Goal: Task Accomplishment & Management: Manage account settings

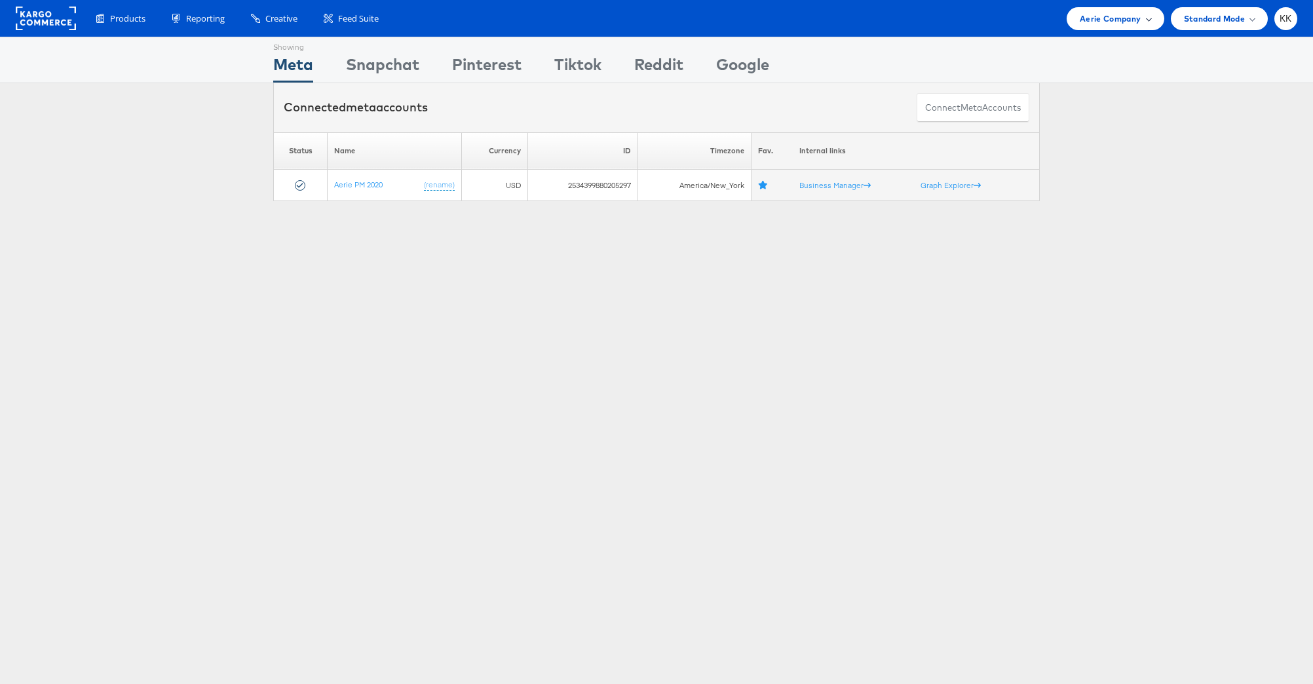
click at [1093, 9] on div "Aerie Company" at bounding box center [1115, 18] width 97 height 23
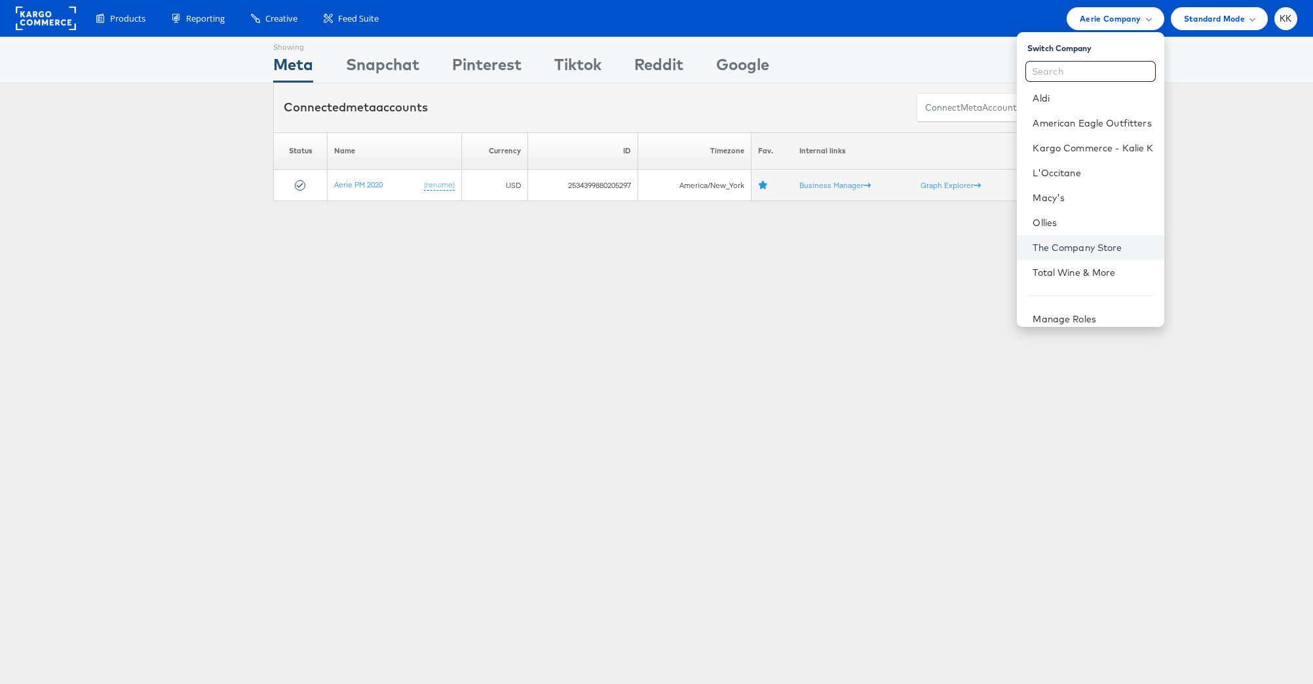
click at [1080, 249] on link "The Company Store" at bounding box center [1093, 247] width 121 height 13
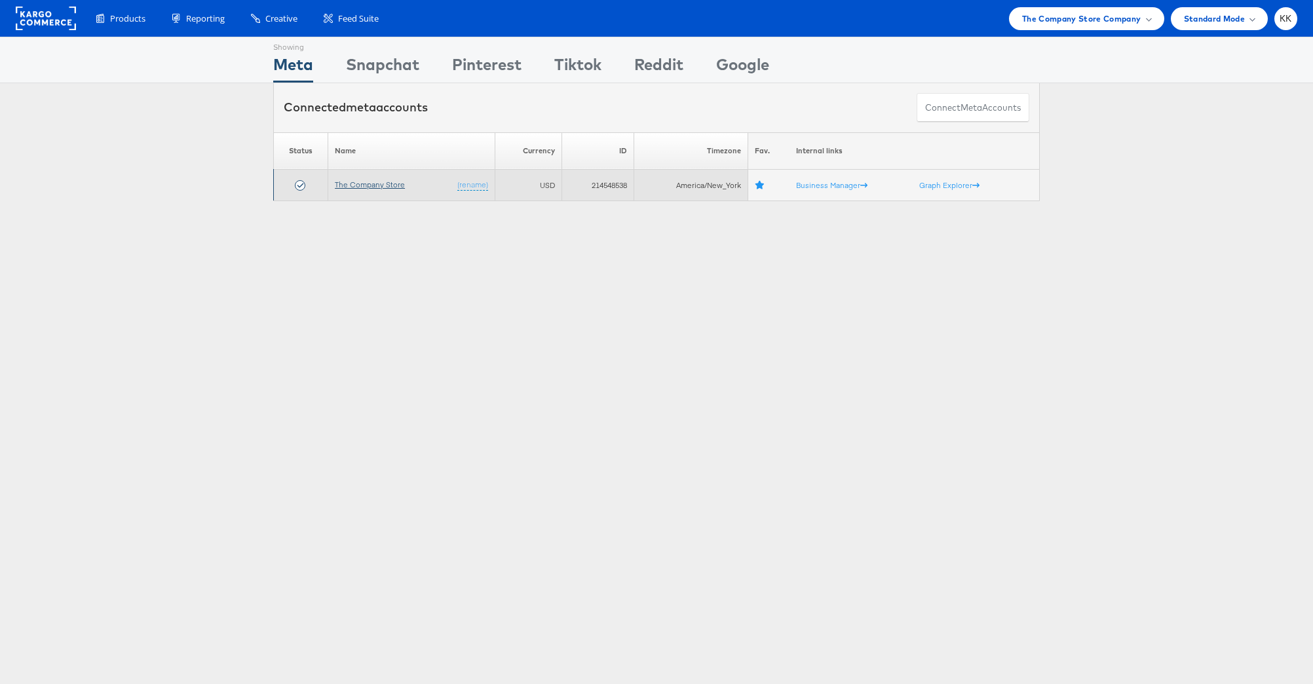
click at [381, 183] on link "The Company Store" at bounding box center [370, 185] width 70 height 10
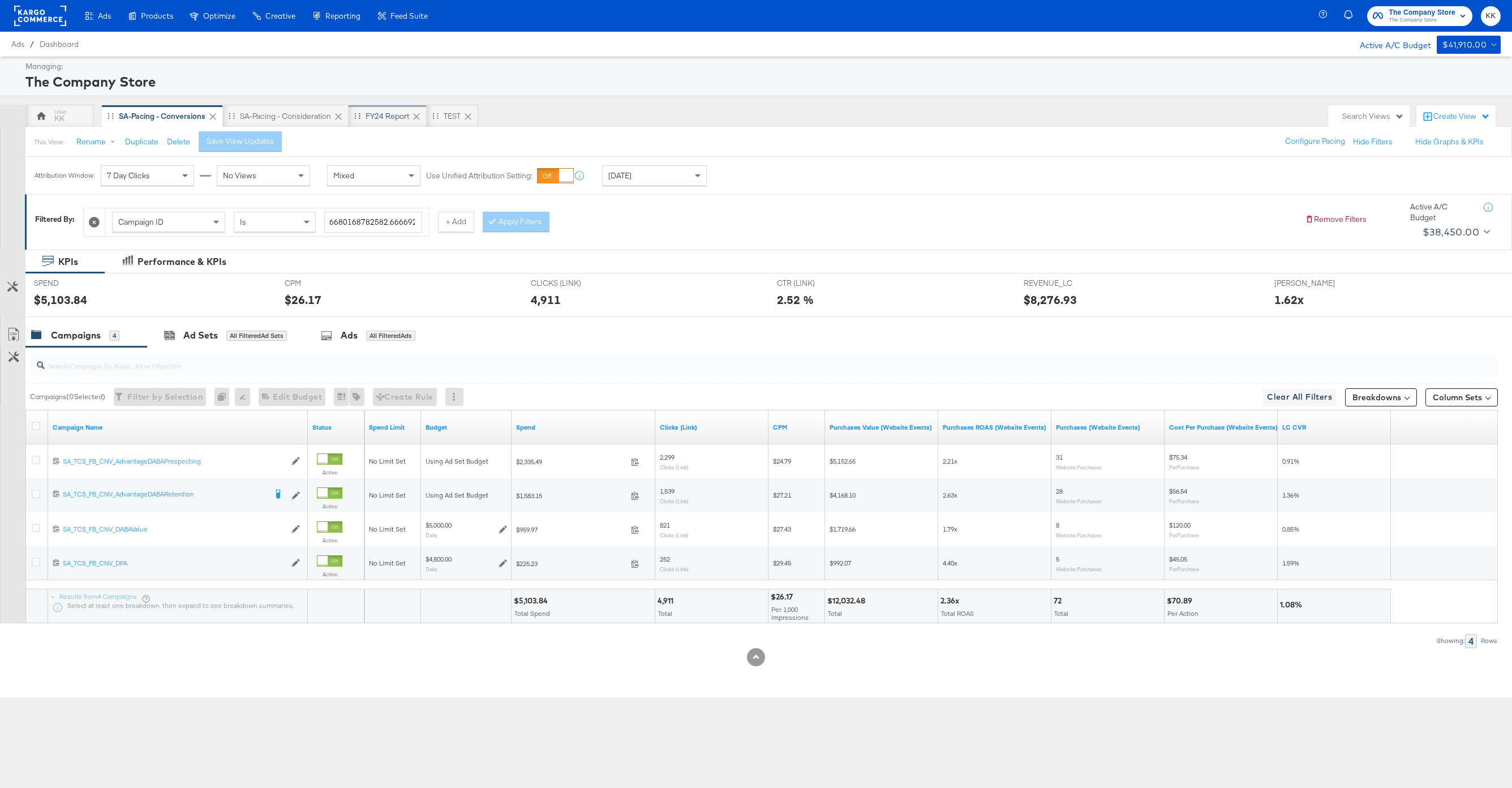
click at [376, 108] on div "FY24 Report" at bounding box center [388, 116] width 78 height 22
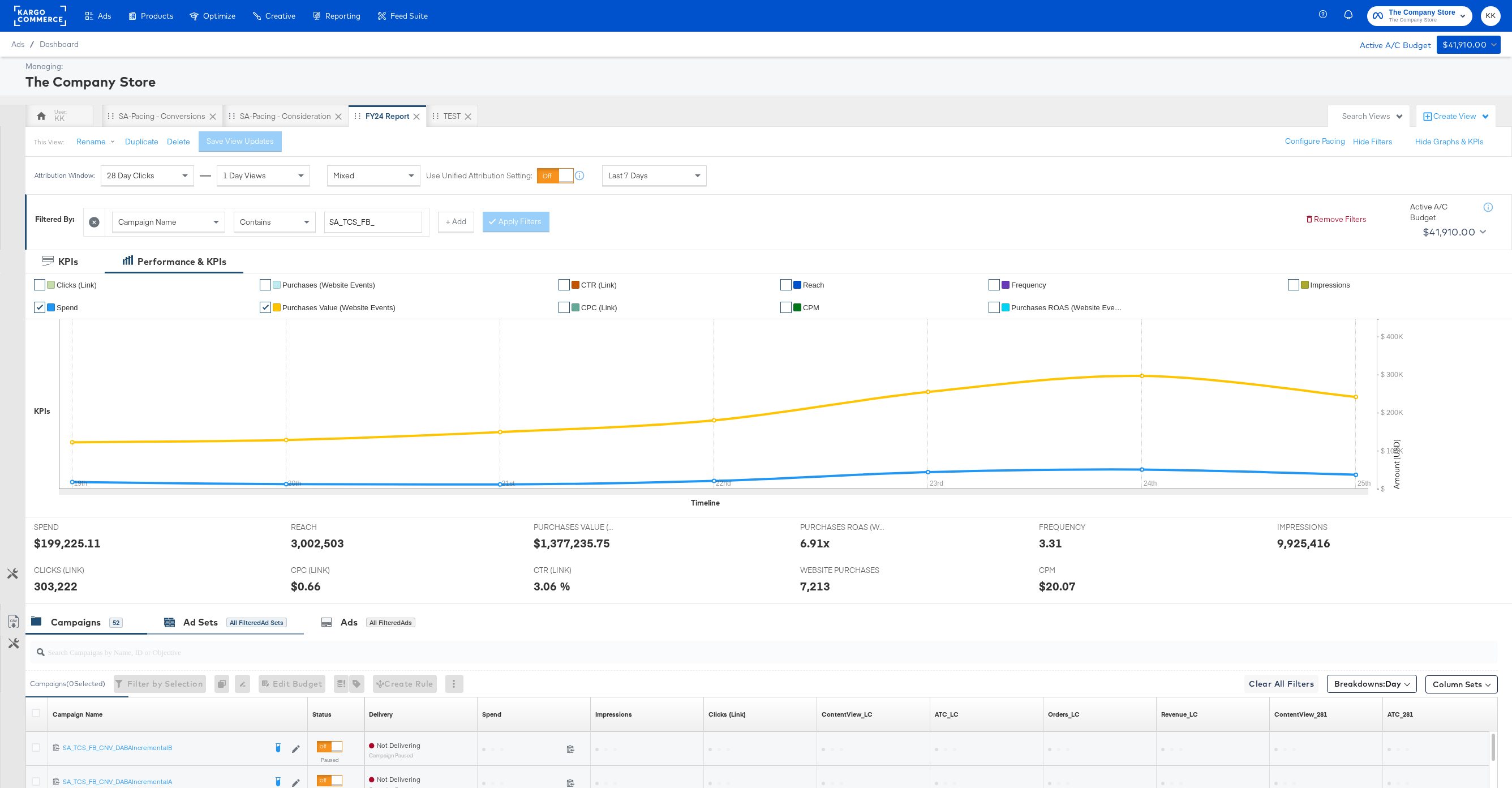
click at [198, 620] on div "Ad Sets" at bounding box center [200, 622] width 35 height 13
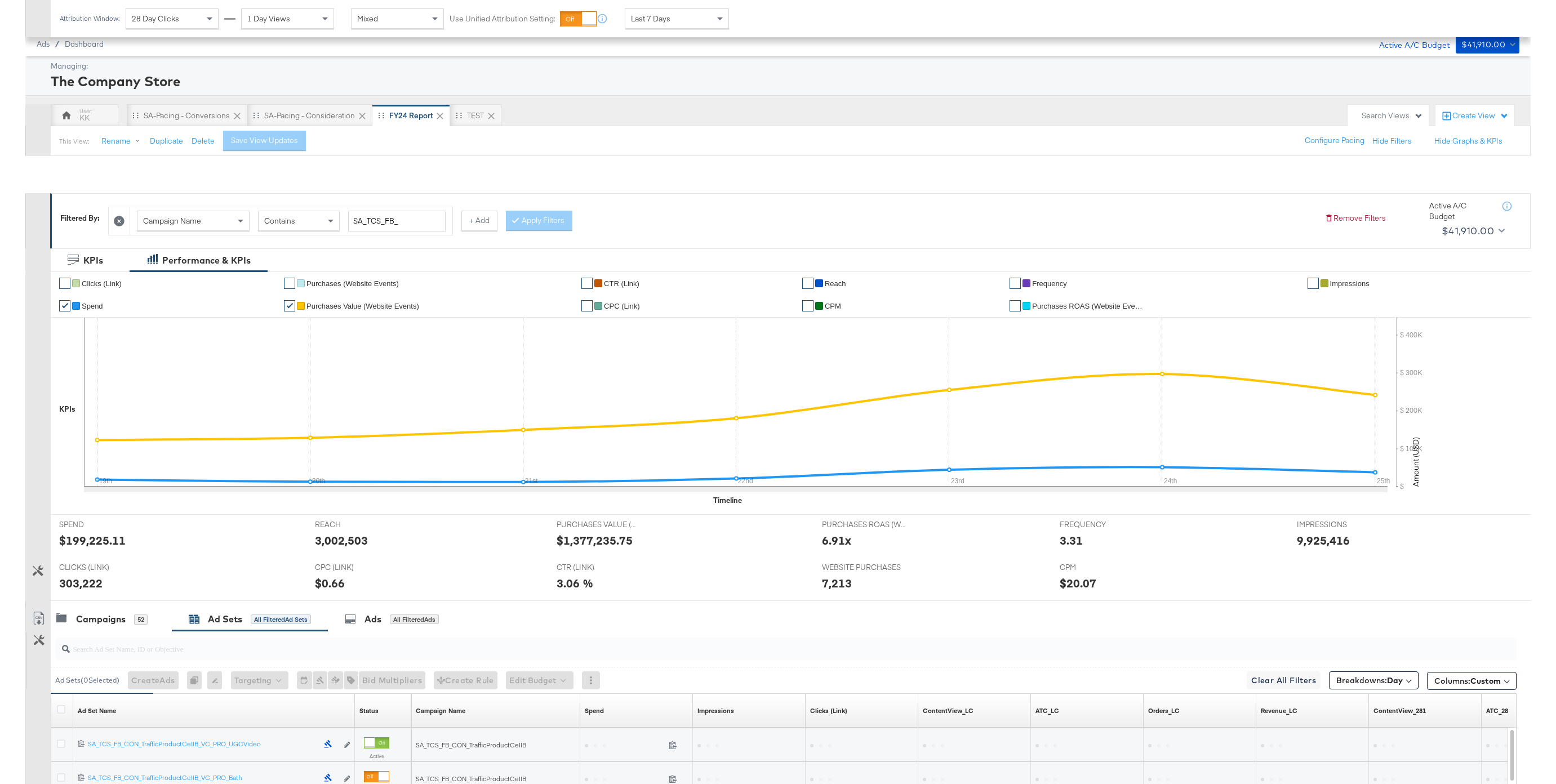
scroll to position [297, 0]
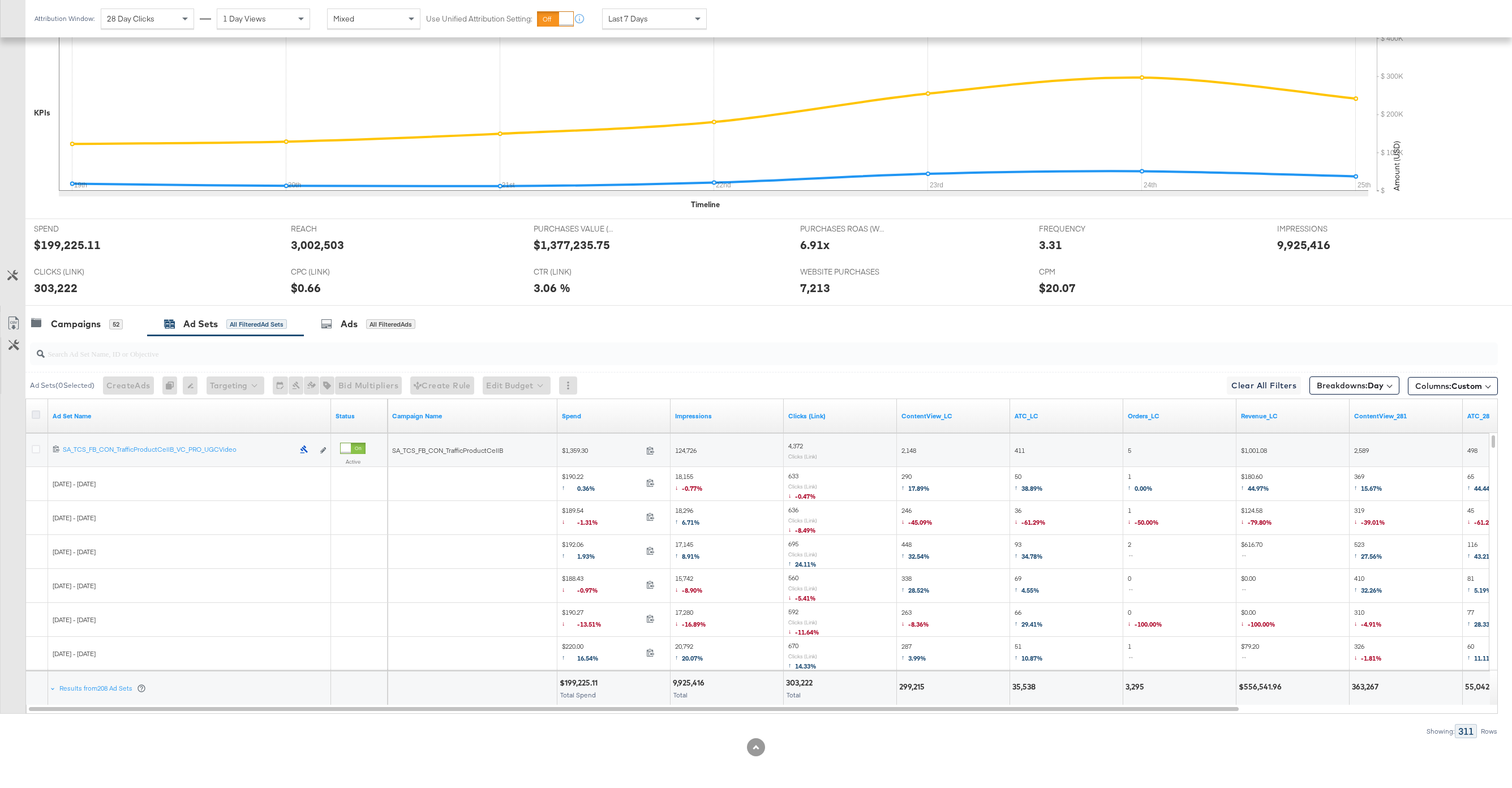
click at [35, 415] on icon at bounding box center [36, 415] width 9 height 9
click at [0, 0] on input "checkbox" at bounding box center [0, 0] width 0 height 0
click at [17, 322] on icon at bounding box center [14, 323] width 14 height 14
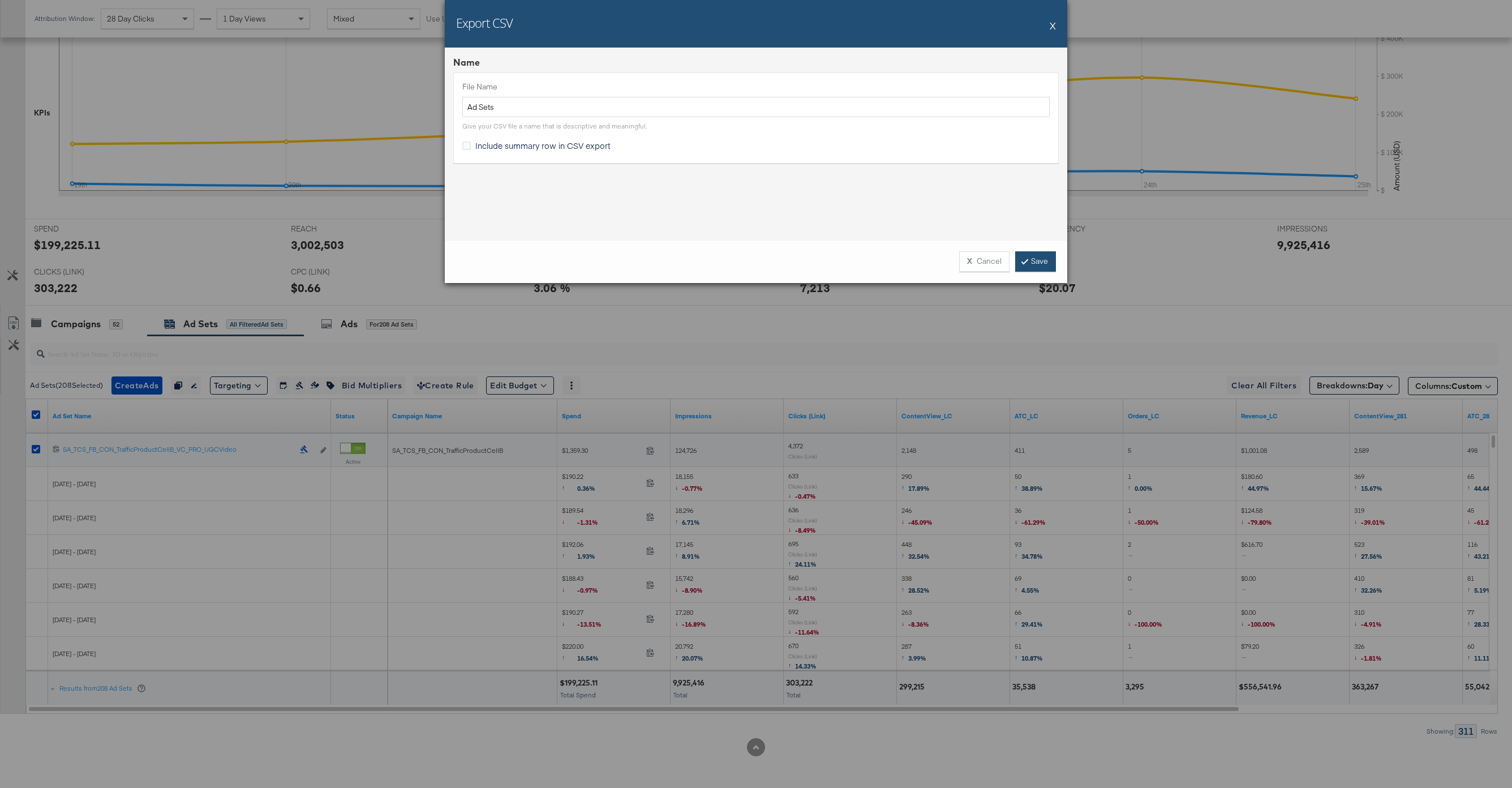
click at [1037, 252] on link "Save" at bounding box center [1034, 262] width 41 height 21
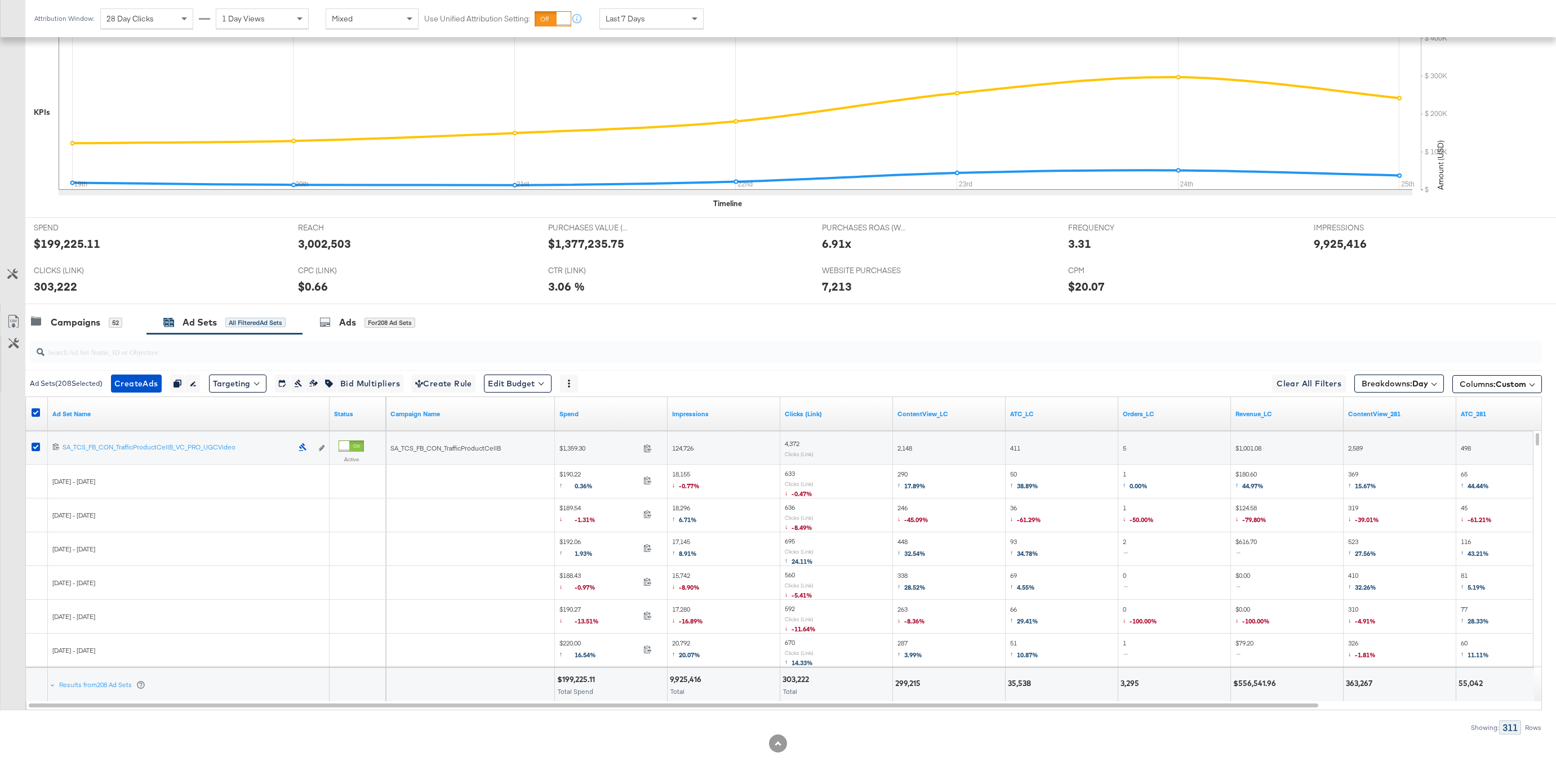
scroll to position [0, 0]
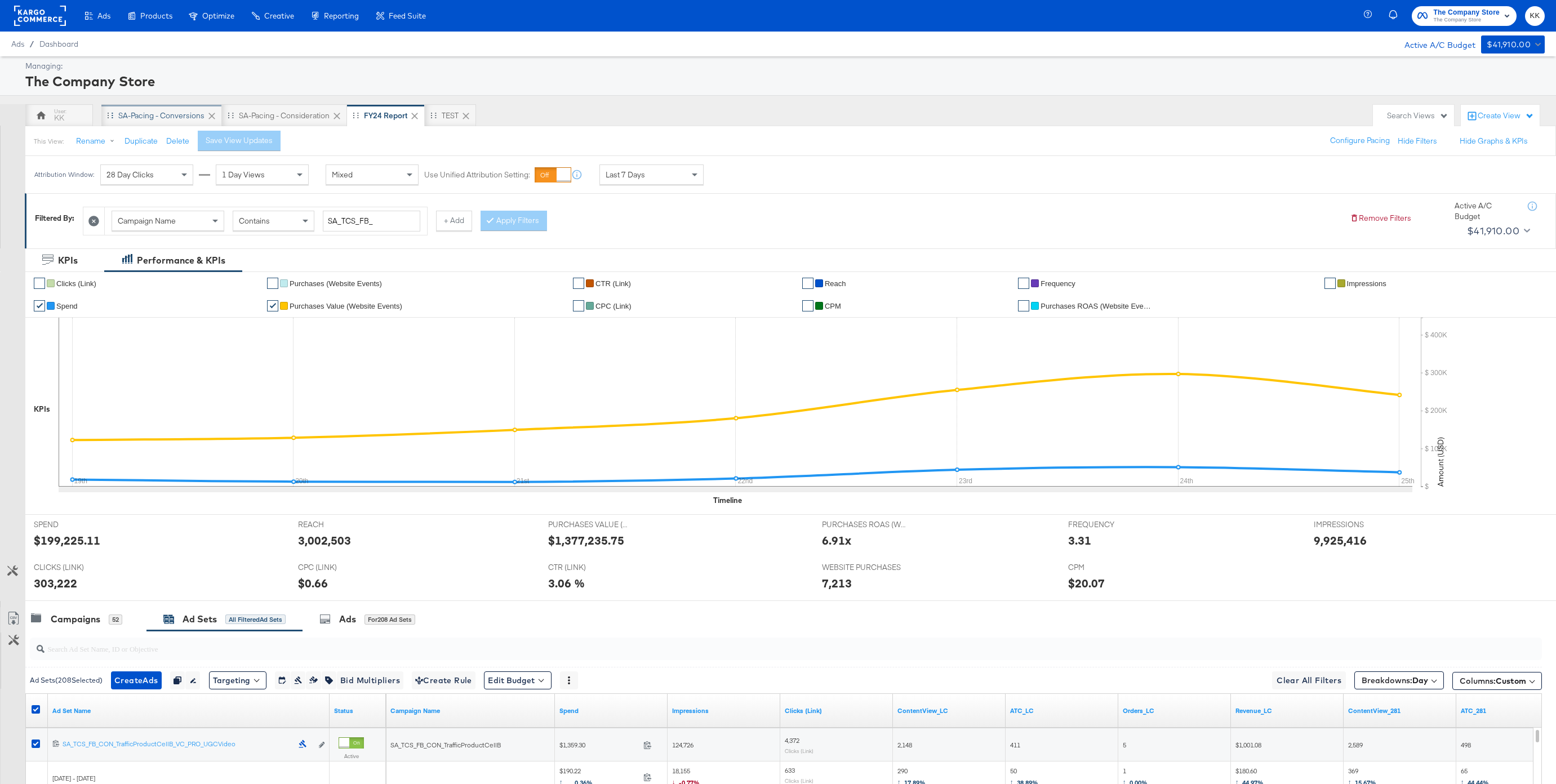
click at [159, 112] on div "SA-Pacing - Conversions" at bounding box center [162, 115] width 86 height 10
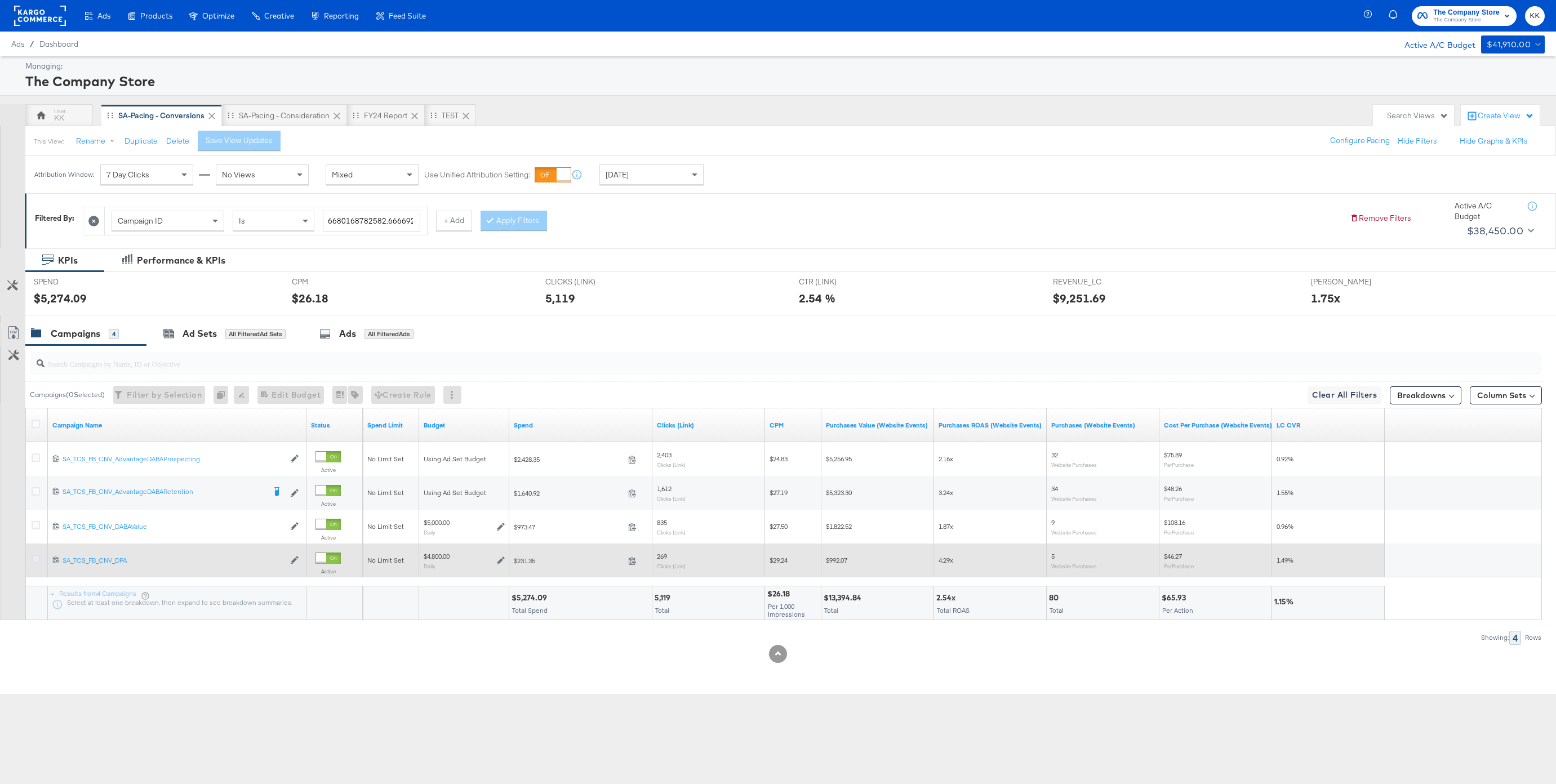
click at [37, 558] on icon at bounding box center [36, 559] width 9 height 9
click at [0, 0] on input "checkbox" at bounding box center [0, 0] width 0 height 0
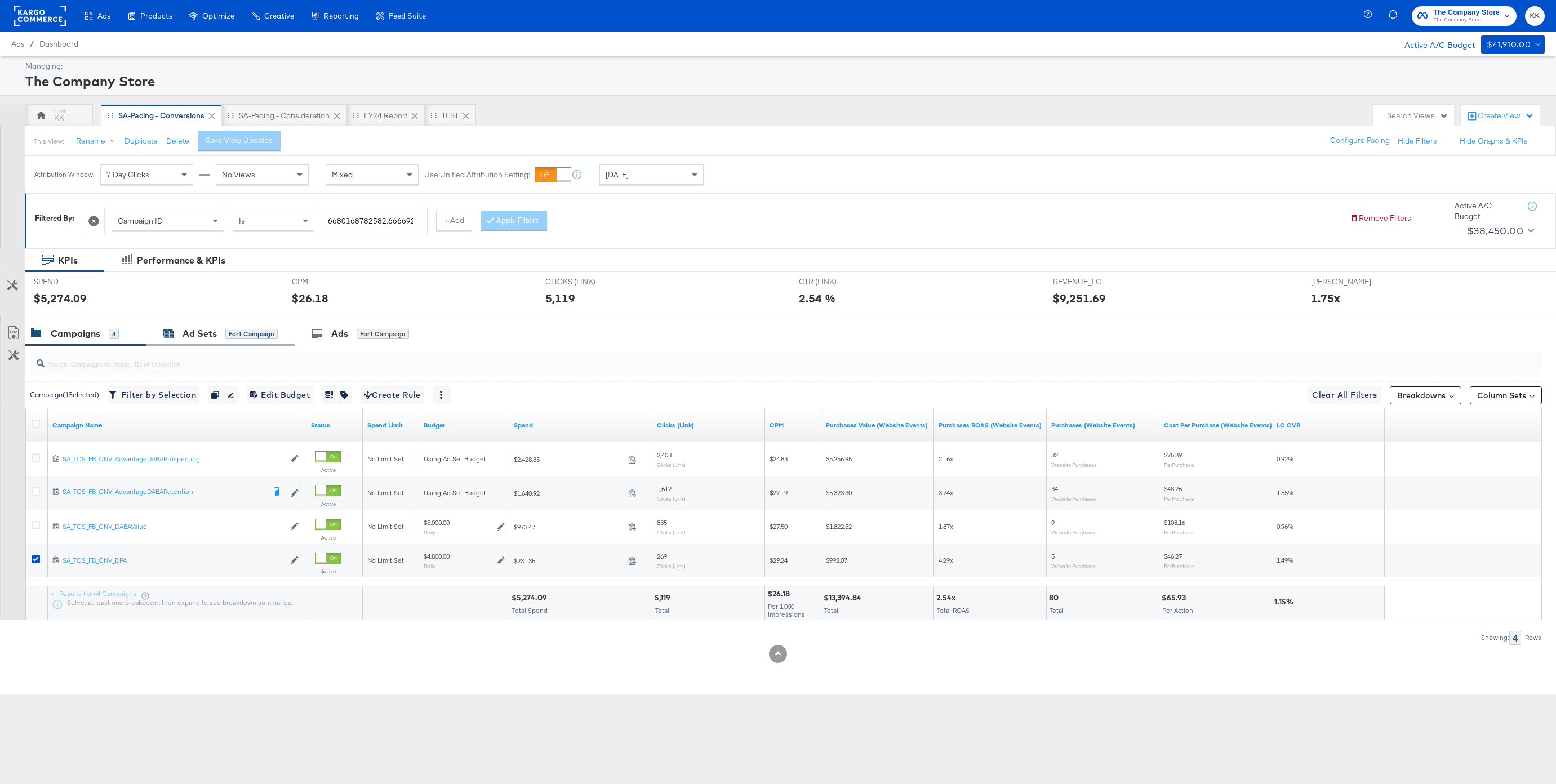
click at [180, 329] on div "Ad Sets for 1 Campaign" at bounding box center [220, 334] width 114 height 13
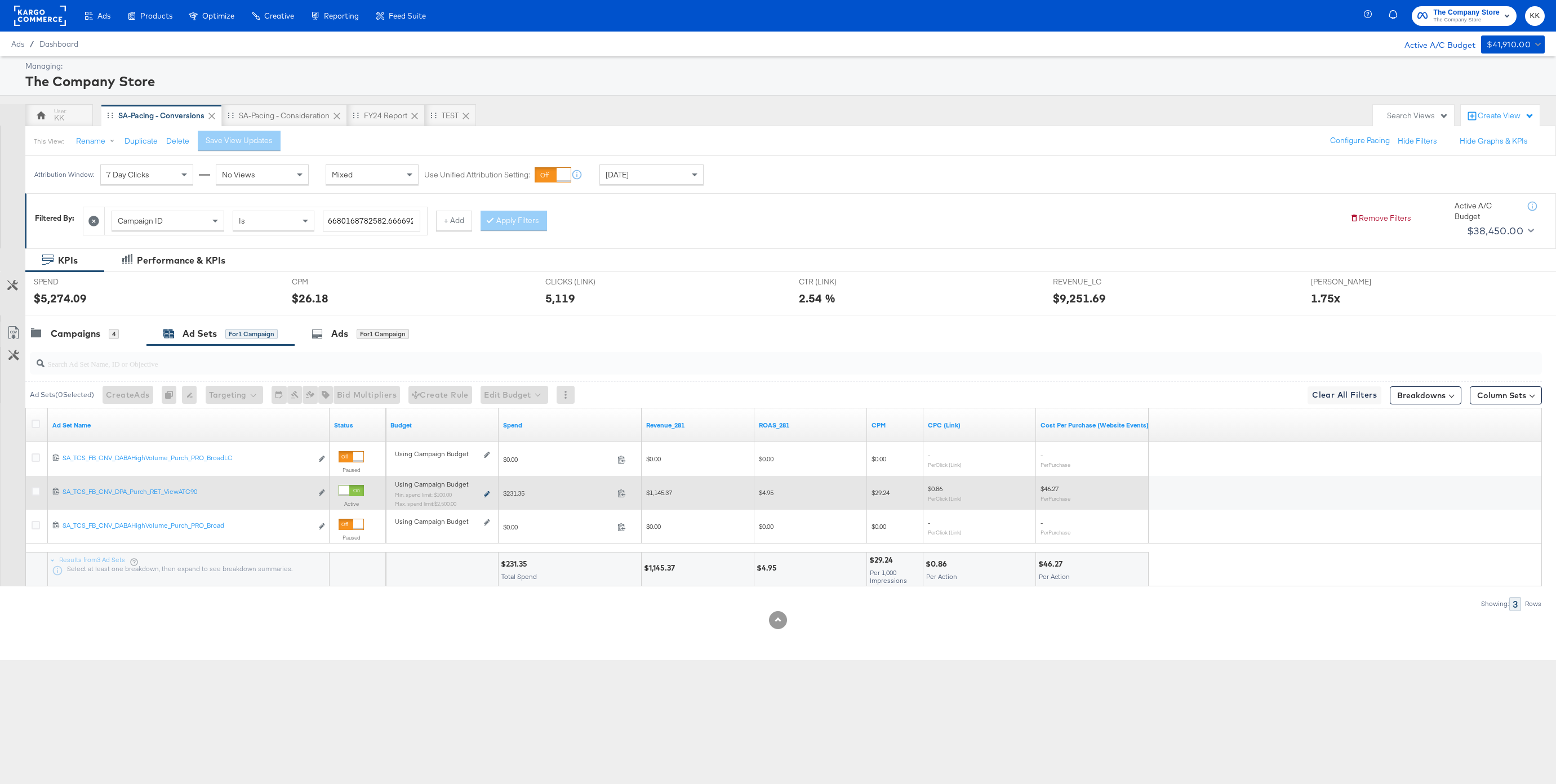
click at [485, 494] on icon at bounding box center [487, 493] width 6 height 6
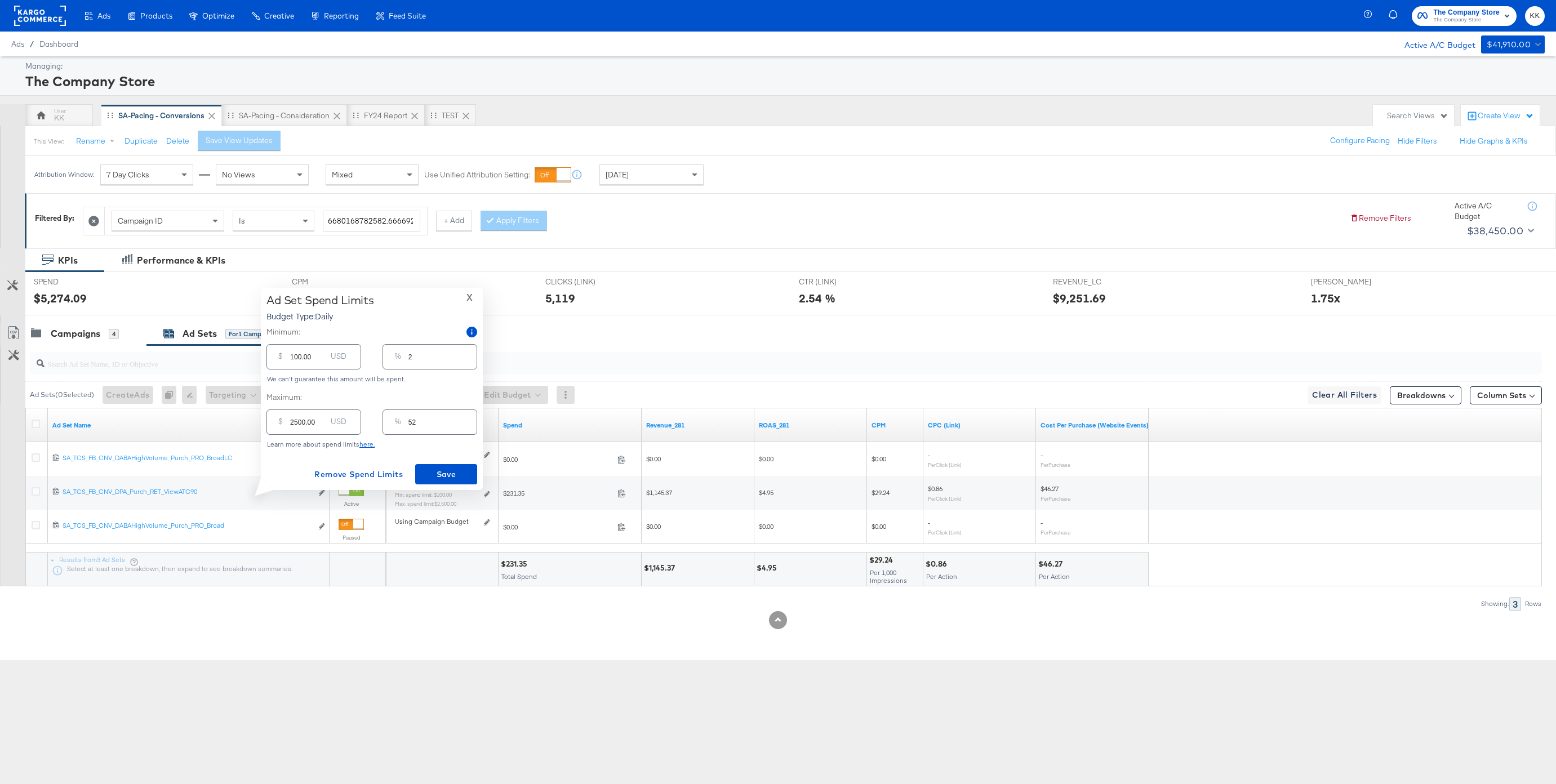
click at [297, 423] on input "2500.00" at bounding box center [308, 418] width 36 height 24
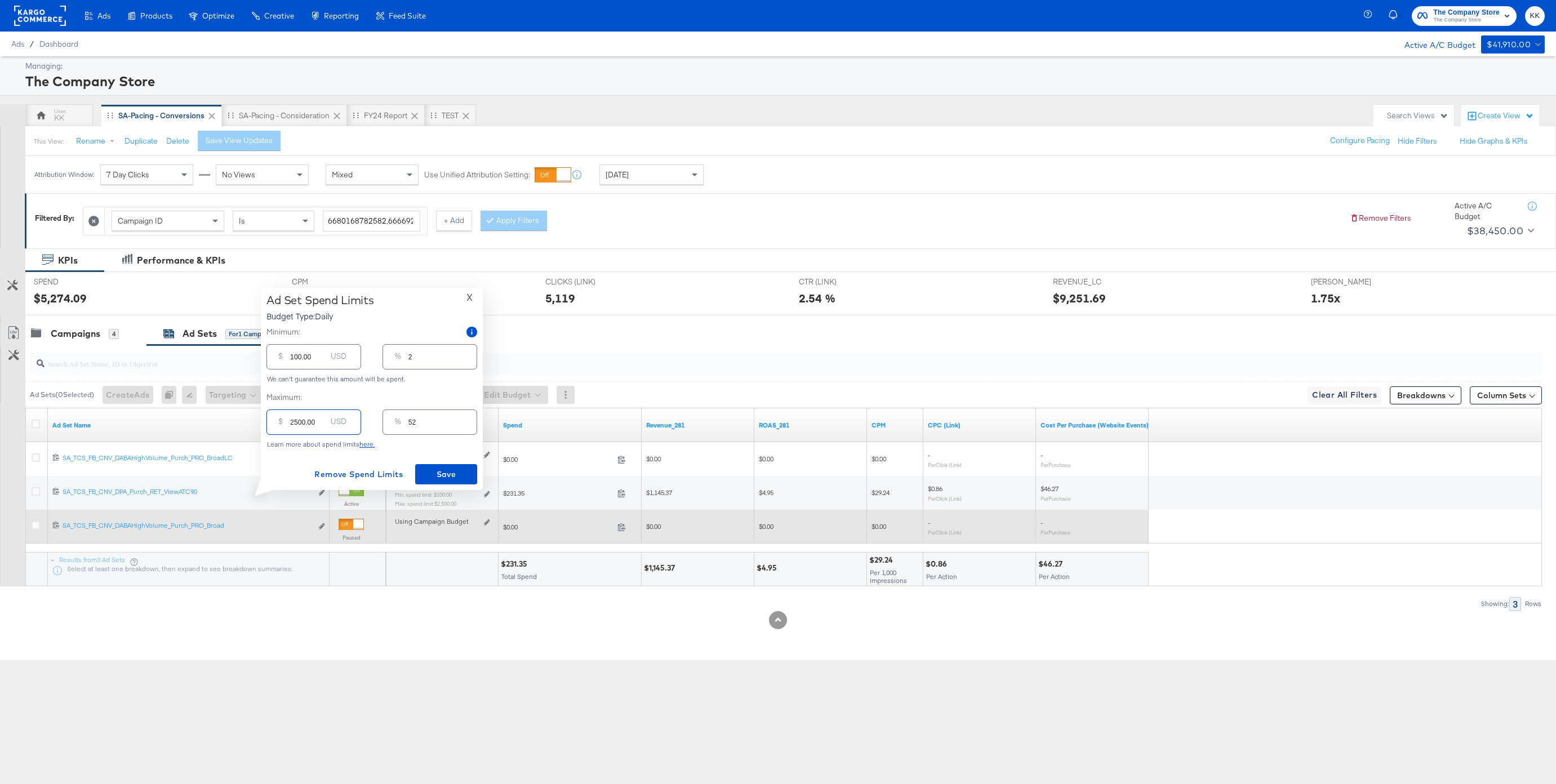
type input "200.00"
type input "4"
type input "2000.00"
type input "42"
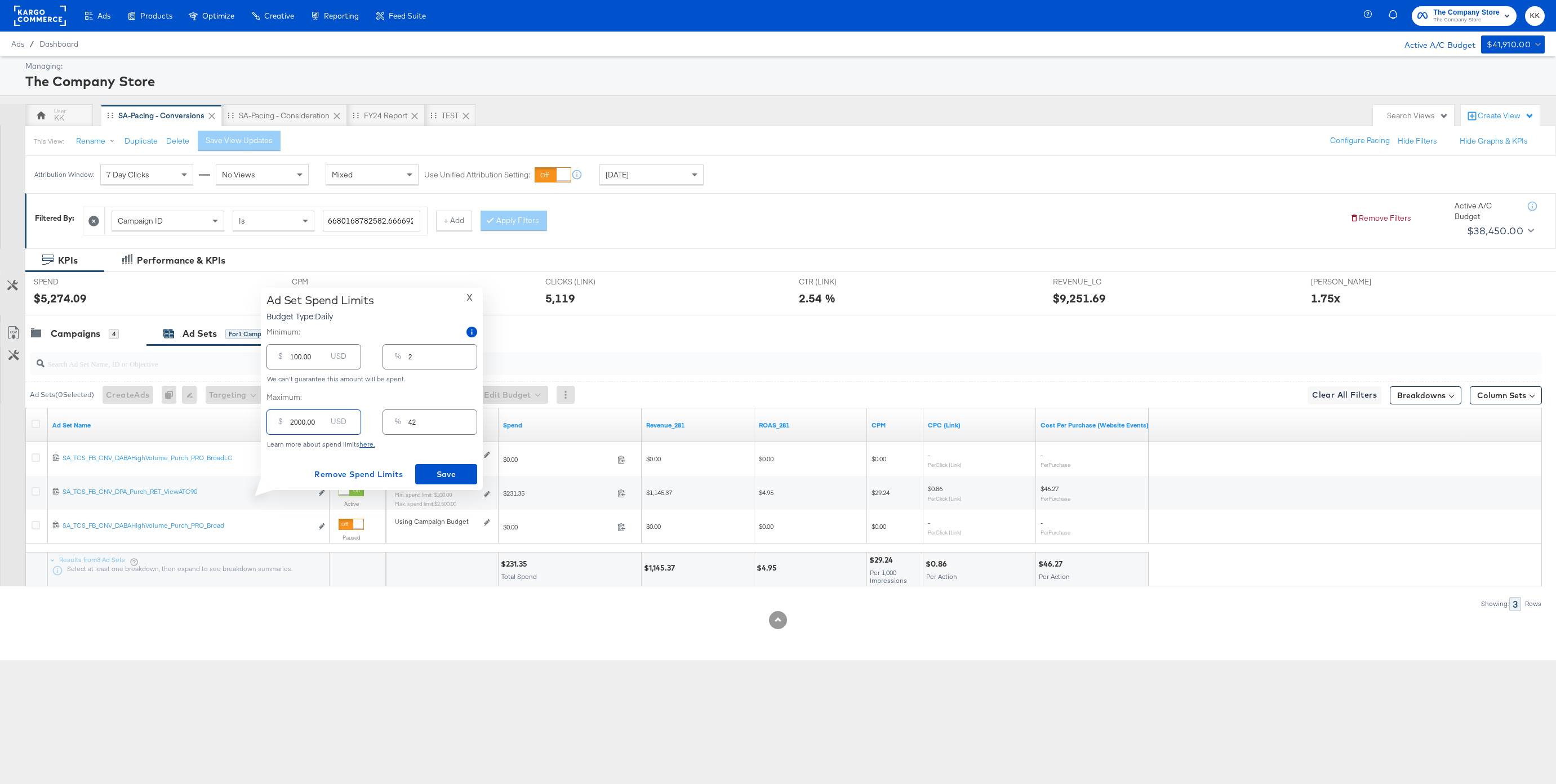
type input "2000.00"
click at [293, 354] on input "100.00" at bounding box center [308, 352] width 36 height 24
type input "1000.00"
type input "21"
type input "1000.00"
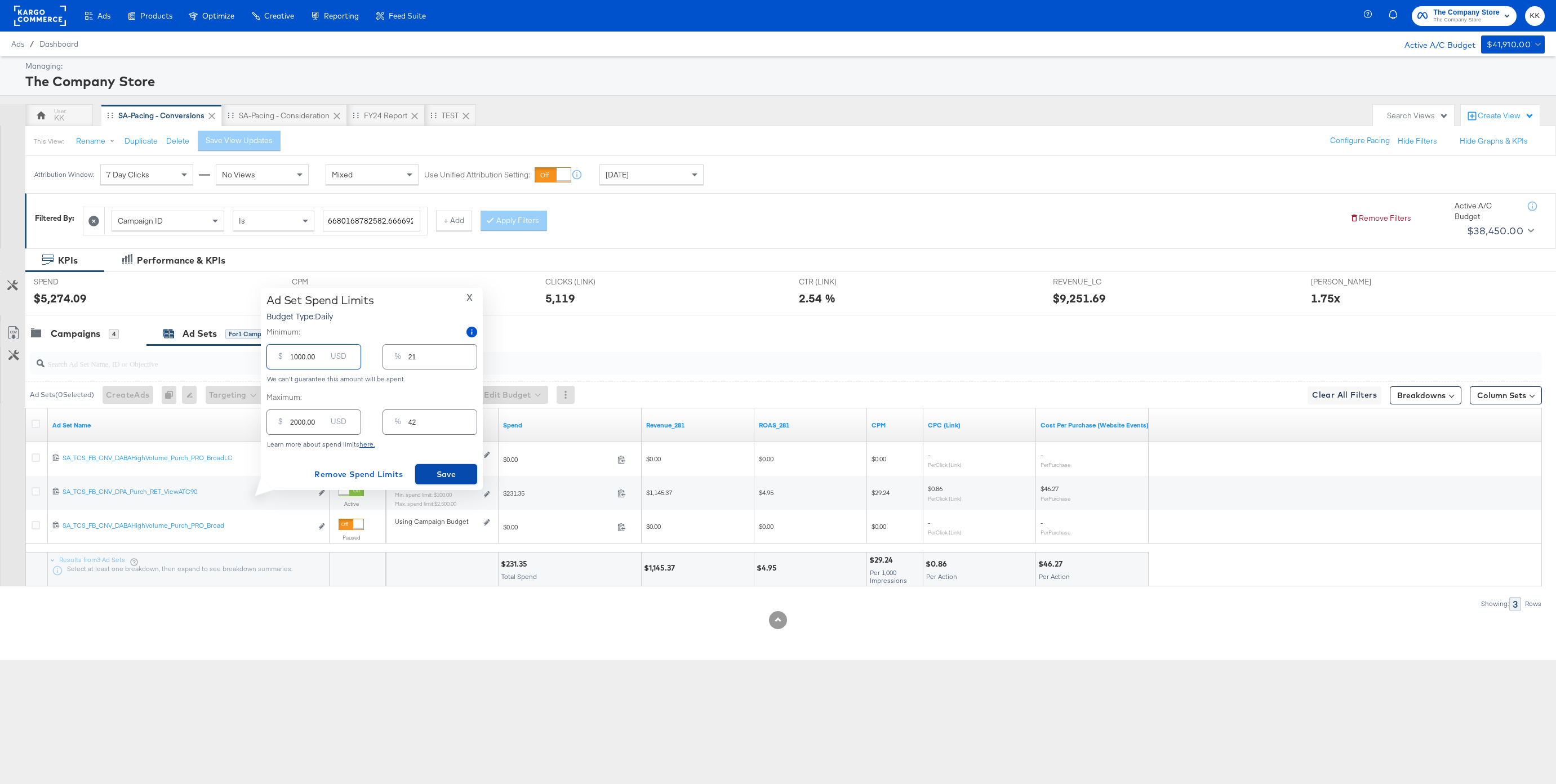
click at [438, 469] on span "Save" at bounding box center [446, 475] width 53 height 14
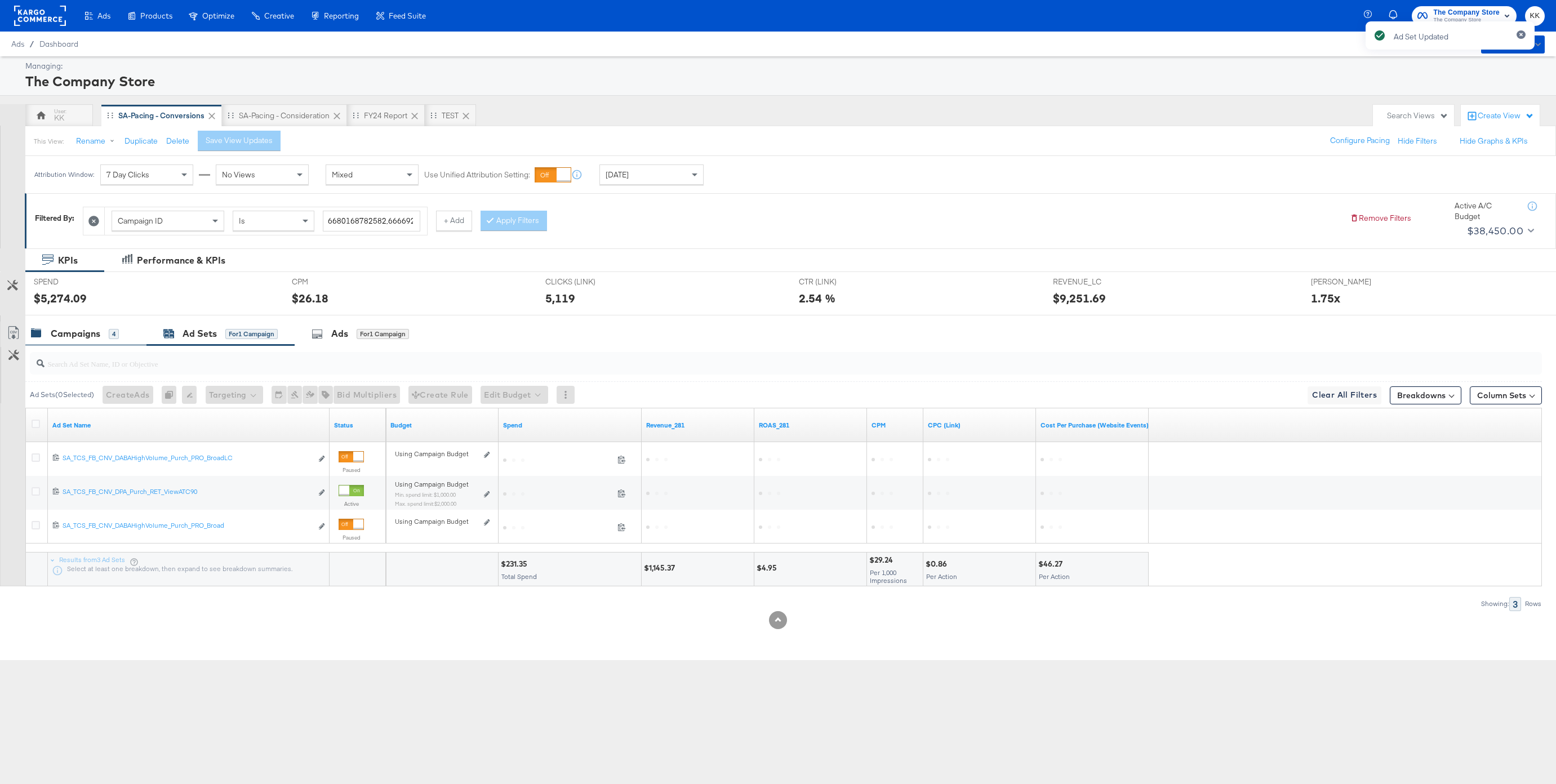
click at [68, 341] on div "Campaigns 4" at bounding box center [85, 334] width 121 height 24
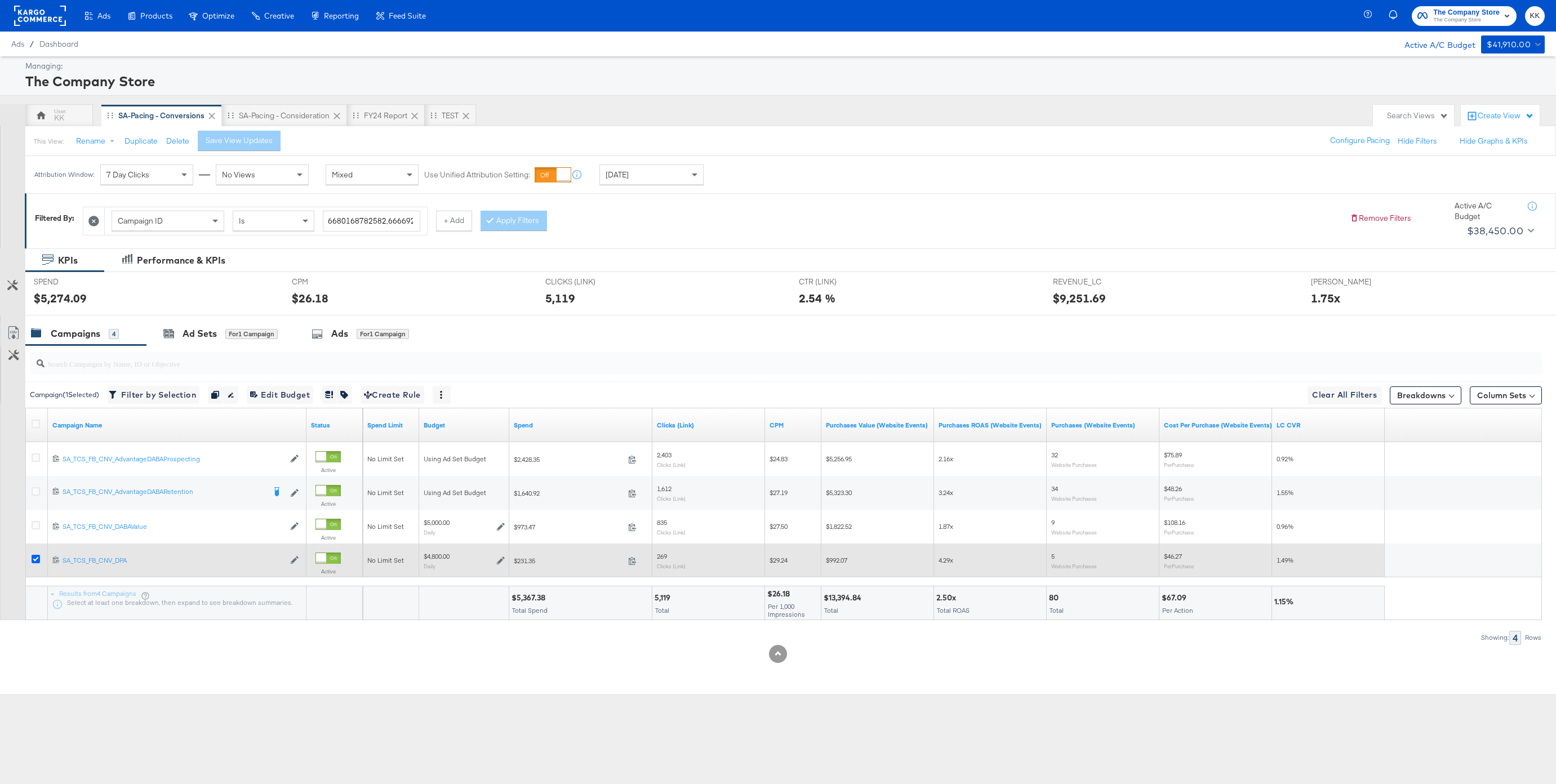
click at [35, 556] on icon at bounding box center [36, 559] width 9 height 9
click at [0, 0] on input "checkbox" at bounding box center [0, 0] width 0 height 0
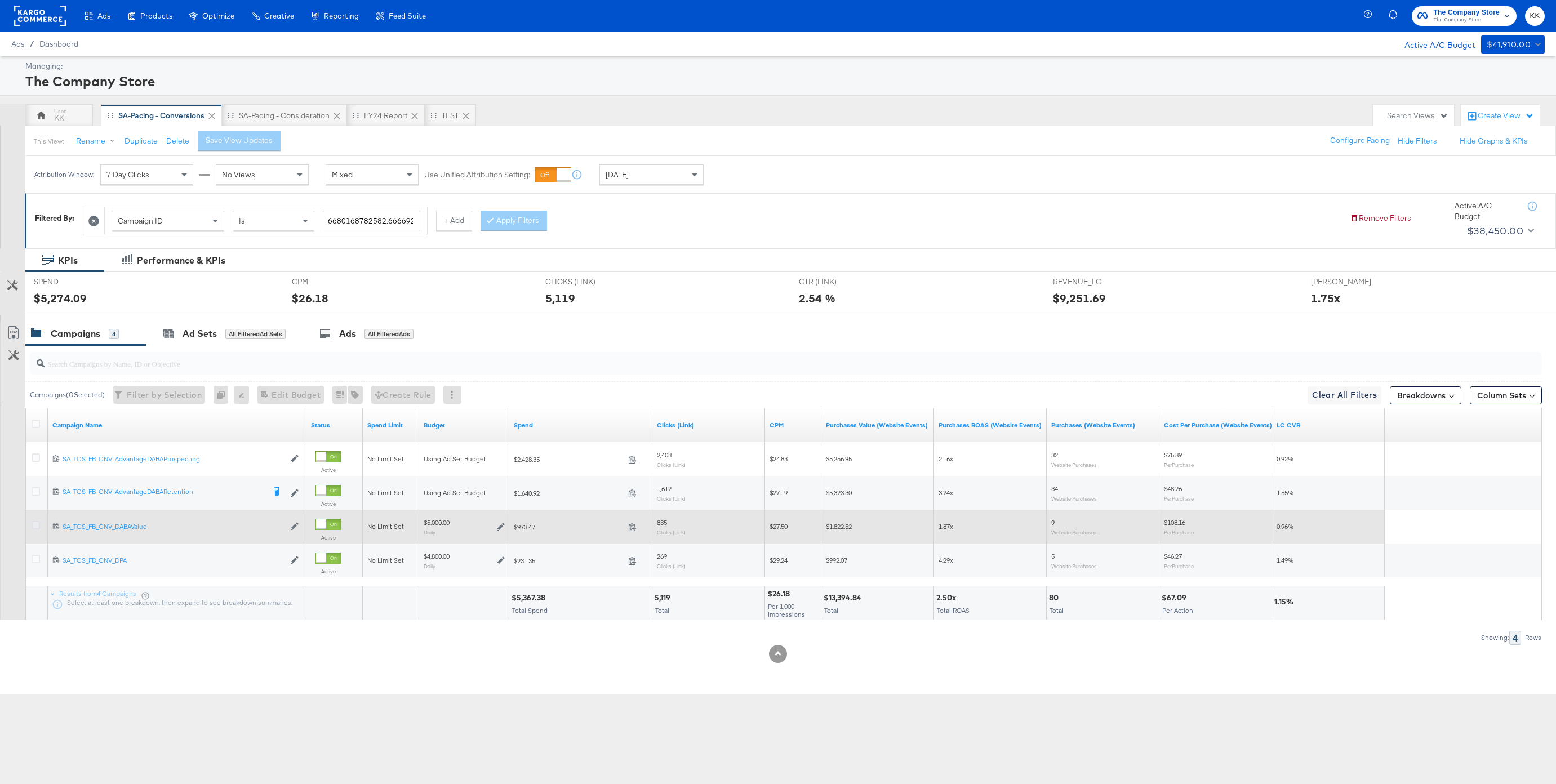
click at [35, 529] on icon at bounding box center [36, 525] width 9 height 9
click at [0, 0] on input "checkbox" at bounding box center [0, 0] width 0 height 0
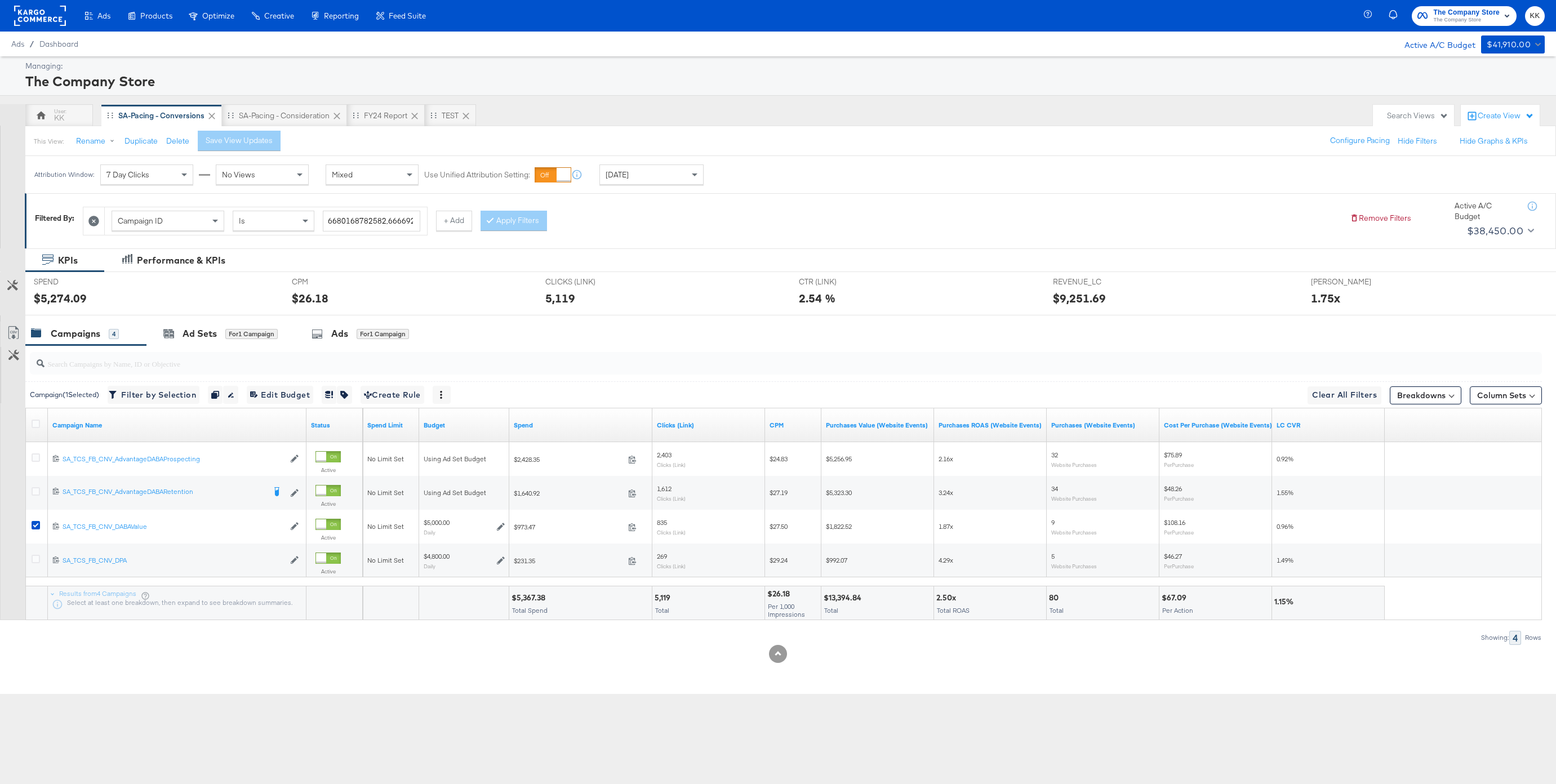
click at [198, 316] on div at bounding box center [778, 320] width 1556 height 9
click at [197, 334] on div "Ad Sets" at bounding box center [199, 334] width 34 height 13
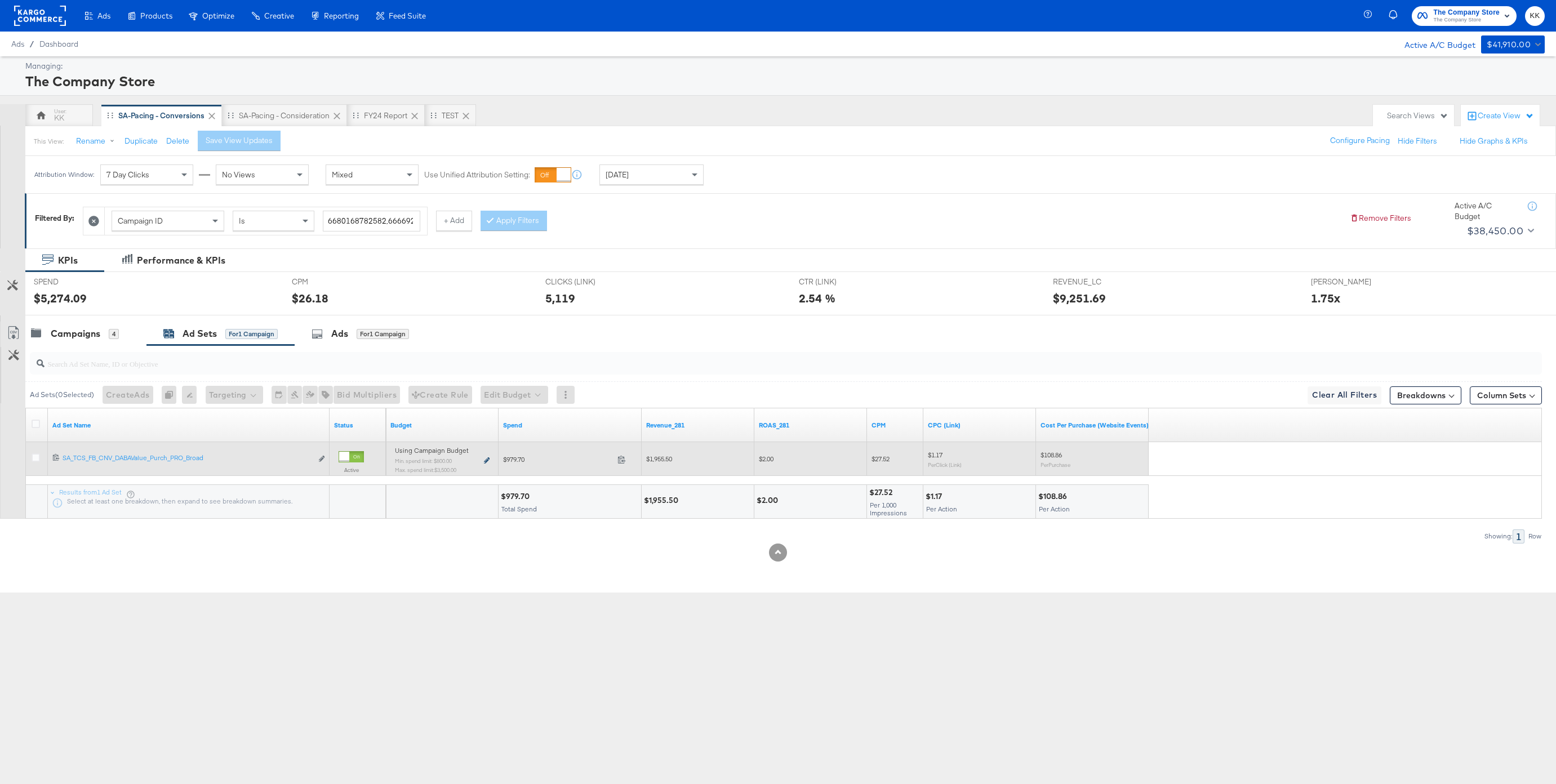
click at [487, 462] on icon at bounding box center [487, 460] width 6 height 6
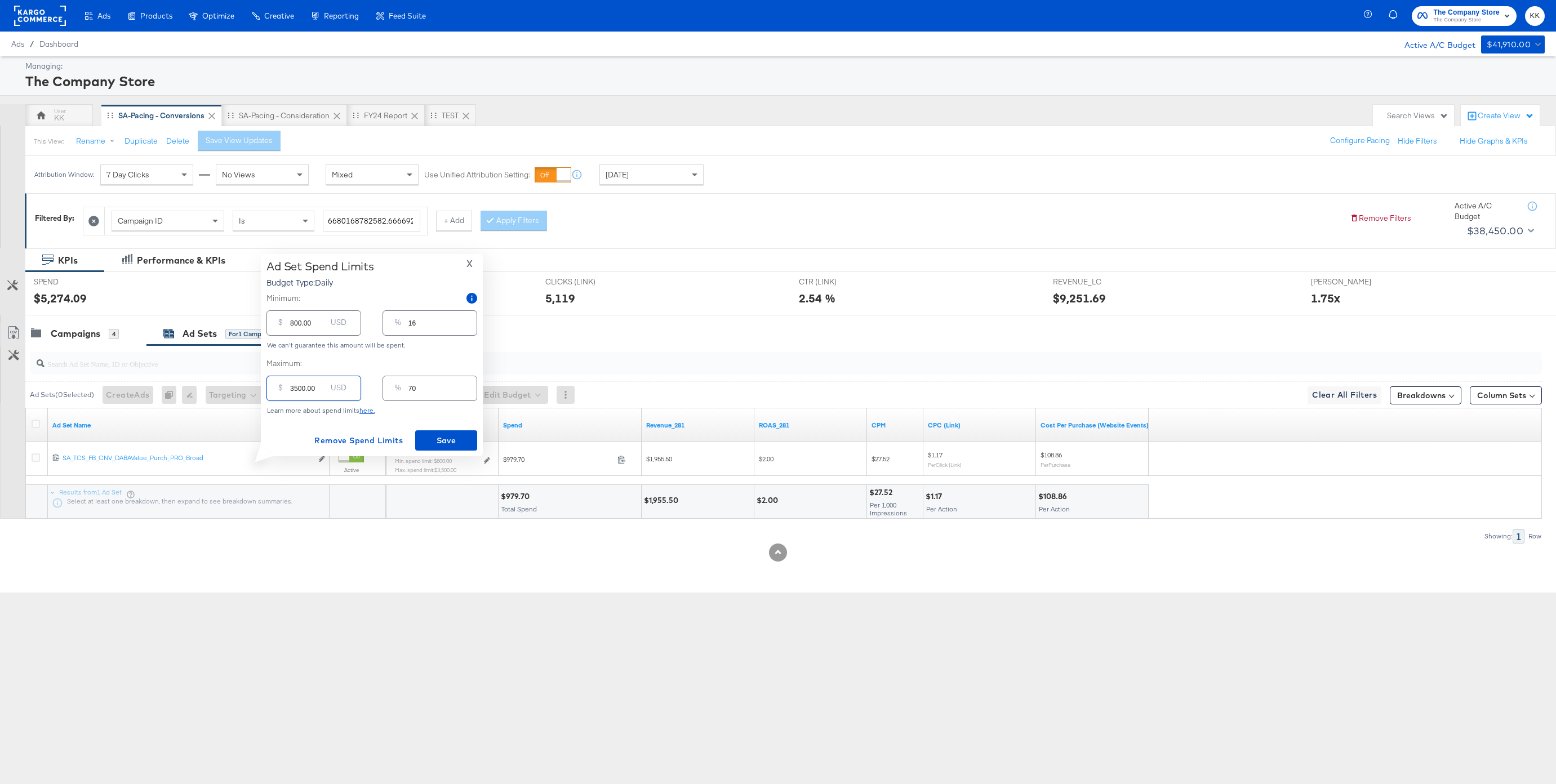
click at [291, 386] on input "3500.00" at bounding box center [308, 383] width 36 height 24
type input "500.00"
type input "10"
type input "2500.00"
type input "50"
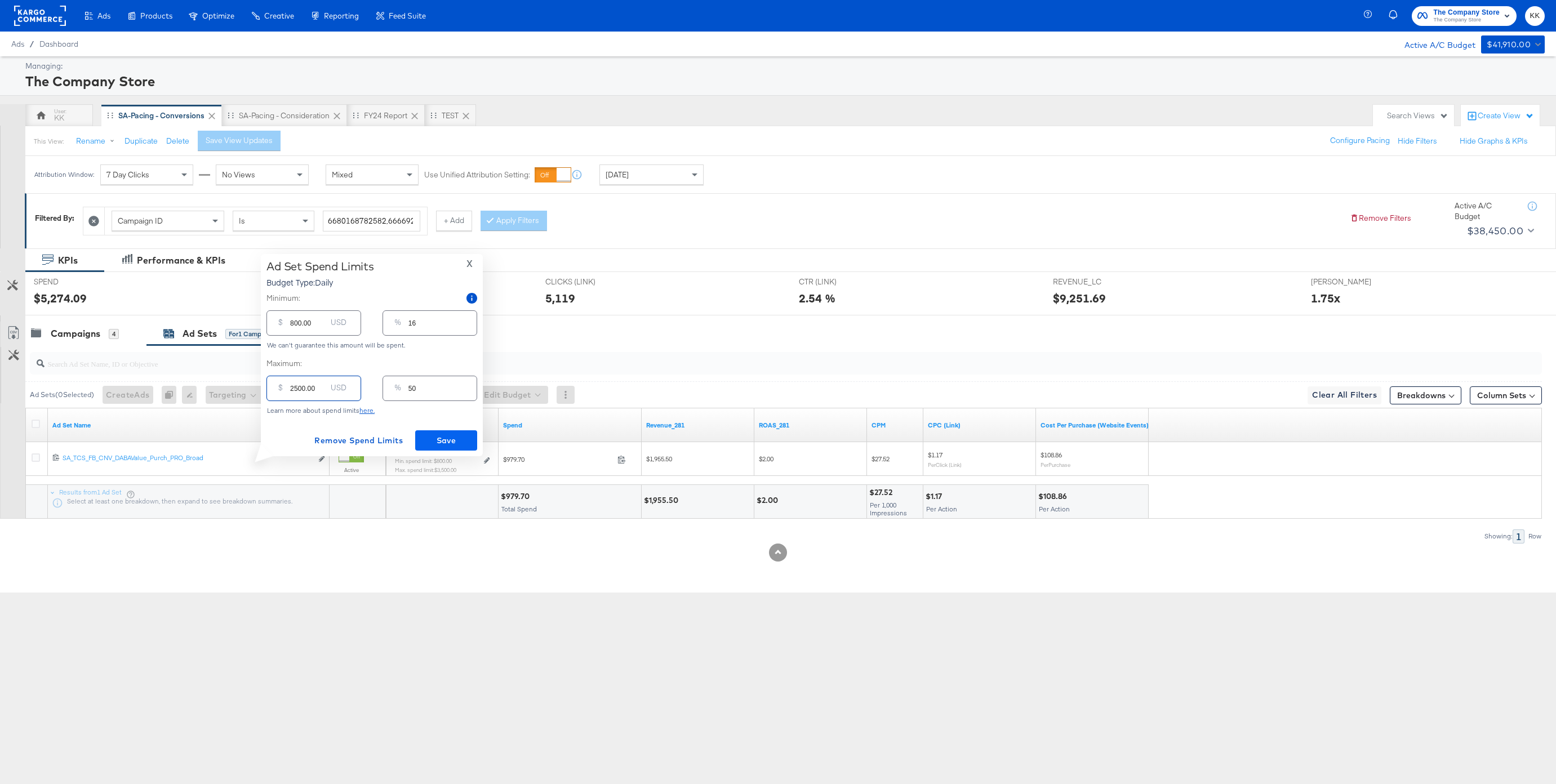
type input "2500.00"
click at [473, 441] on button "Save" at bounding box center [446, 441] width 62 height 21
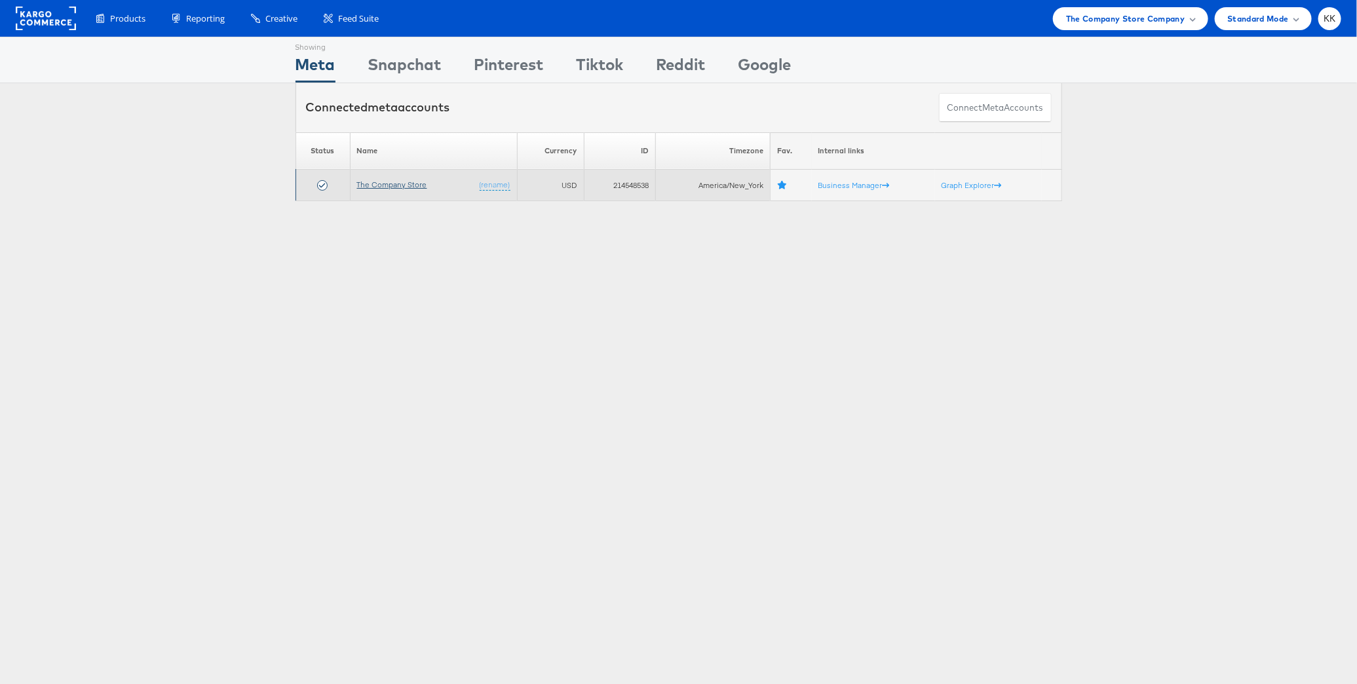
click at [395, 186] on link "The Company Store" at bounding box center [392, 185] width 70 height 10
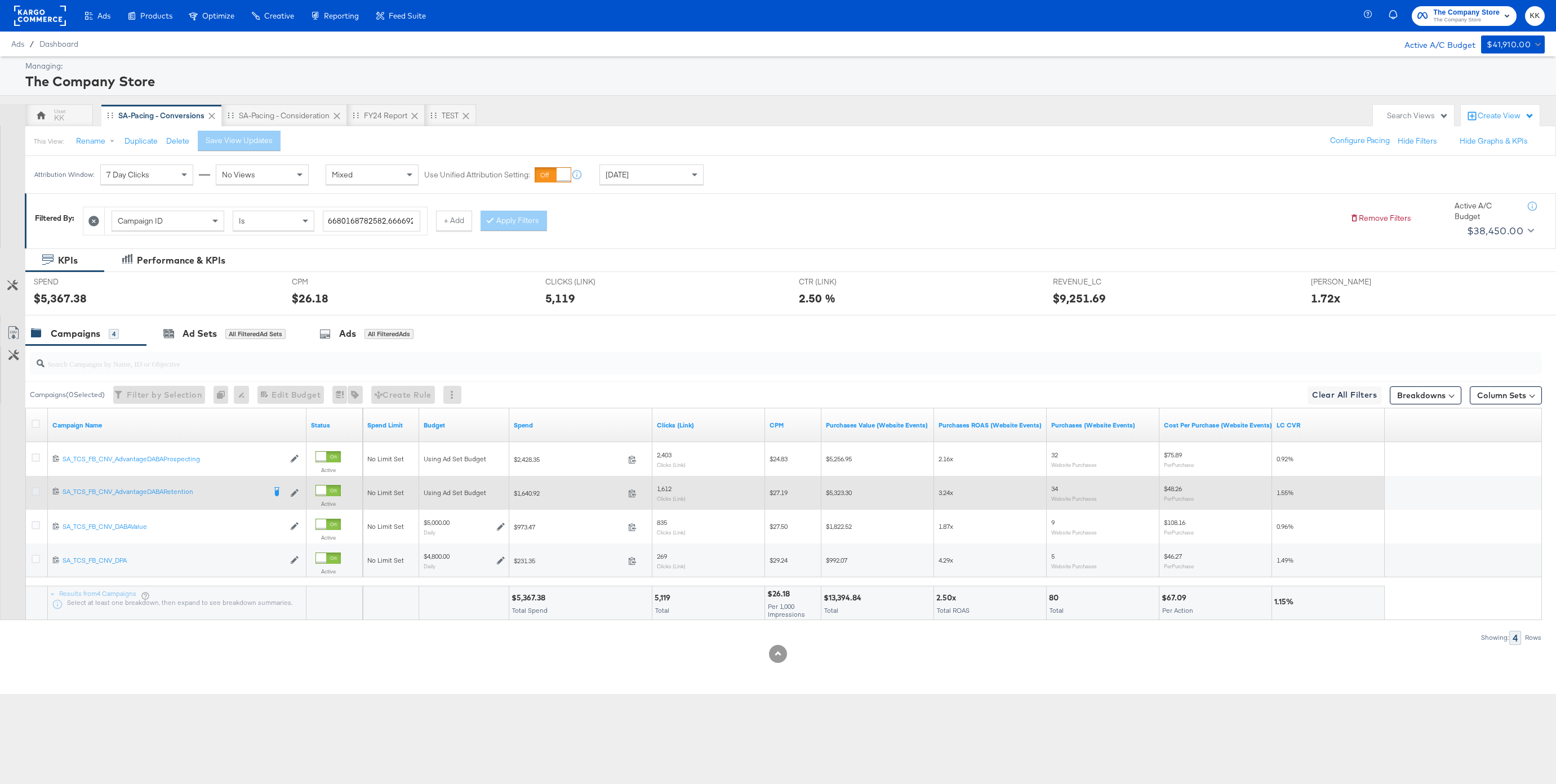
click at [36, 494] on icon at bounding box center [36, 492] width 9 height 9
click at [0, 0] on input "checkbox" at bounding box center [0, 0] width 0 height 0
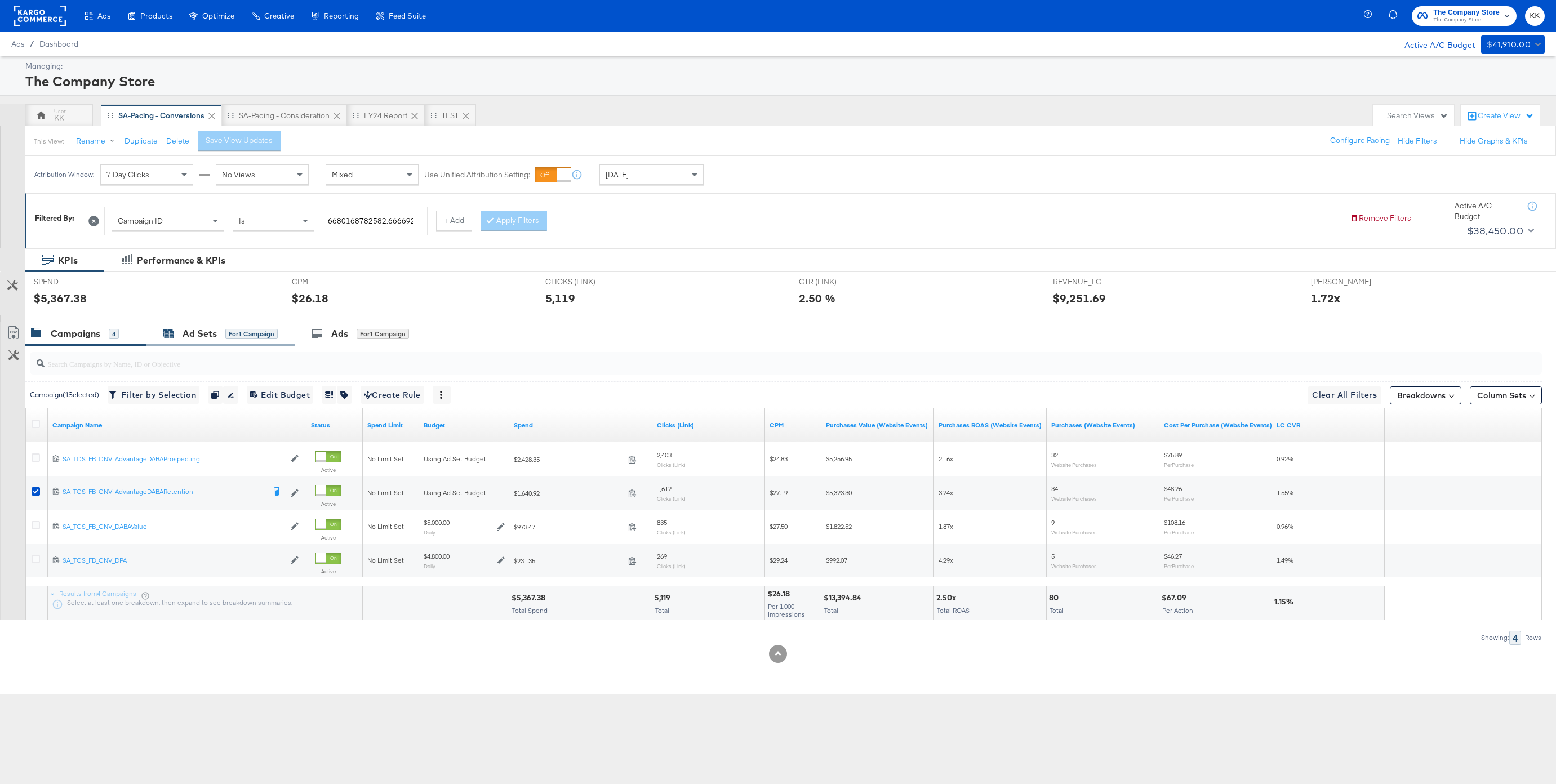
click at [190, 328] on div "Ad Sets" at bounding box center [199, 334] width 34 height 13
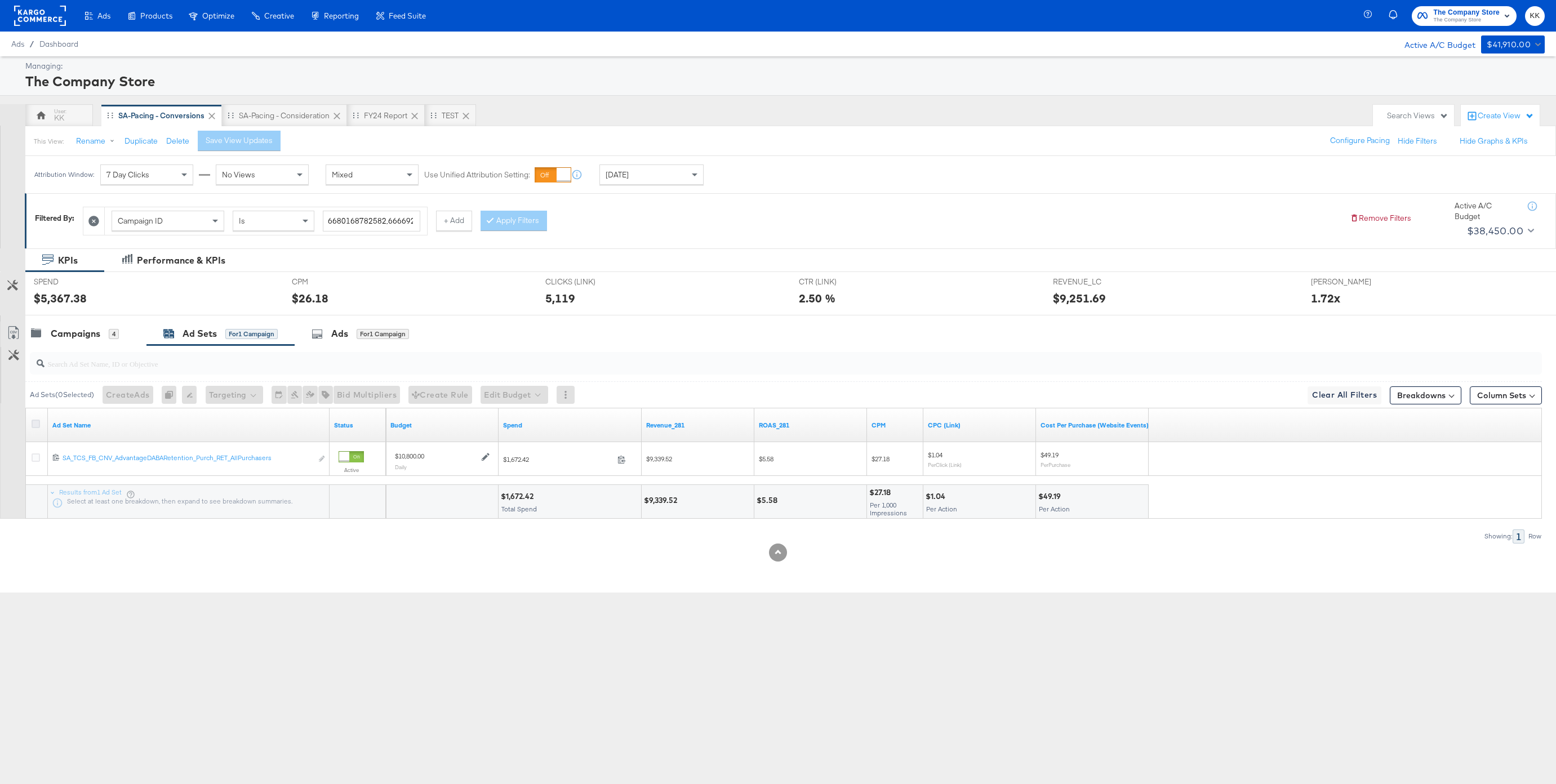
click at [34, 421] on icon at bounding box center [36, 424] width 9 height 9
click at [0, 0] on input "checkbox" at bounding box center [0, 0] width 0 height 0
click at [84, 331] on div "Campaigns" at bounding box center [76, 334] width 50 height 13
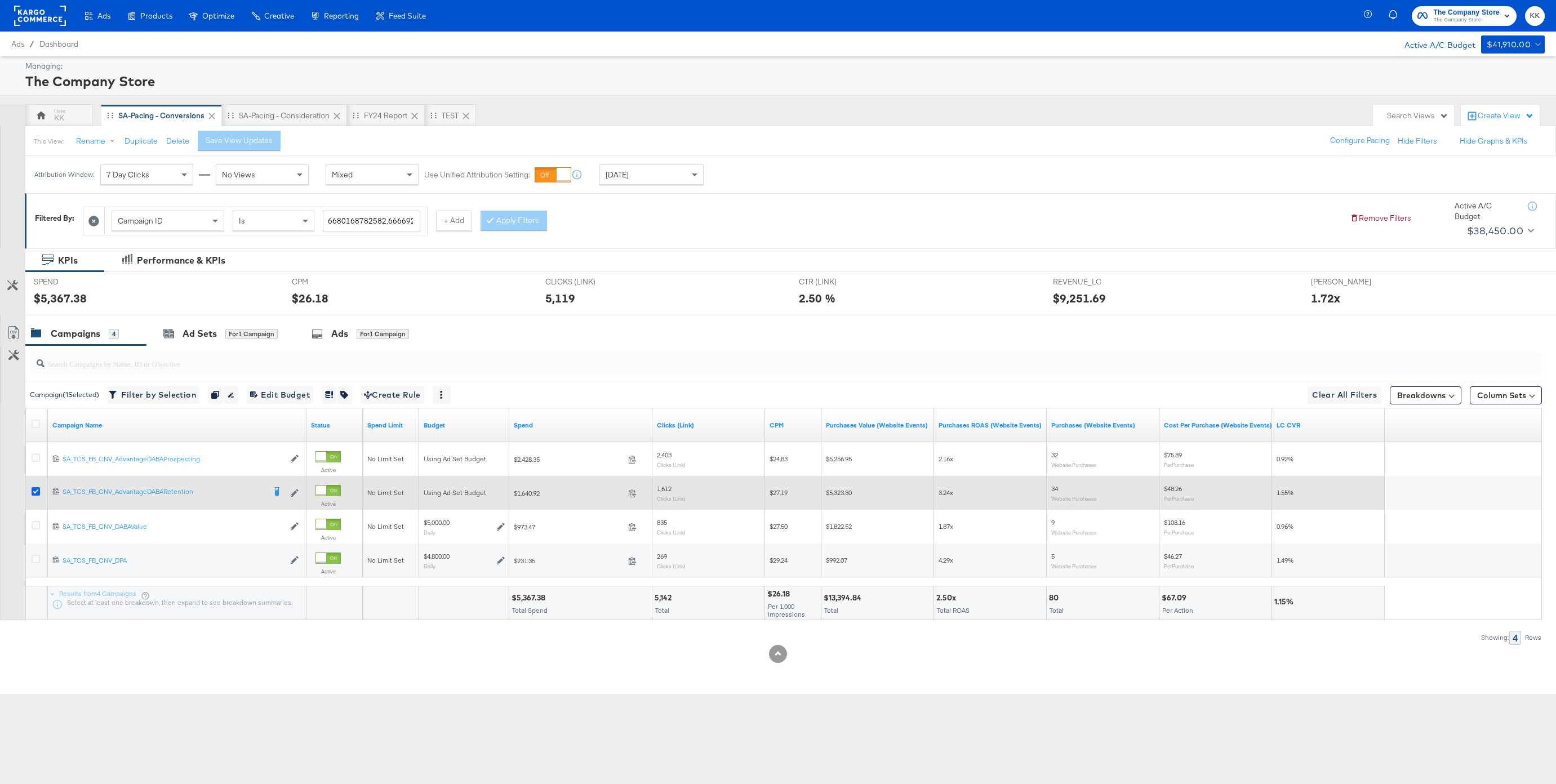
click at [35, 492] on icon at bounding box center [36, 492] width 9 height 9
click at [0, 0] on input "checkbox" at bounding box center [0, 0] width 0 height 0
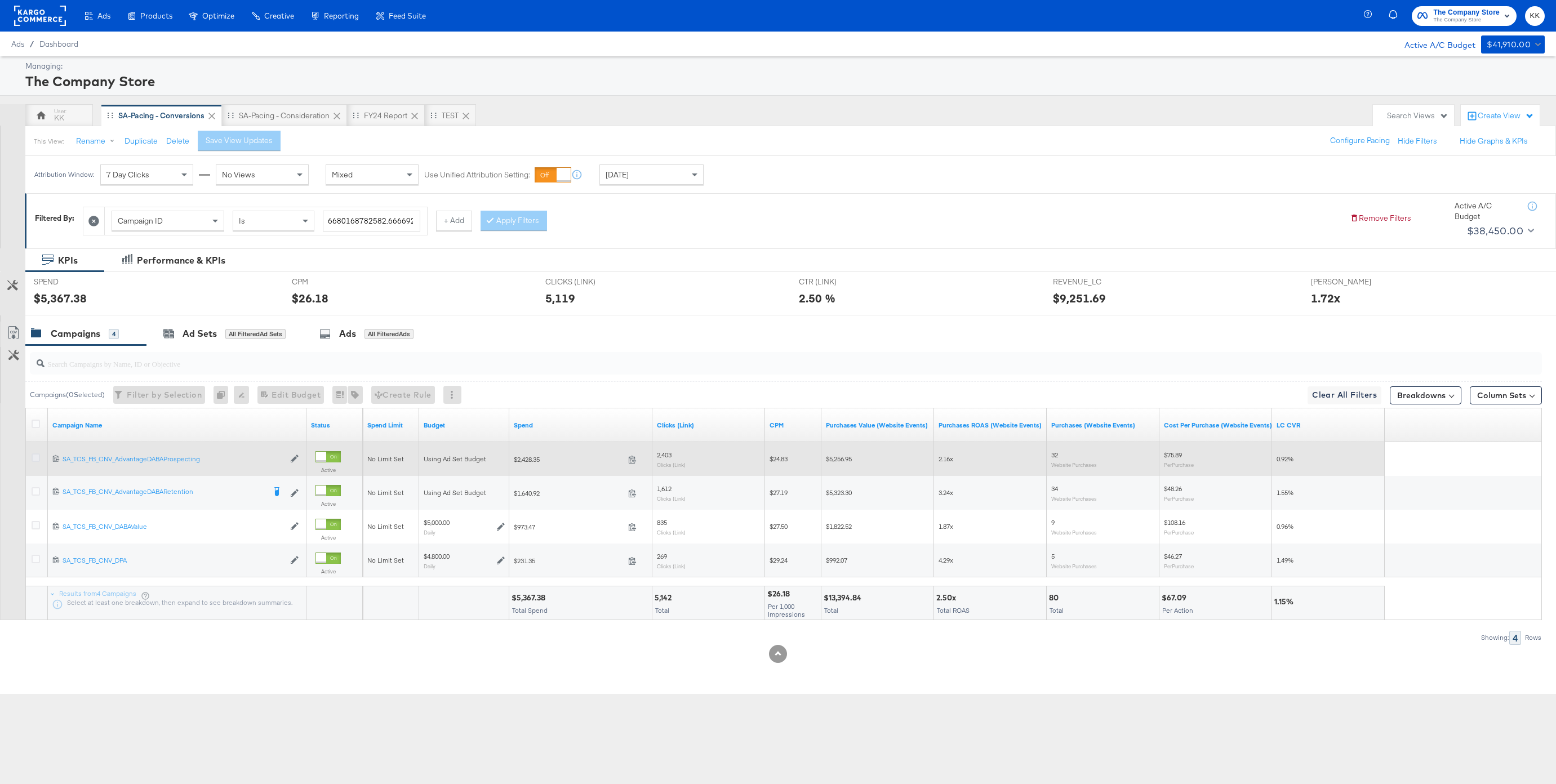
click at [38, 455] on icon at bounding box center [36, 457] width 9 height 9
click at [0, 0] on input "checkbox" at bounding box center [0, 0] width 0 height 0
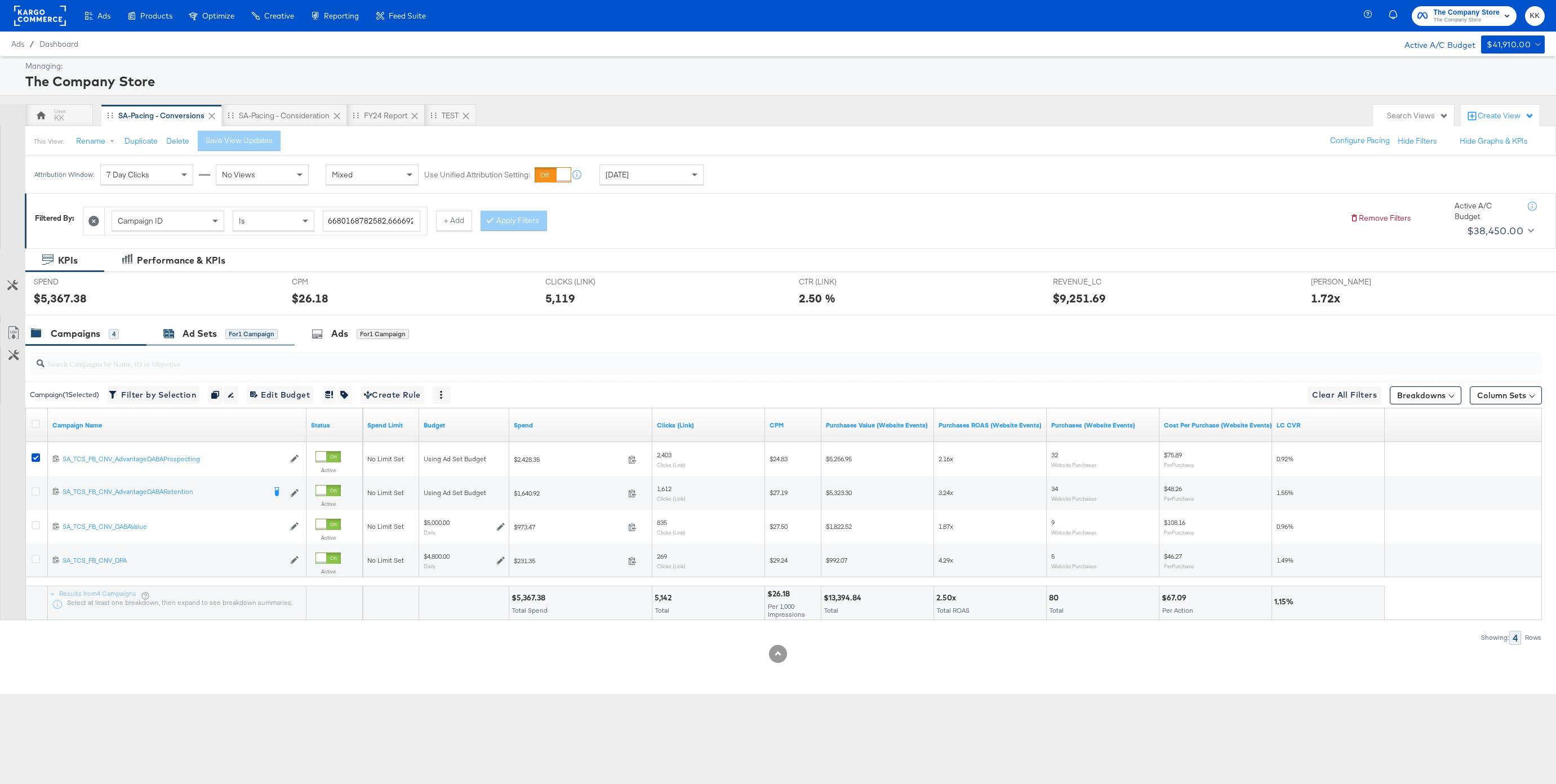
click at [178, 337] on div "Ad Sets for 1 Campaign" at bounding box center [220, 334] width 114 height 13
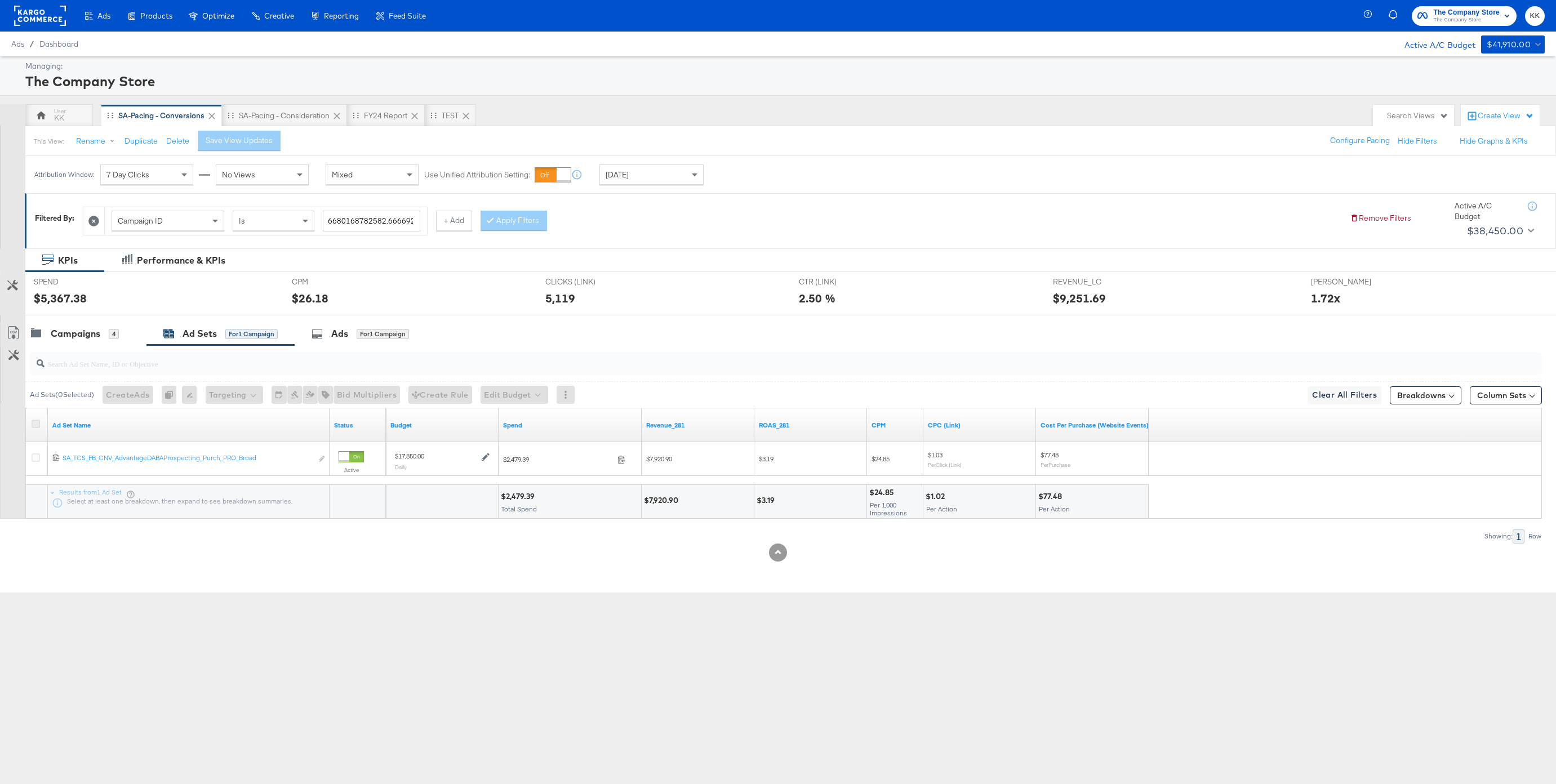
click at [34, 422] on icon at bounding box center [36, 424] width 9 height 9
click at [0, 0] on input "checkbox" at bounding box center [0, 0] width 0 height 0
click at [523, 395] on button "Edit Budget" at bounding box center [499, 395] width 68 height 18
click at [522, 429] on span "Edit Ad Set Budget" at bounding box center [502, 424] width 64 height 15
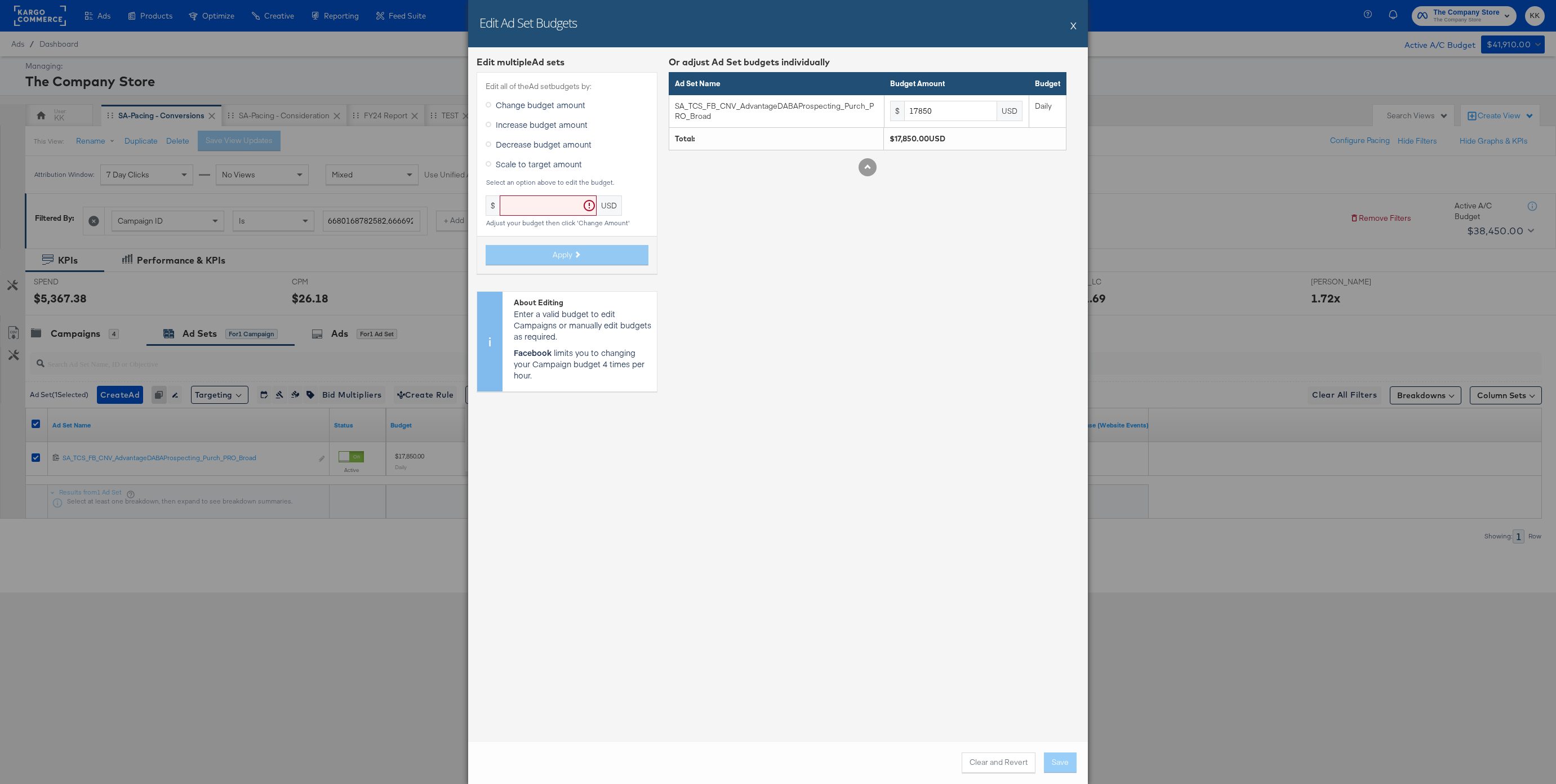
click at [530, 132] on label "Increase budget amount" at bounding box center [539, 125] width 107 height 17
click at [0, 0] on input "Increase budget amount" at bounding box center [0, 0] width 0 height 0
click at [530, 142] on span "Decrease budget amount" at bounding box center [543, 144] width 95 height 11
click at [0, 0] on input "Decrease budget amount" at bounding box center [0, 0] width 0 height 0
click at [563, 202] on input "text" at bounding box center [583, 205] width 97 height 21
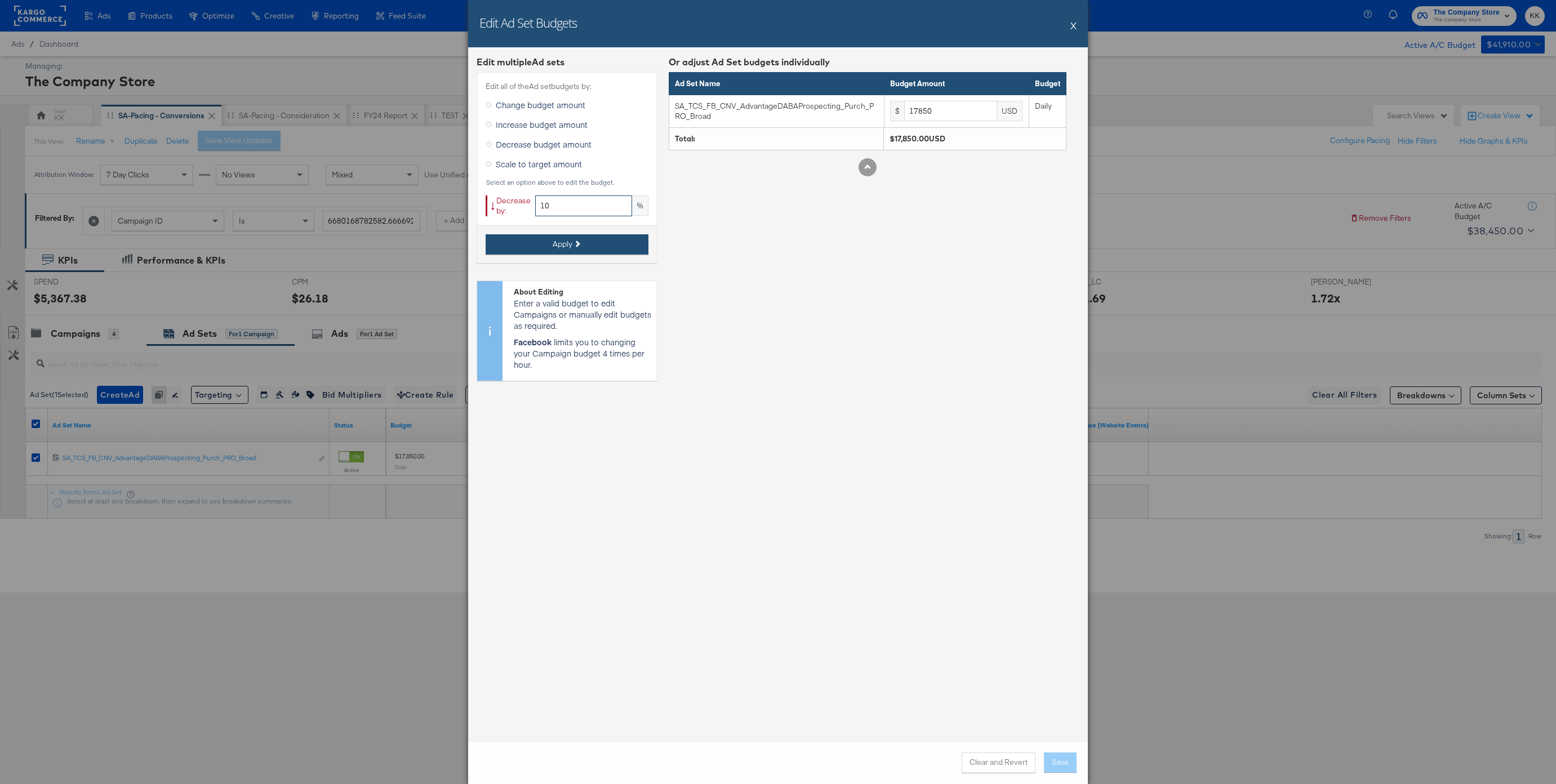
type input "10"
click at [576, 241] on icon at bounding box center [576, 243] width 6 height 6
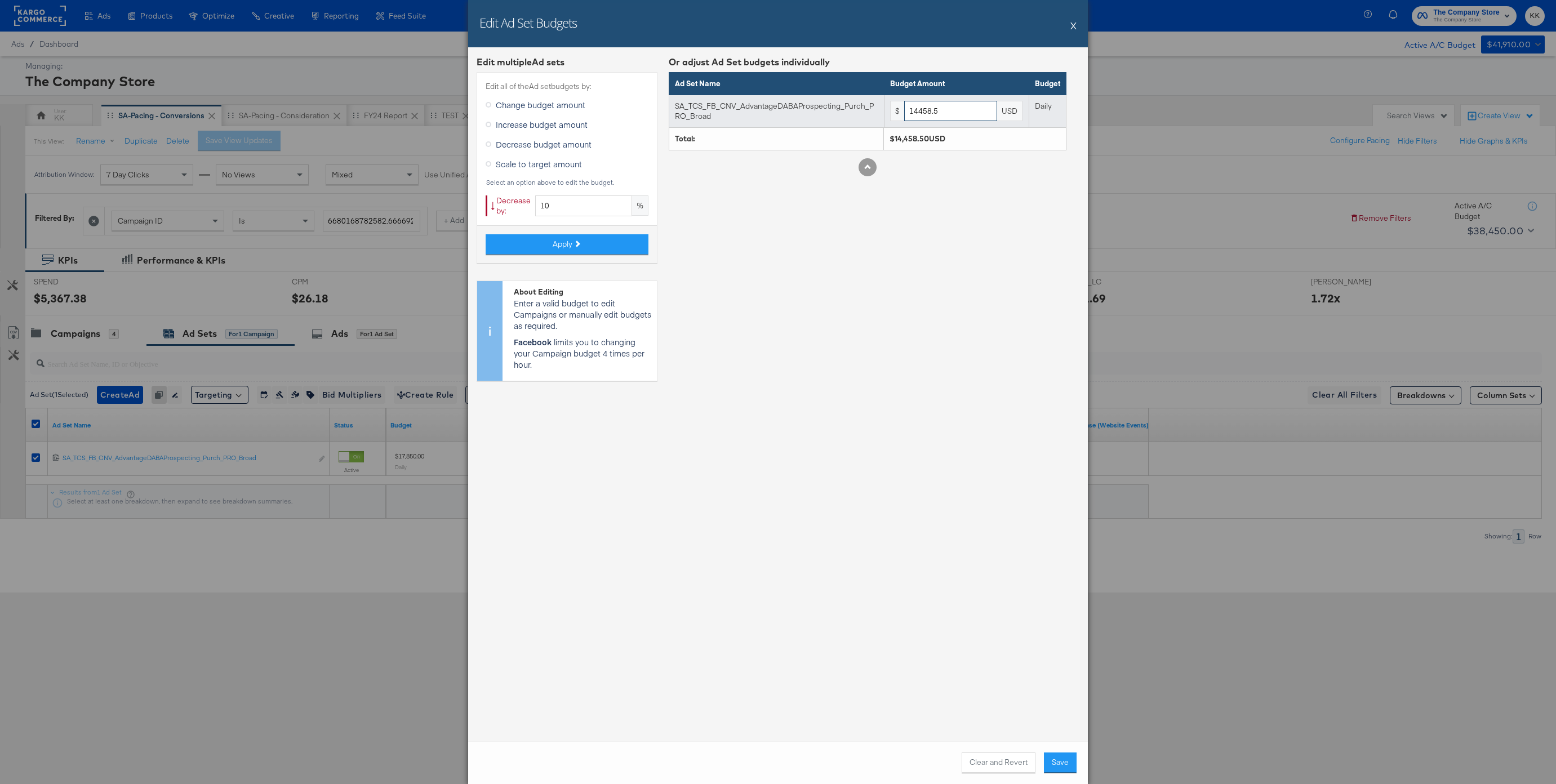
drag, startPoint x: 962, startPoint y: 113, endPoint x: 862, endPoint y: 113, distance: 100.0
click at [861, 113] on tr "SA_TCS_FB_CNV_AdvantageDABAProspecting_Purch_PRO_Broad $ 14458.5 USD Daily" at bounding box center [867, 111] width 397 height 33
type input "14000"
click at [1066, 775] on div "Clear and Revert Save" at bounding box center [777, 763] width 620 height 43
click at [1059, 769] on button "Save" at bounding box center [1060, 763] width 33 height 21
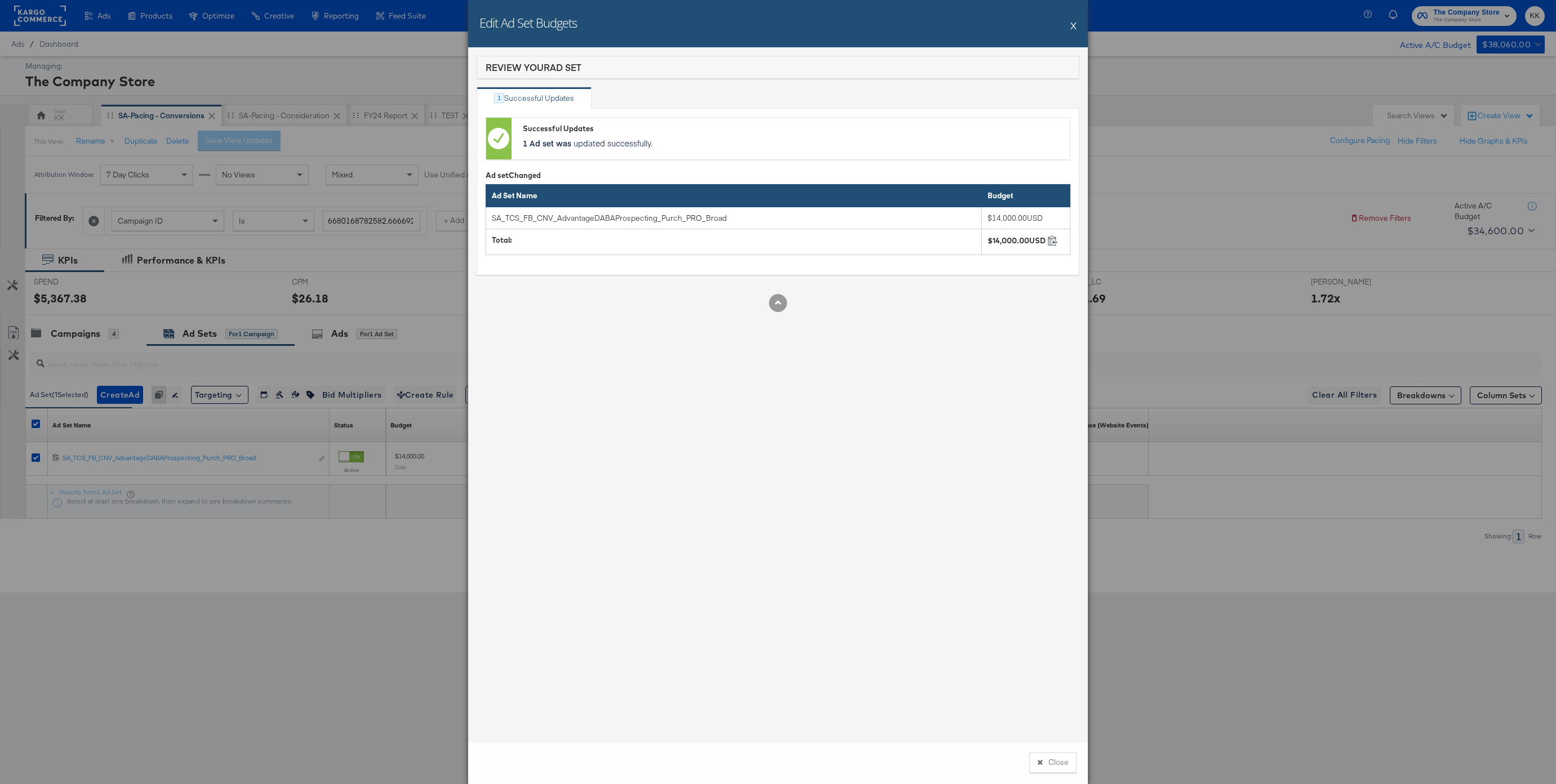
click at [1051, 763] on button "Close" at bounding box center [1052, 763] width 47 height 21
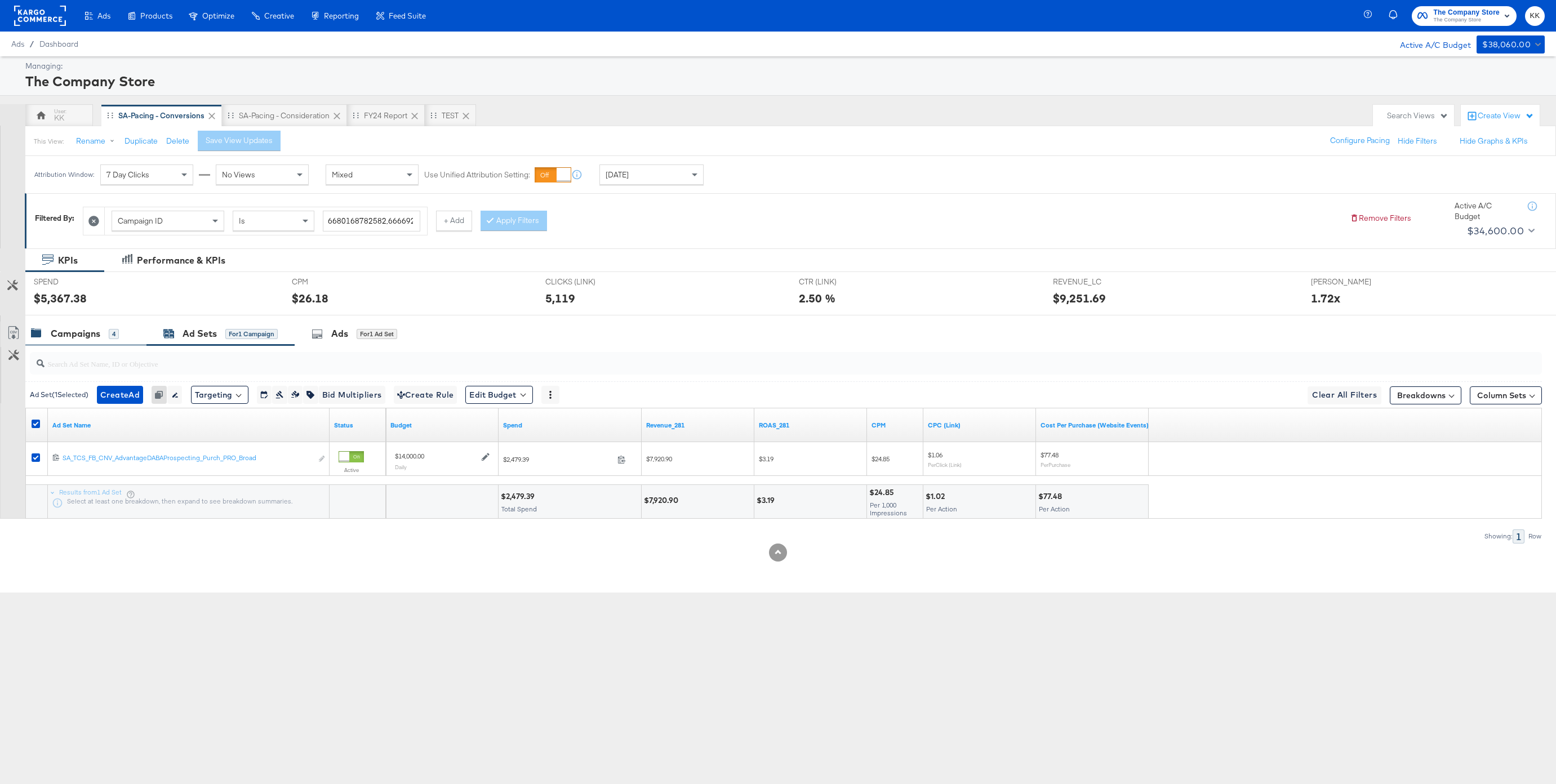
click at [102, 333] on div "Campaigns 4" at bounding box center [75, 334] width 88 height 13
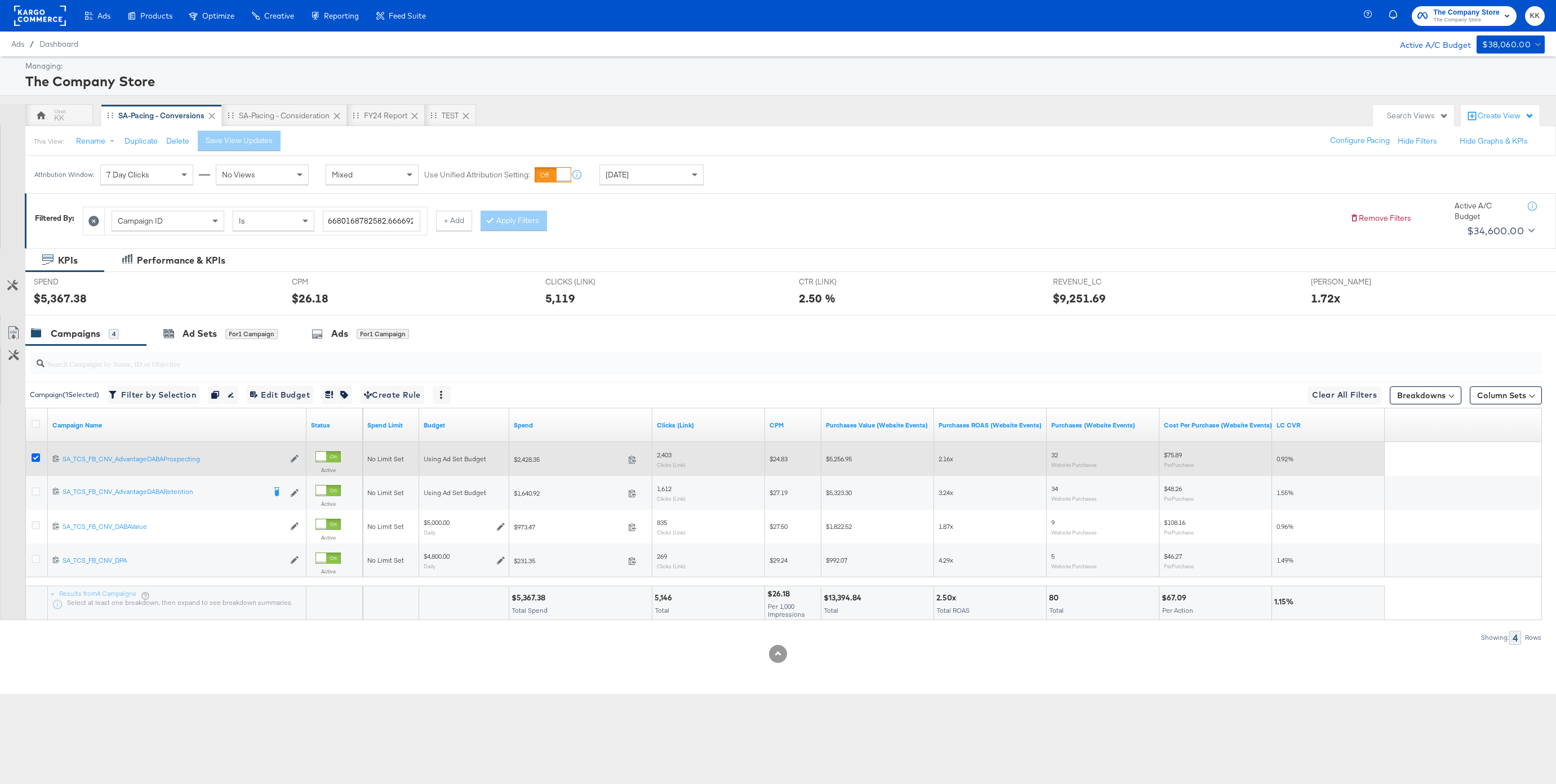
click at [33, 455] on icon at bounding box center [36, 457] width 9 height 9
click at [0, 0] on input "checkbox" at bounding box center [0, 0] width 0 height 0
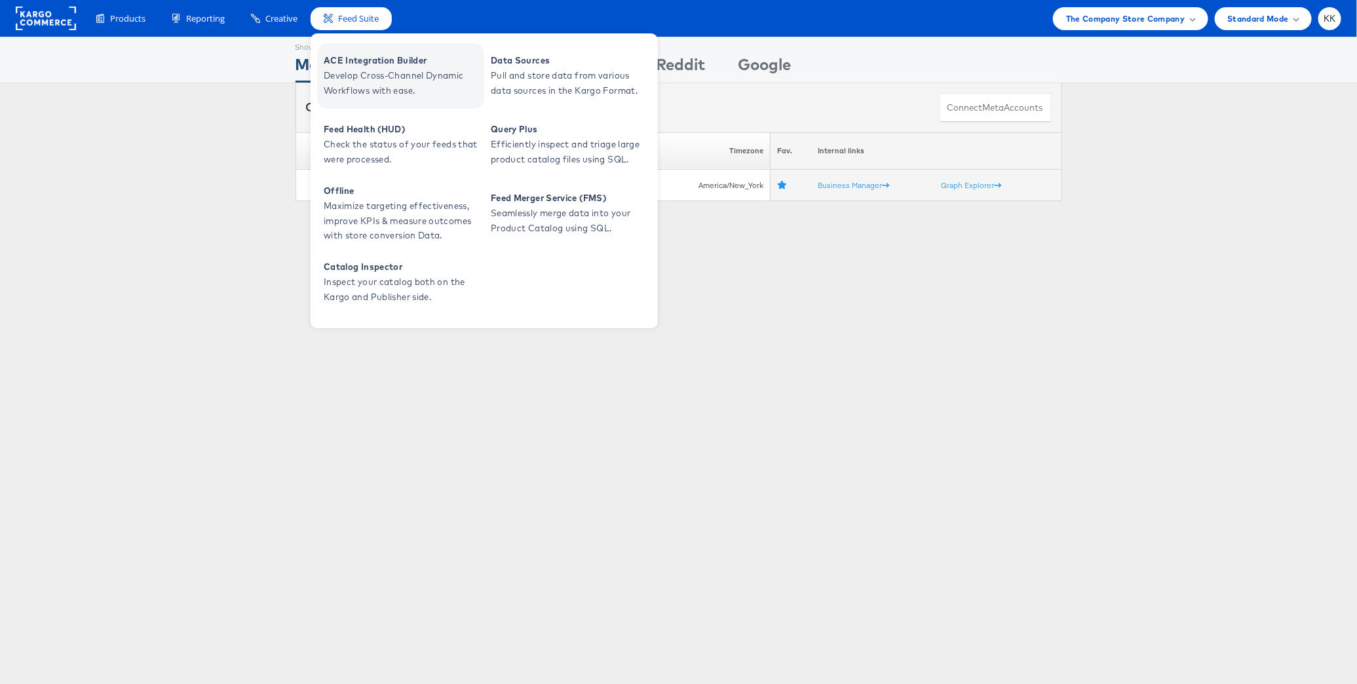
click at [370, 73] on span "Develop Cross-Channel Dynamic Workflows with ease." at bounding box center [402, 83] width 157 height 30
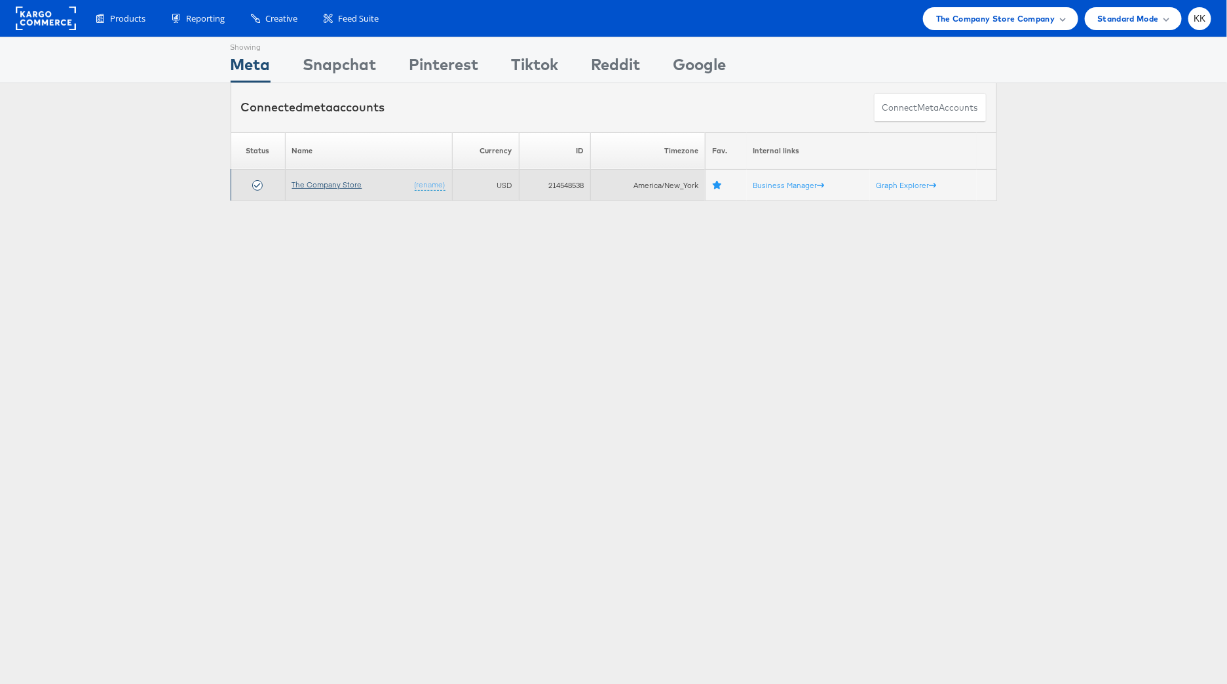
click at [315, 181] on link "The Company Store" at bounding box center [327, 185] width 70 height 10
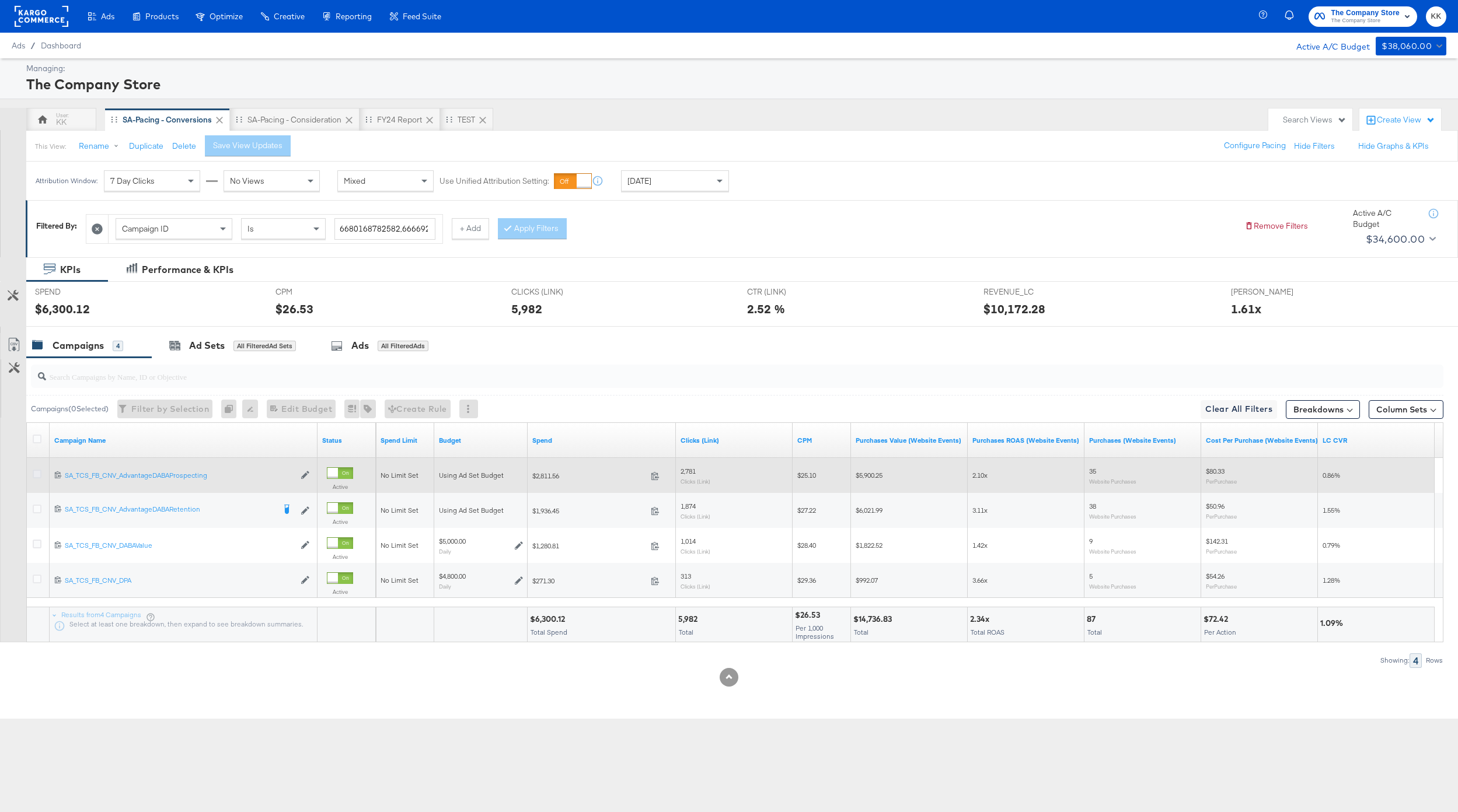
click at [37, 473] on icon at bounding box center [37, 474] width 9 height 9
click at [0, 0] on input "checkbox" at bounding box center [0, 0] width 0 height 0
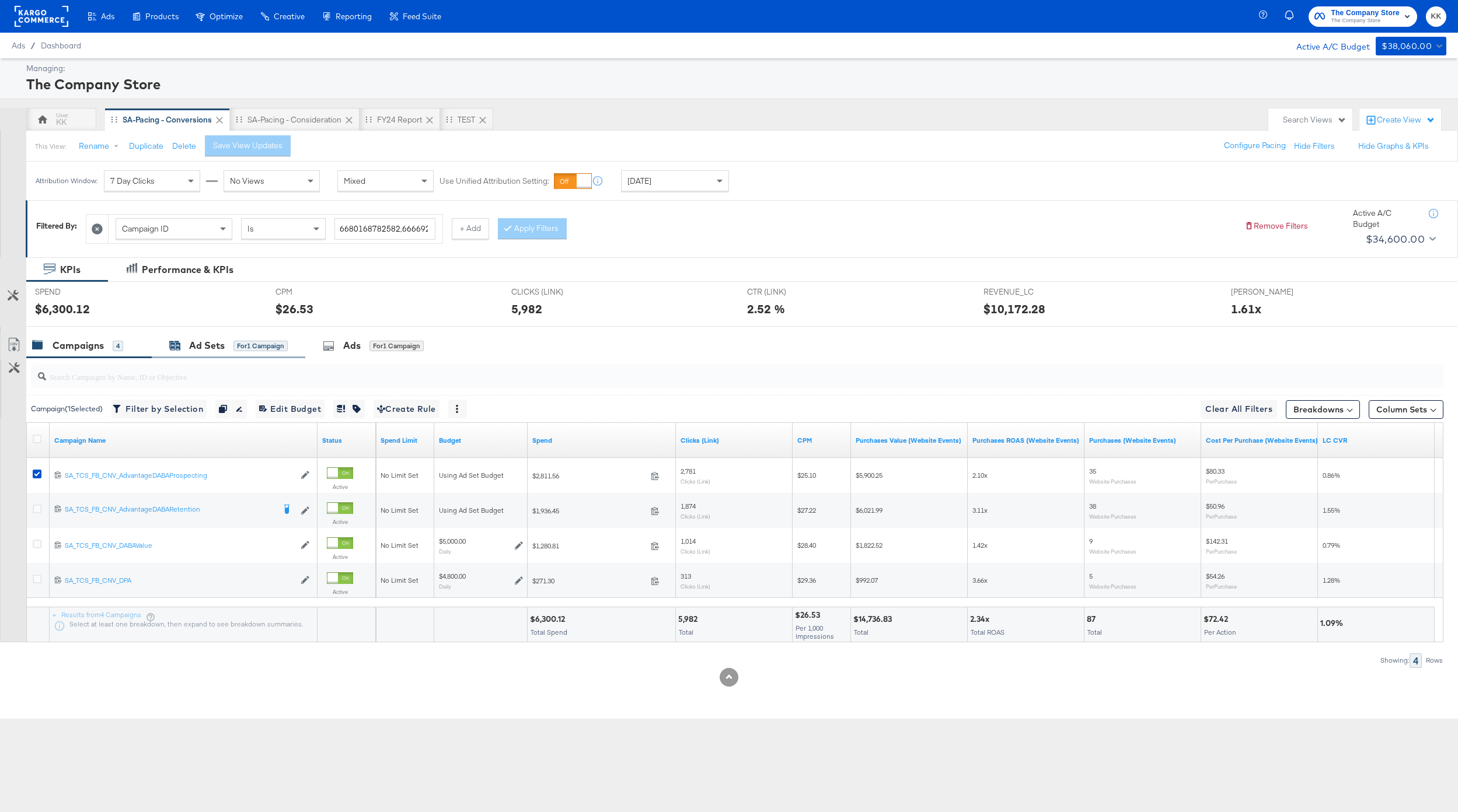
click at [243, 345] on div "for 1 Campaign" at bounding box center [260, 346] width 54 height 11
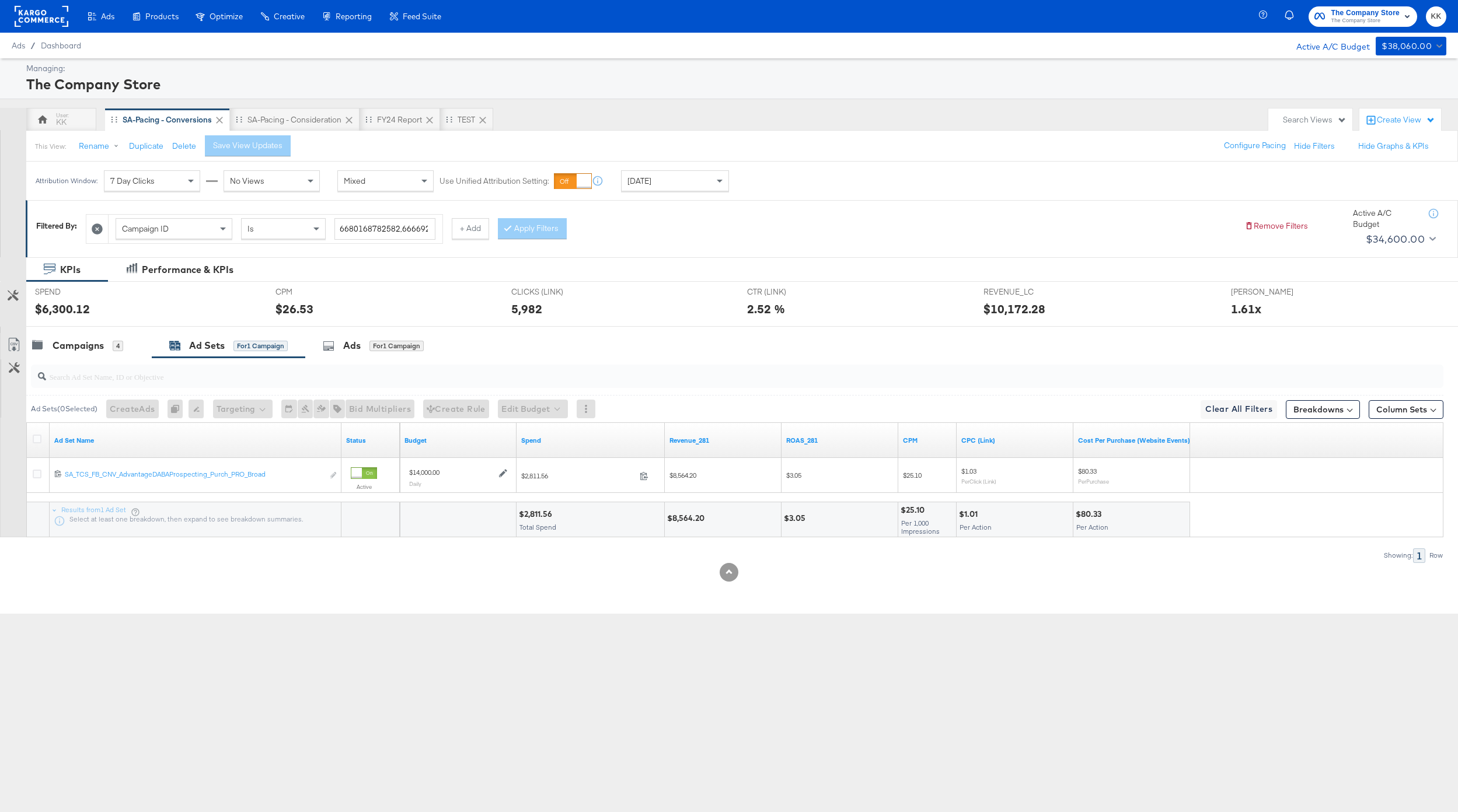
click at [105, 358] on div at bounding box center [734, 377] width 1417 height 37
click at [84, 348] on div "Campaigns" at bounding box center [78, 345] width 52 height 13
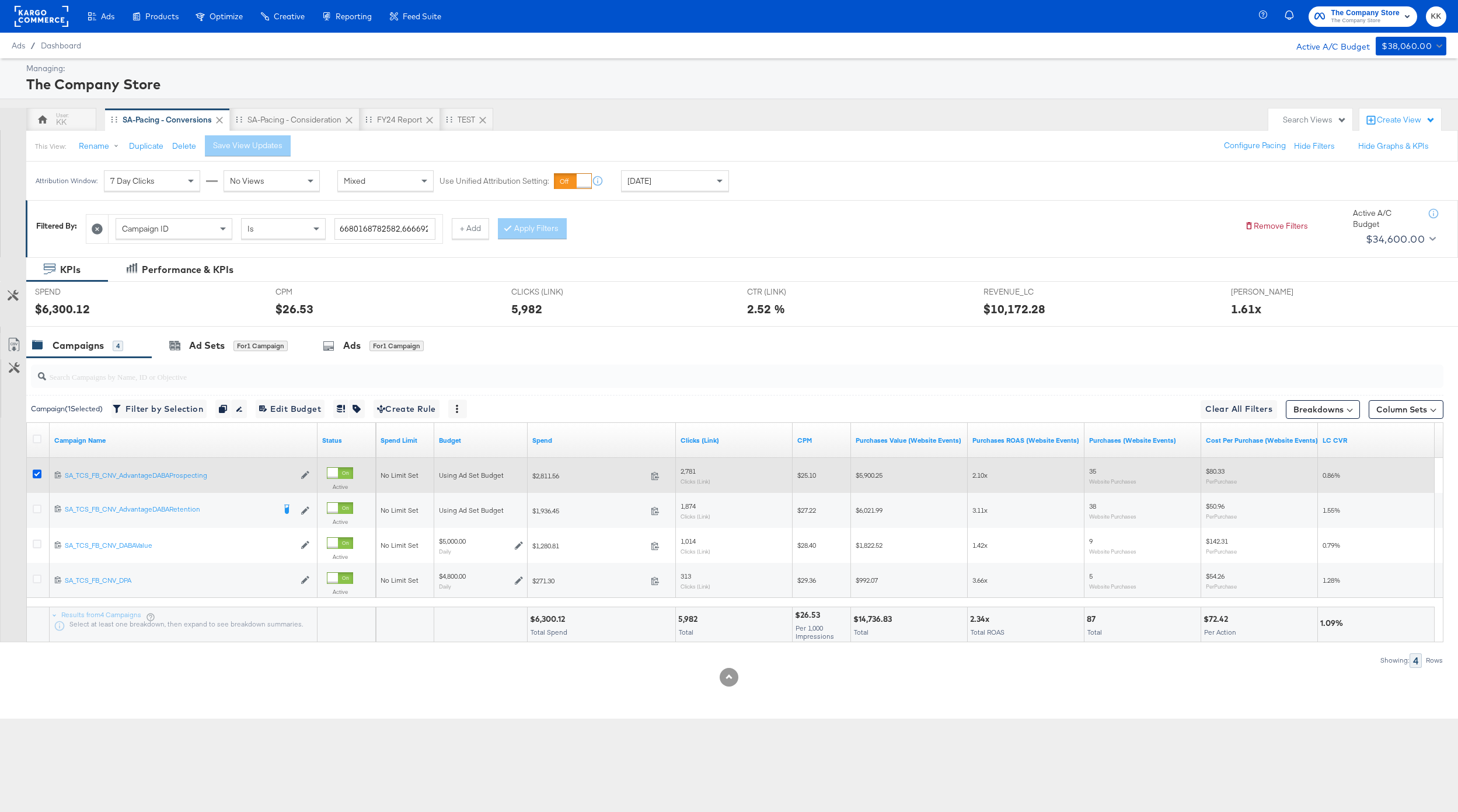
click at [37, 475] on icon at bounding box center [37, 474] width 9 height 9
click at [0, 0] on input "checkbox" at bounding box center [0, 0] width 0 height 0
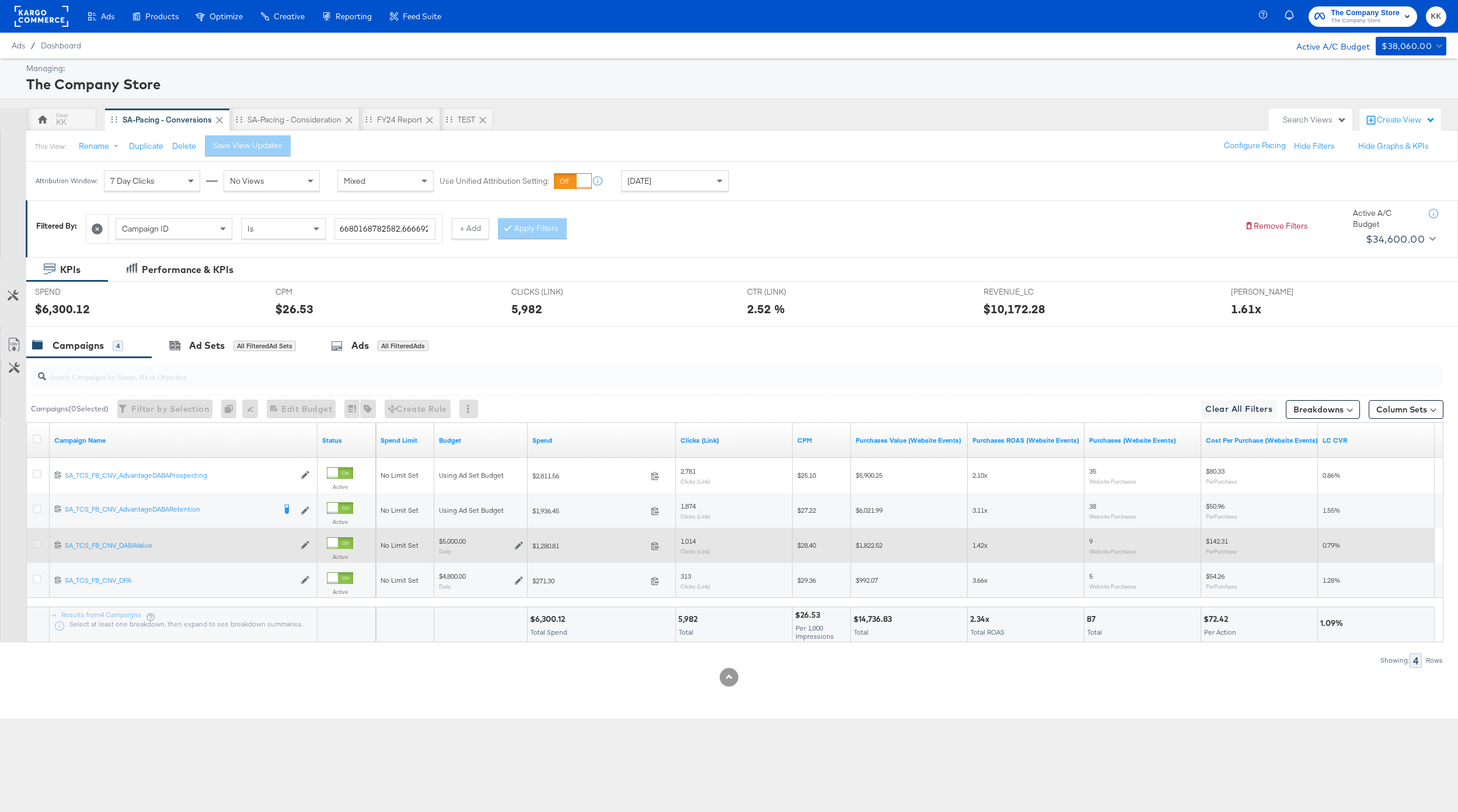
click at [37, 540] on icon at bounding box center [37, 544] width 9 height 9
click at [0, 0] on input "checkbox" at bounding box center [0, 0] width 0 height 0
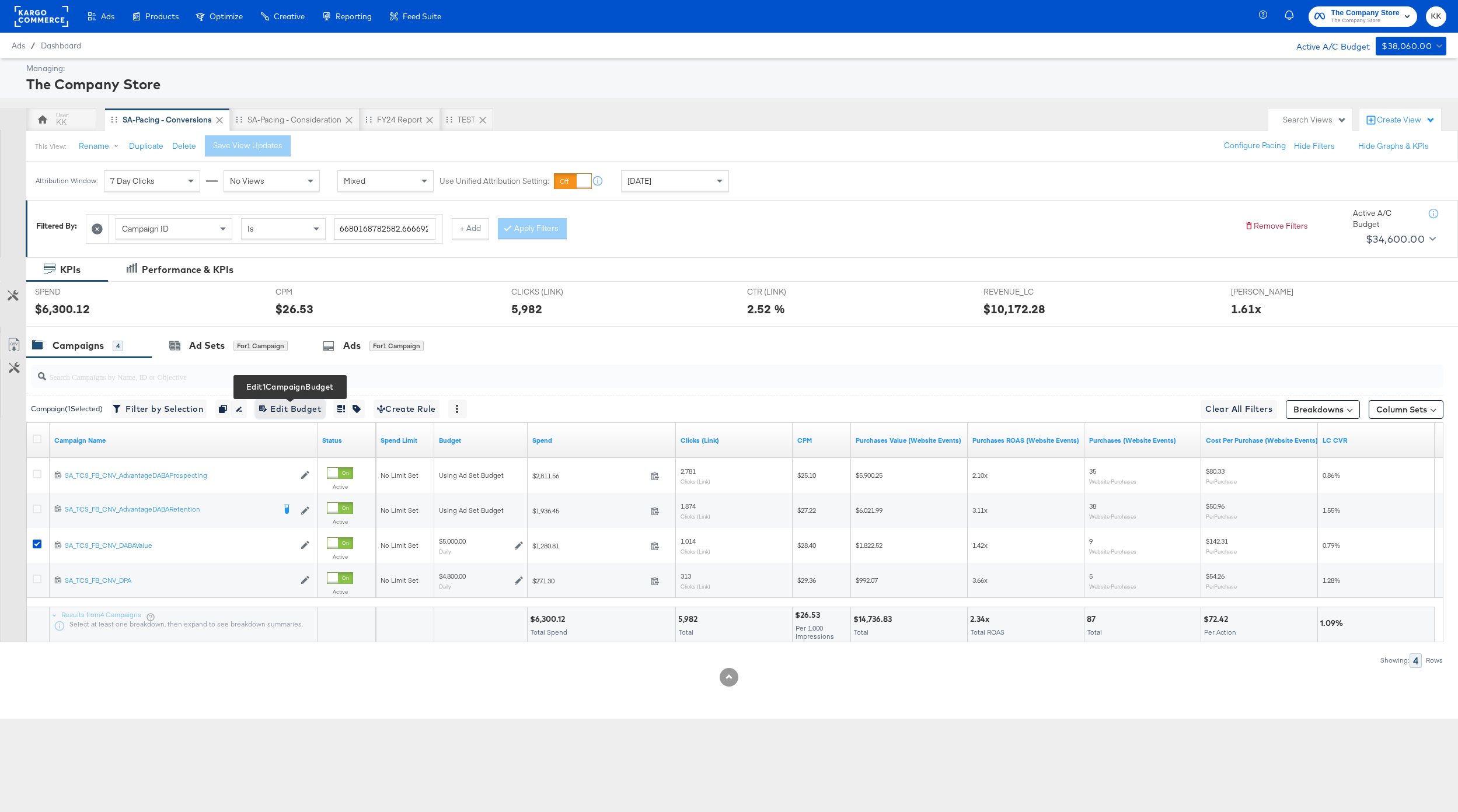
click at [288, 414] on span "Edit 1 Campaign Budget Edit Budget" at bounding box center [289, 409] width 61 height 14
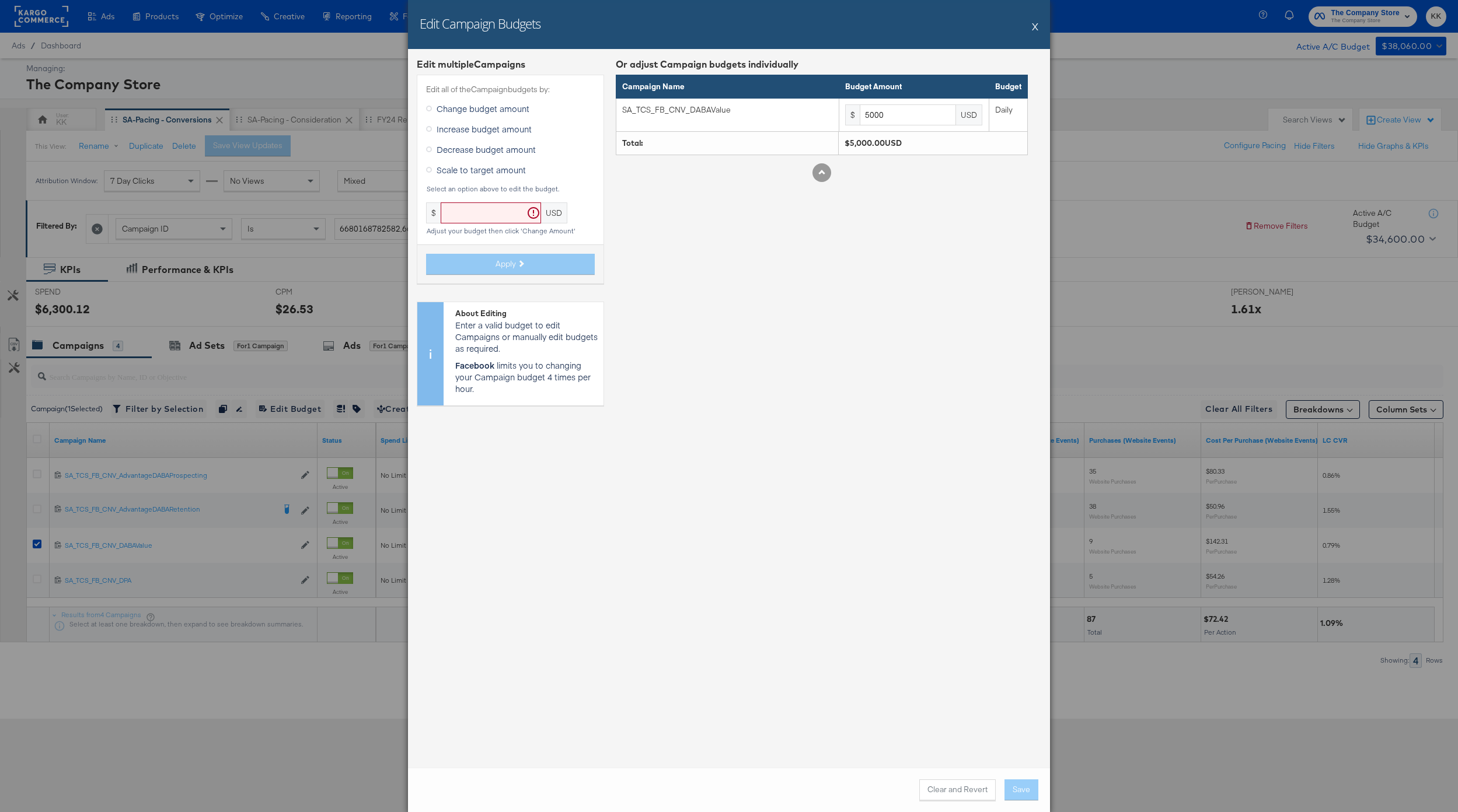
click at [509, 145] on span "Decrease budget amount" at bounding box center [485, 149] width 99 height 12
click at [0, 0] on input "Decrease budget amount" at bounding box center [0, 0] width 0 height 0
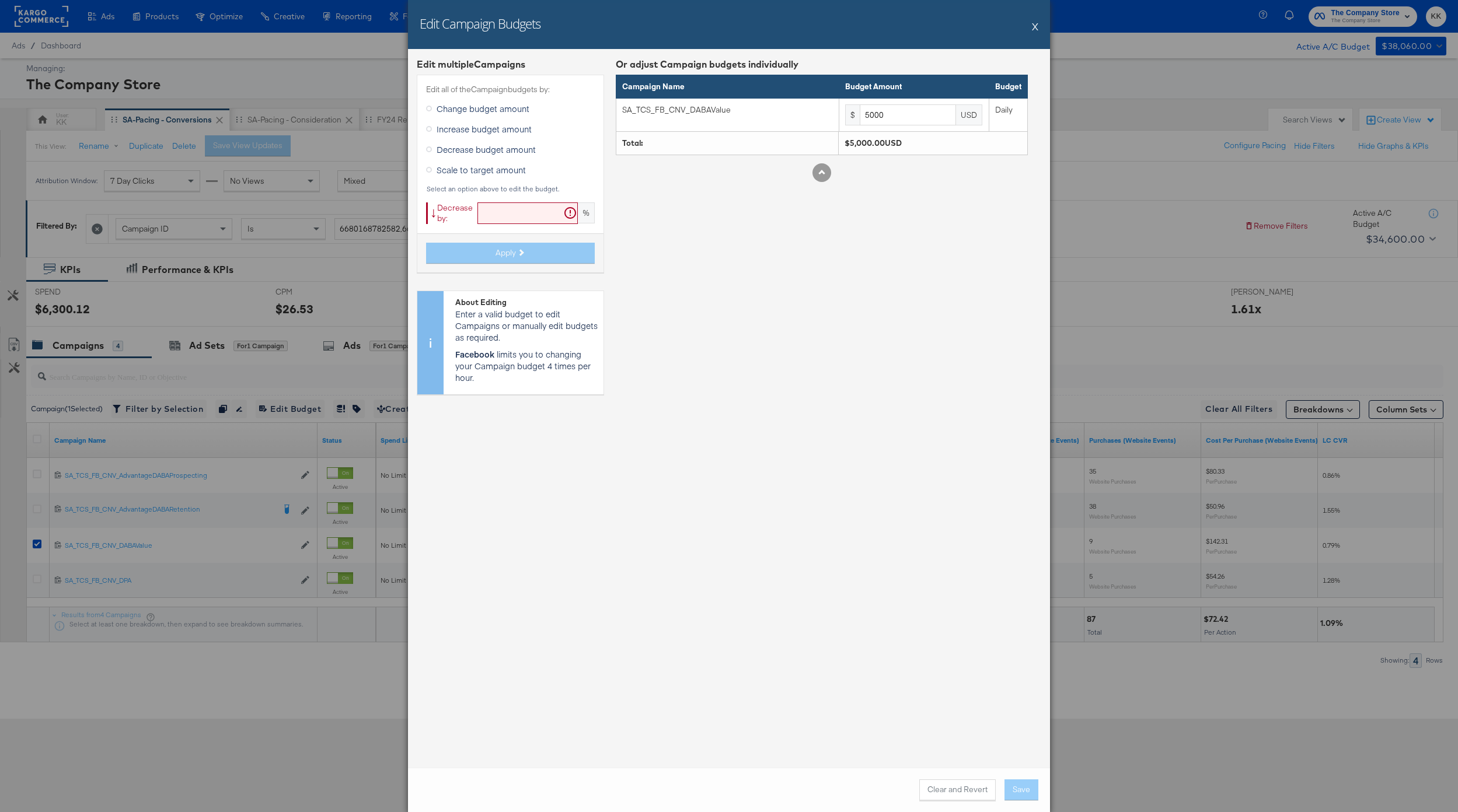
click at [509, 206] on input "text" at bounding box center [527, 213] width 101 height 21
type input "19"
click at [544, 255] on button "Apply" at bounding box center [509, 254] width 168 height 21
type input "4050"
click at [1026, 789] on button "Save" at bounding box center [1022, 790] width 34 height 21
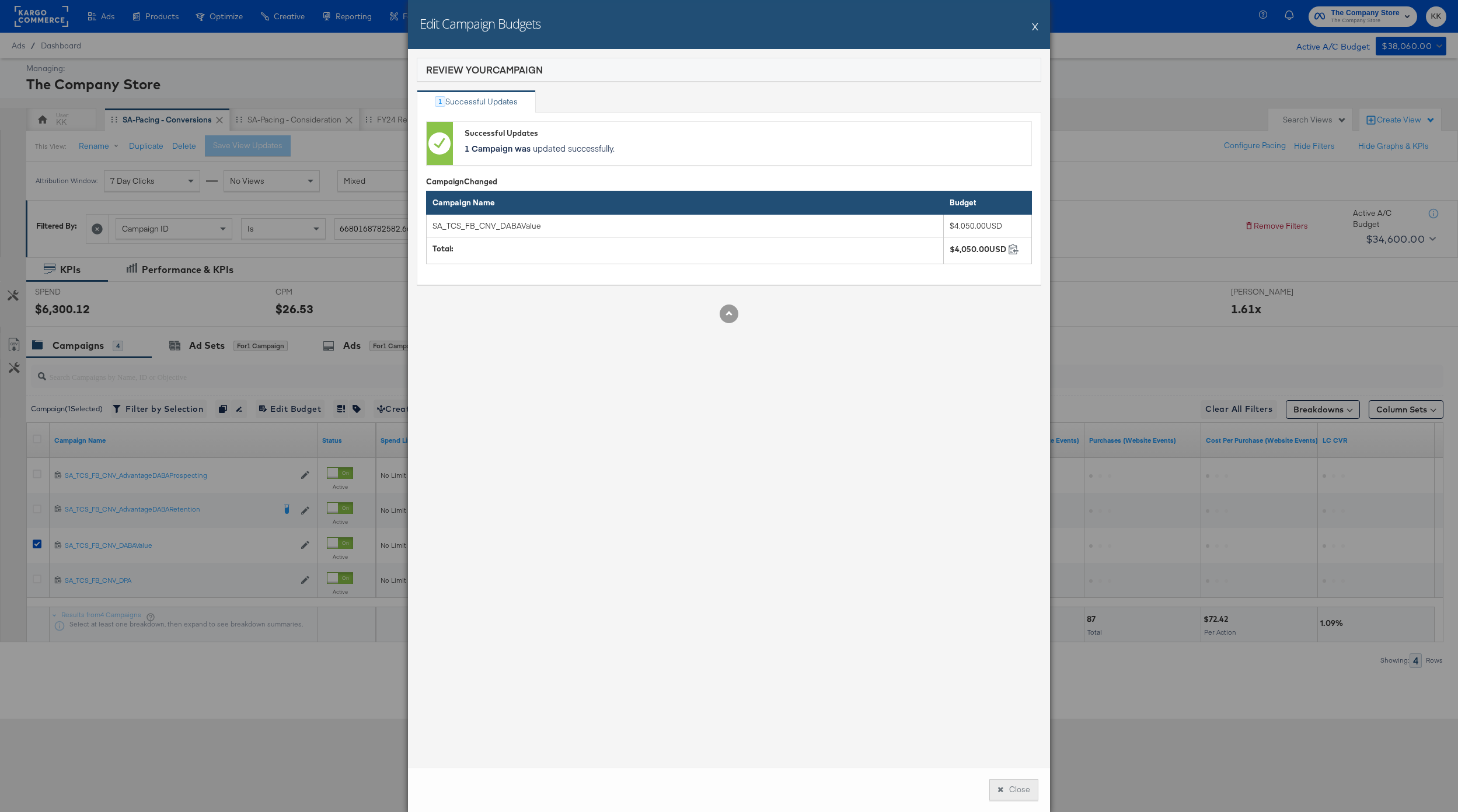
click at [1009, 787] on button "Close" at bounding box center [1013, 790] width 49 height 21
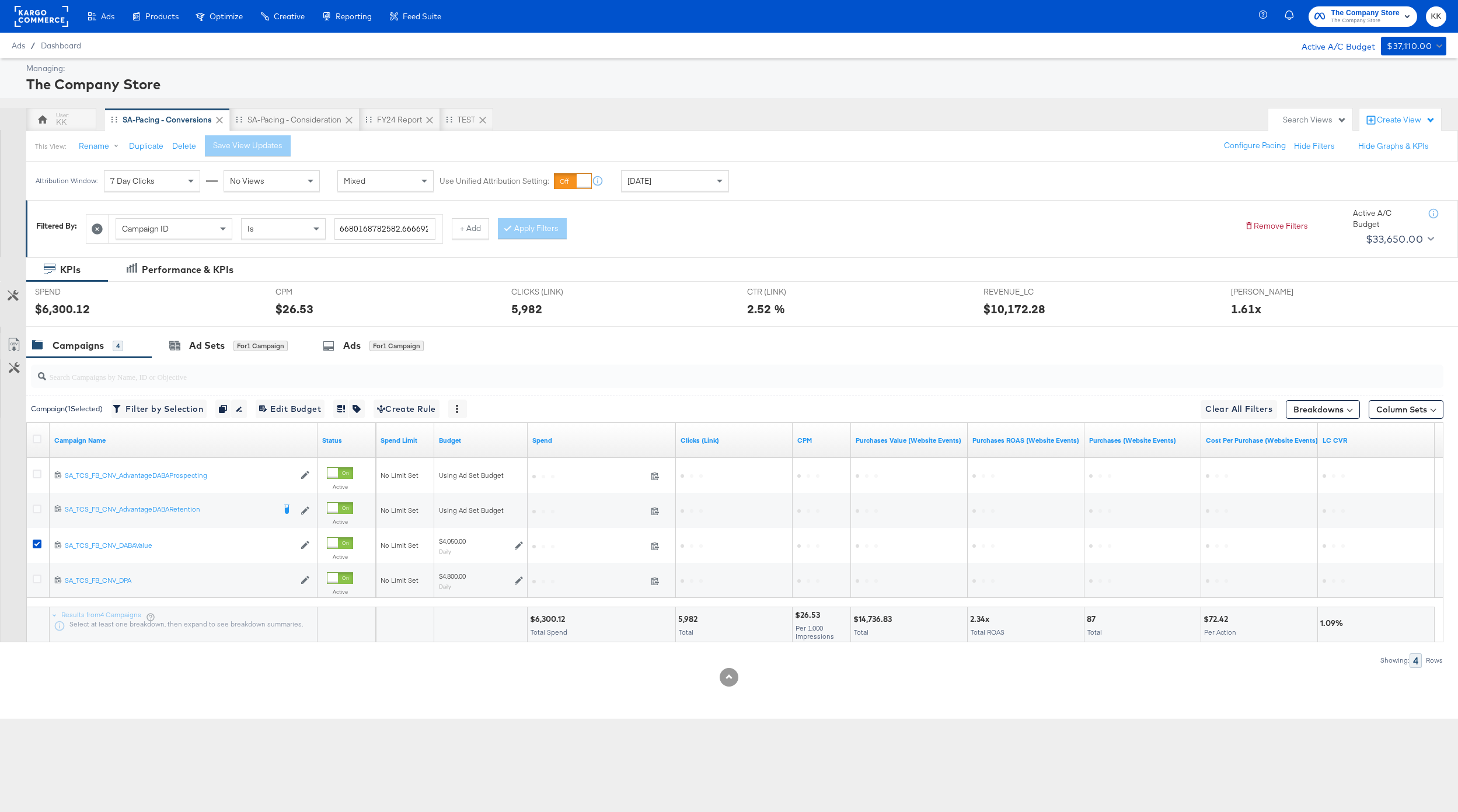
click at [213, 359] on div at bounding box center [734, 377] width 1417 height 37
click at [222, 343] on div "Ad Sets" at bounding box center [207, 345] width 36 height 13
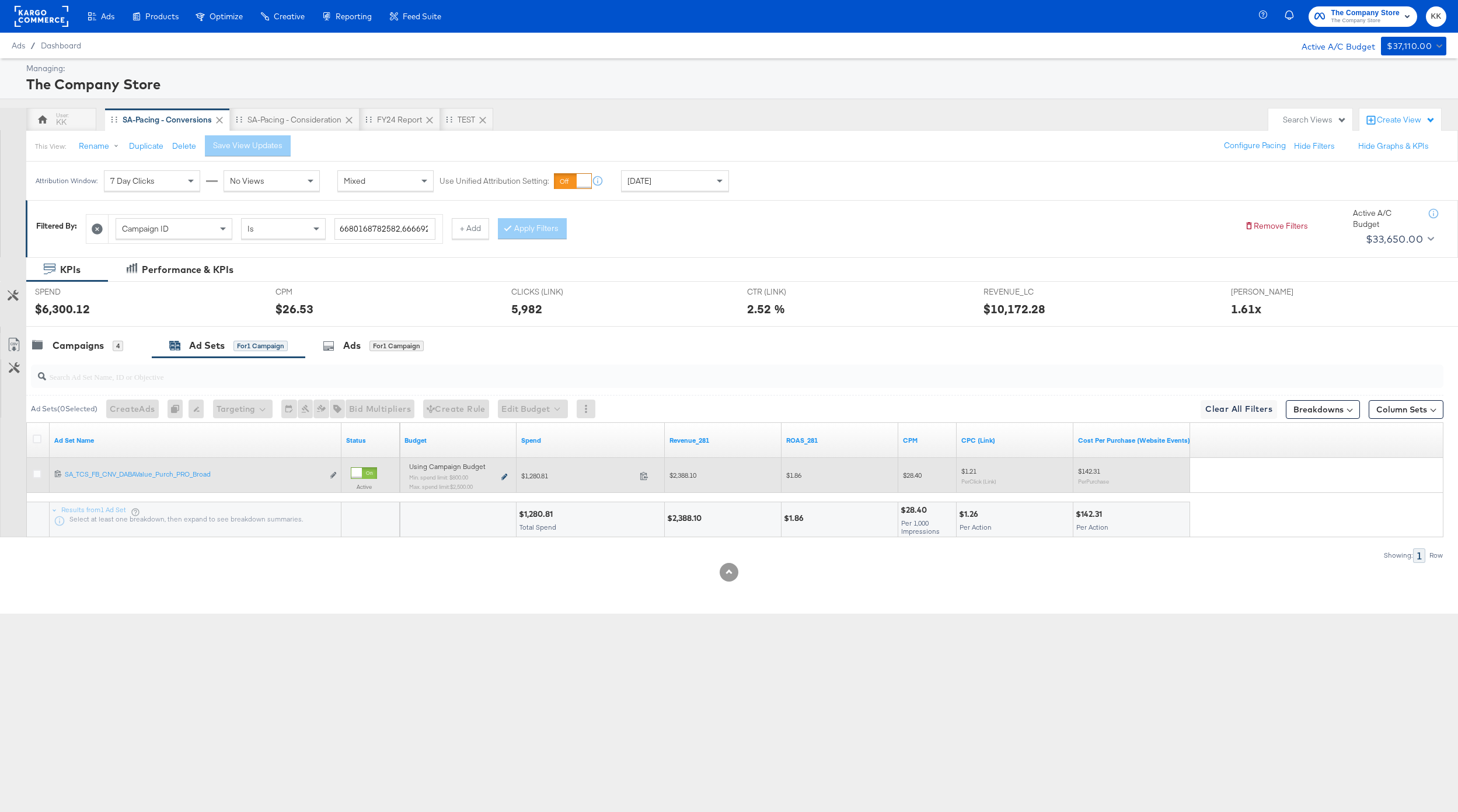
click at [501, 475] on icon at bounding box center [504, 476] width 6 height 6
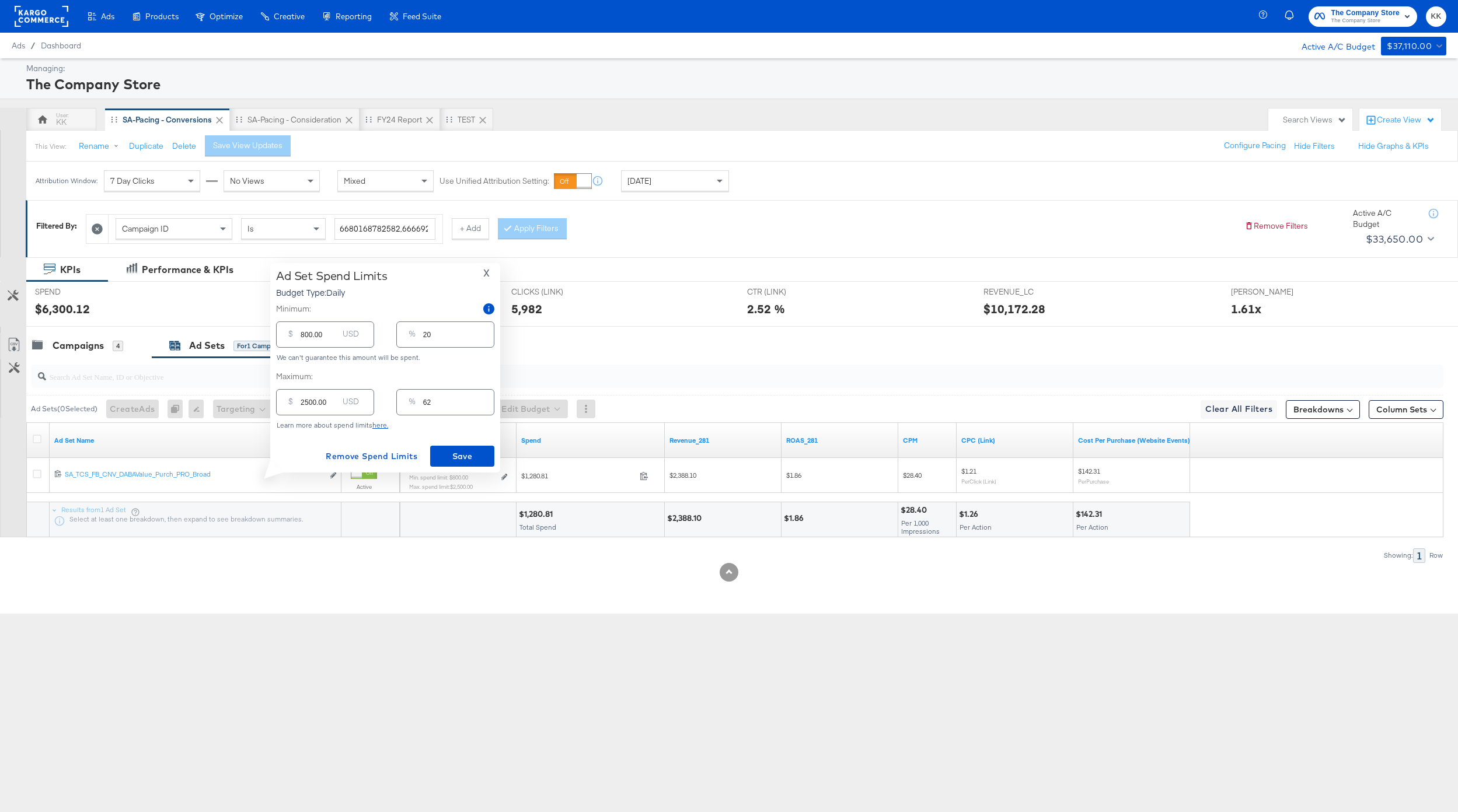
click at [301, 330] on input "800.00" at bounding box center [319, 329] width 37 height 25
type input "00.00"
type input "0"
type input "200.00"
type input "5"
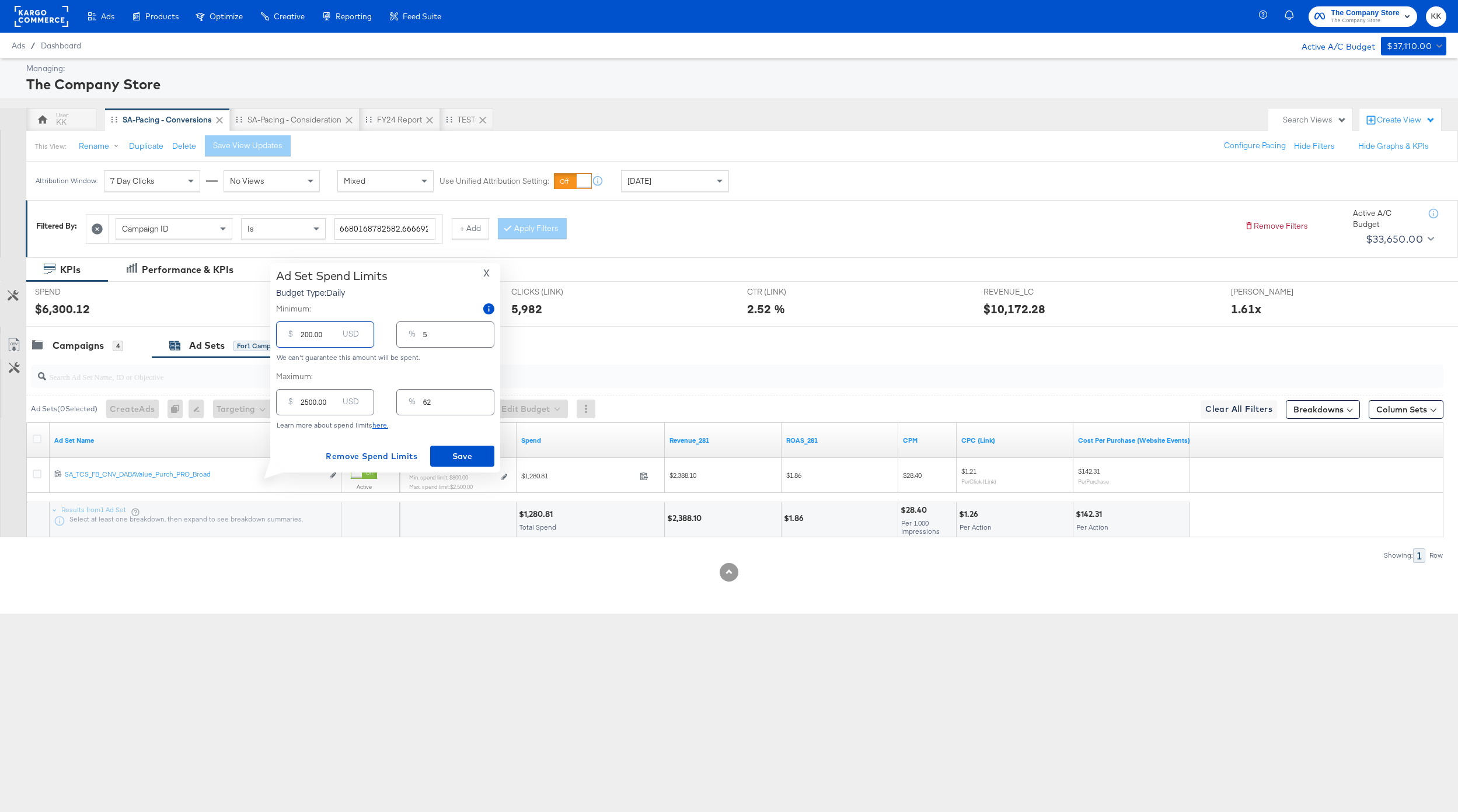
type input "200.00"
click at [309, 403] on input "2500.00" at bounding box center [319, 397] width 37 height 25
type input "200.00"
type input "5"
type input "2000.00"
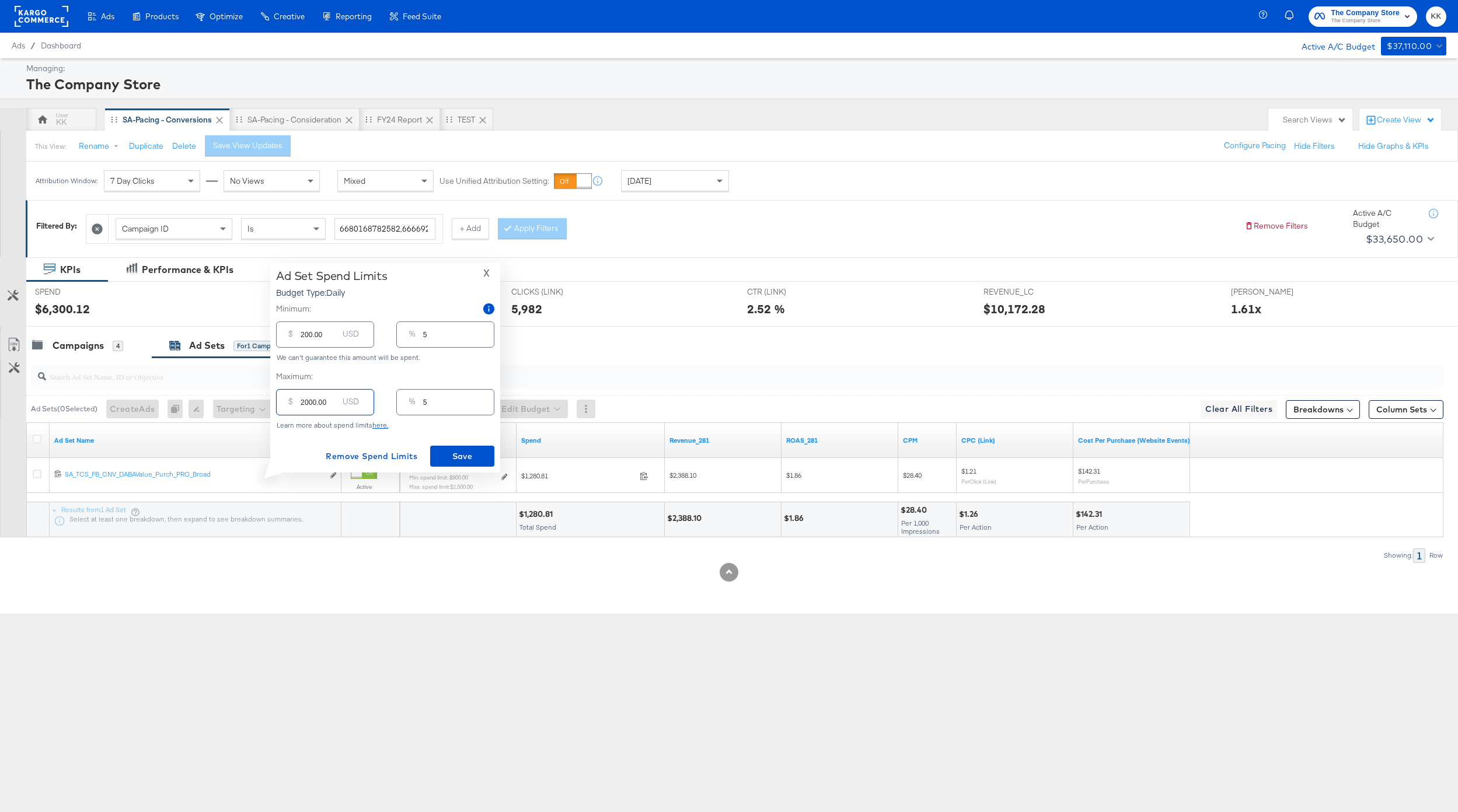
type input "49"
type input "200.00"
type input "5"
type input "2500.00"
type input "62"
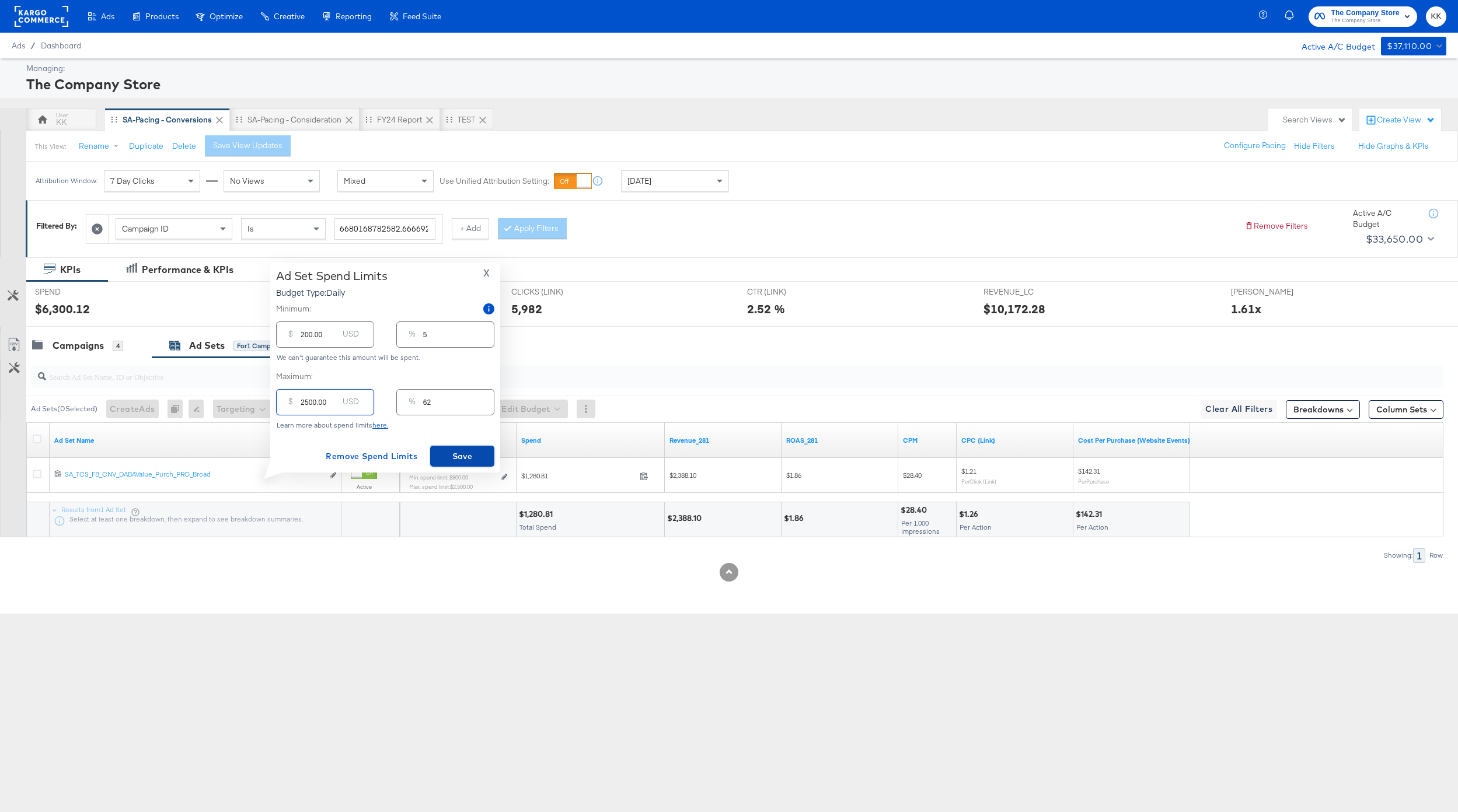
click at [460, 452] on span "Save" at bounding box center [462, 456] width 55 height 14
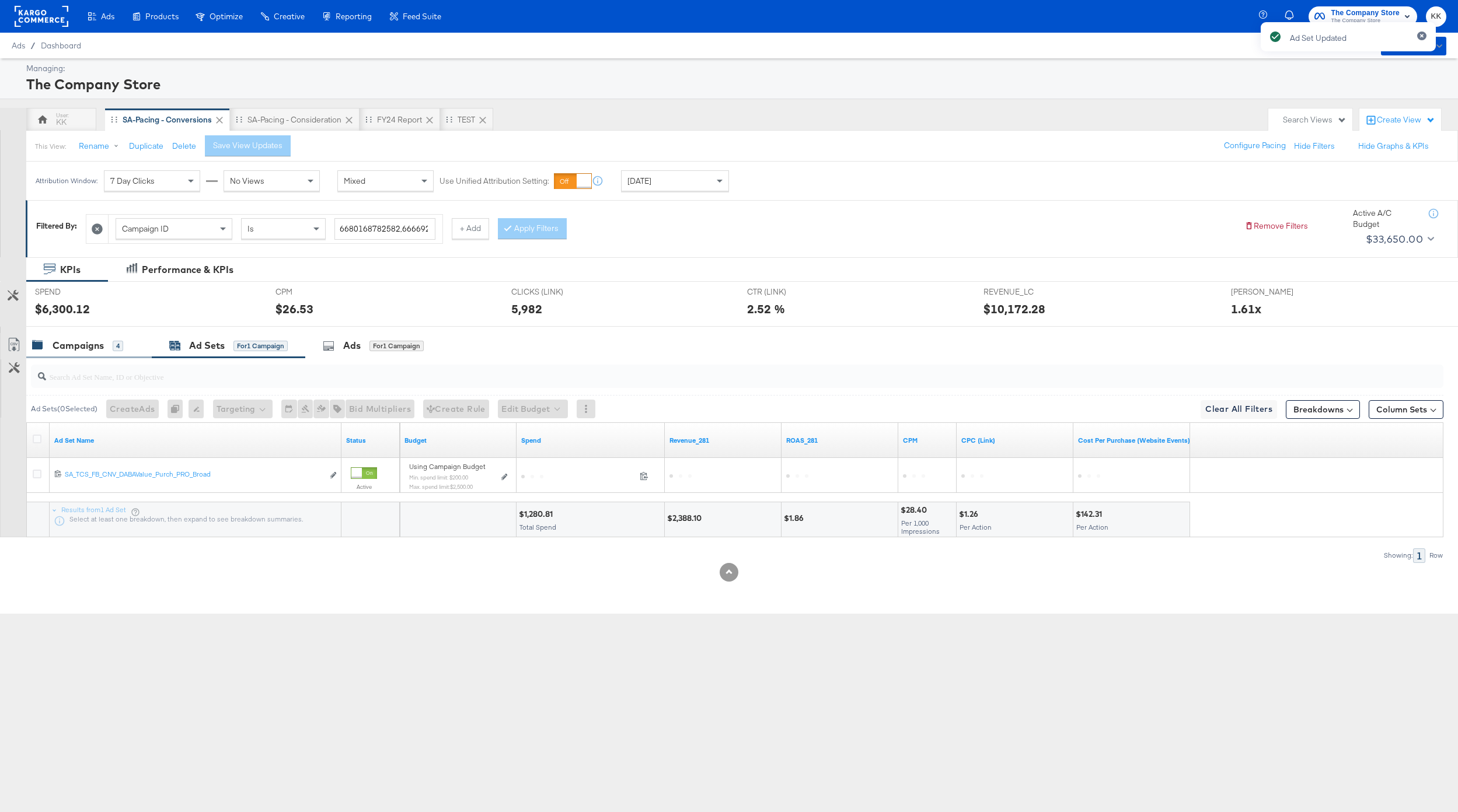
click at [84, 343] on div "Campaigns" at bounding box center [78, 345] width 52 height 13
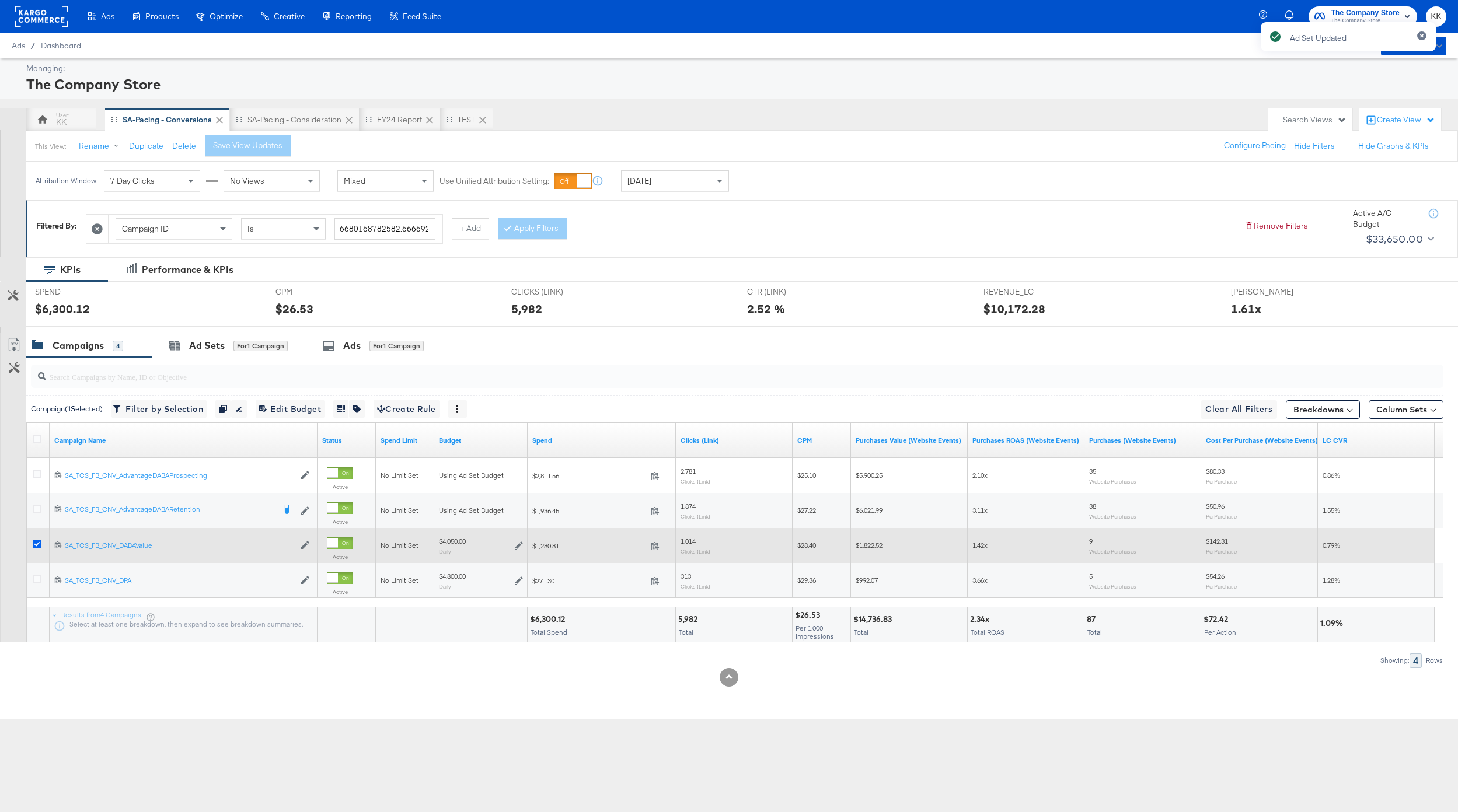
click at [40, 546] on icon at bounding box center [37, 544] width 9 height 9
click at [0, 0] on input "checkbox" at bounding box center [0, 0] width 0 height 0
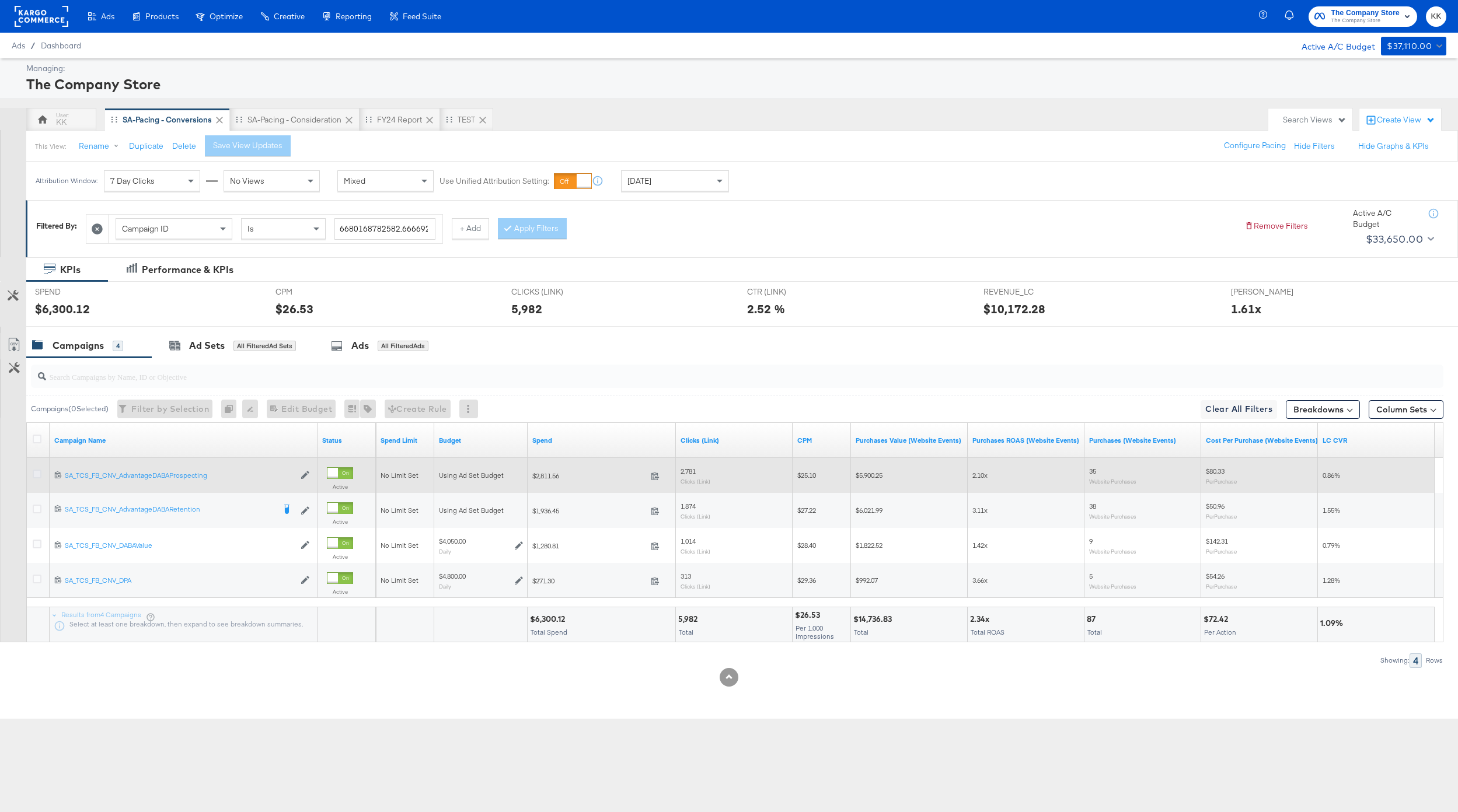
click at [38, 476] on icon at bounding box center [37, 474] width 9 height 9
click at [0, 0] on input "checkbox" at bounding box center [0, 0] width 0 height 0
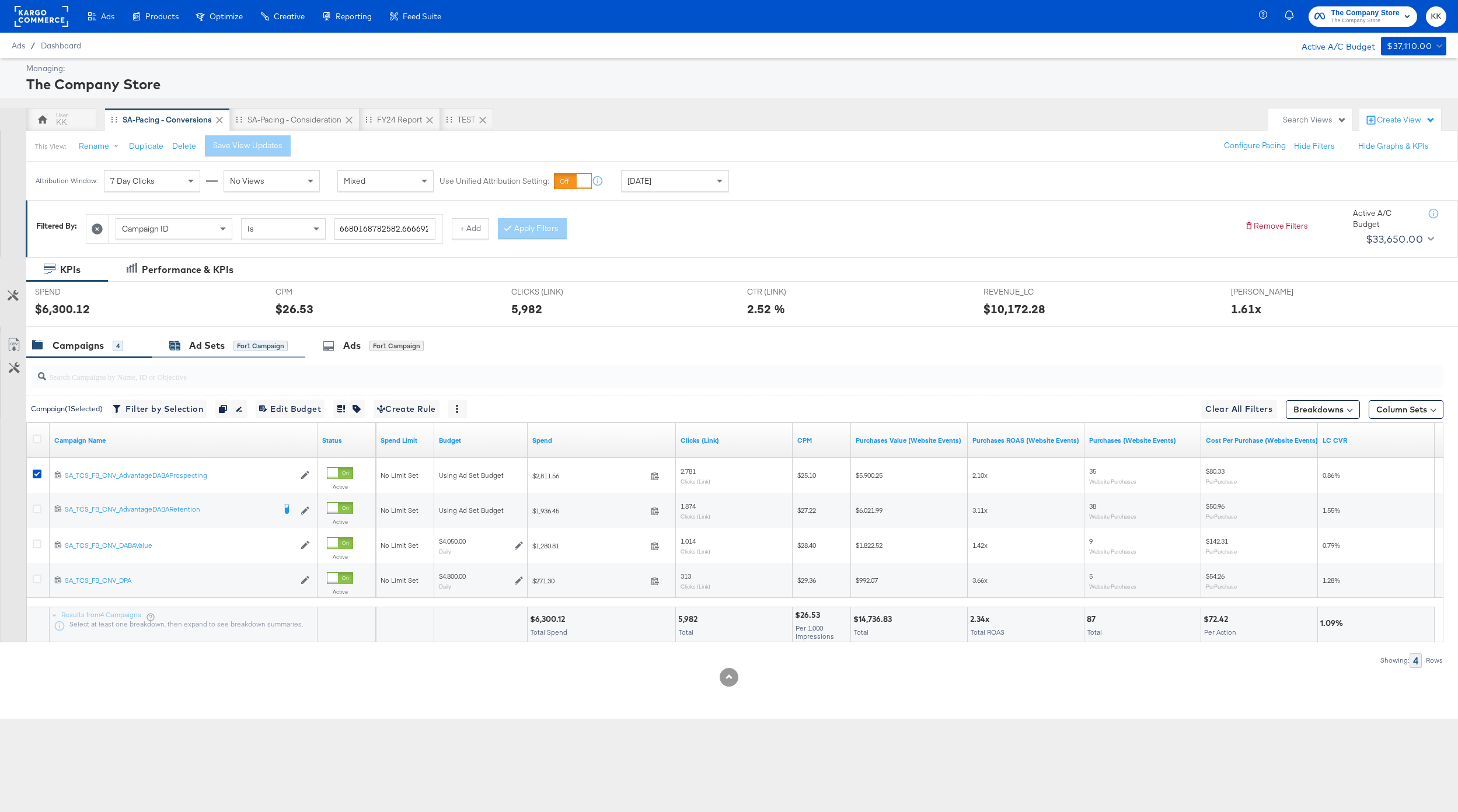
click at [212, 352] on div "Ad Sets" at bounding box center [207, 345] width 36 height 13
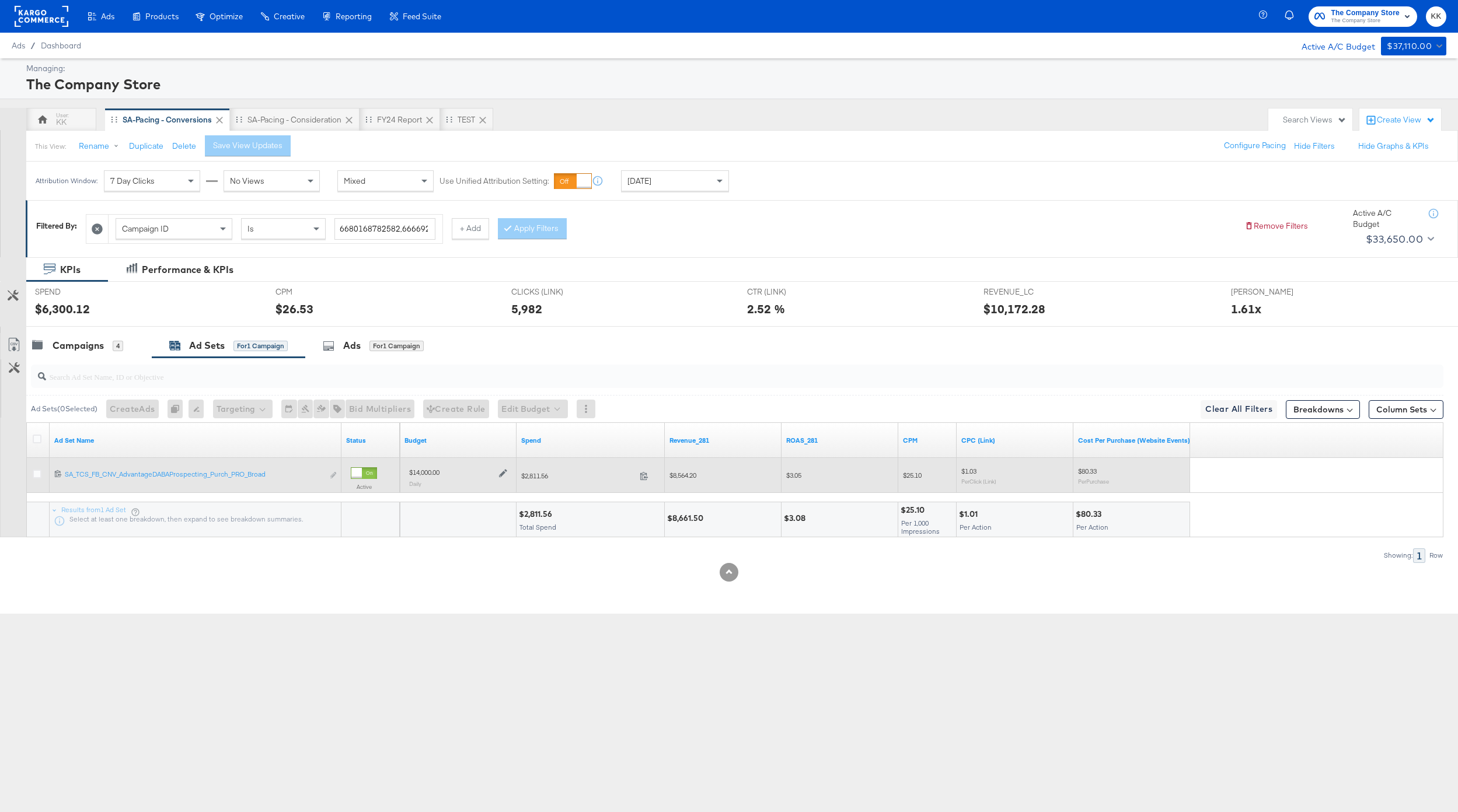
click at [503, 471] on icon at bounding box center [502, 473] width 8 height 8
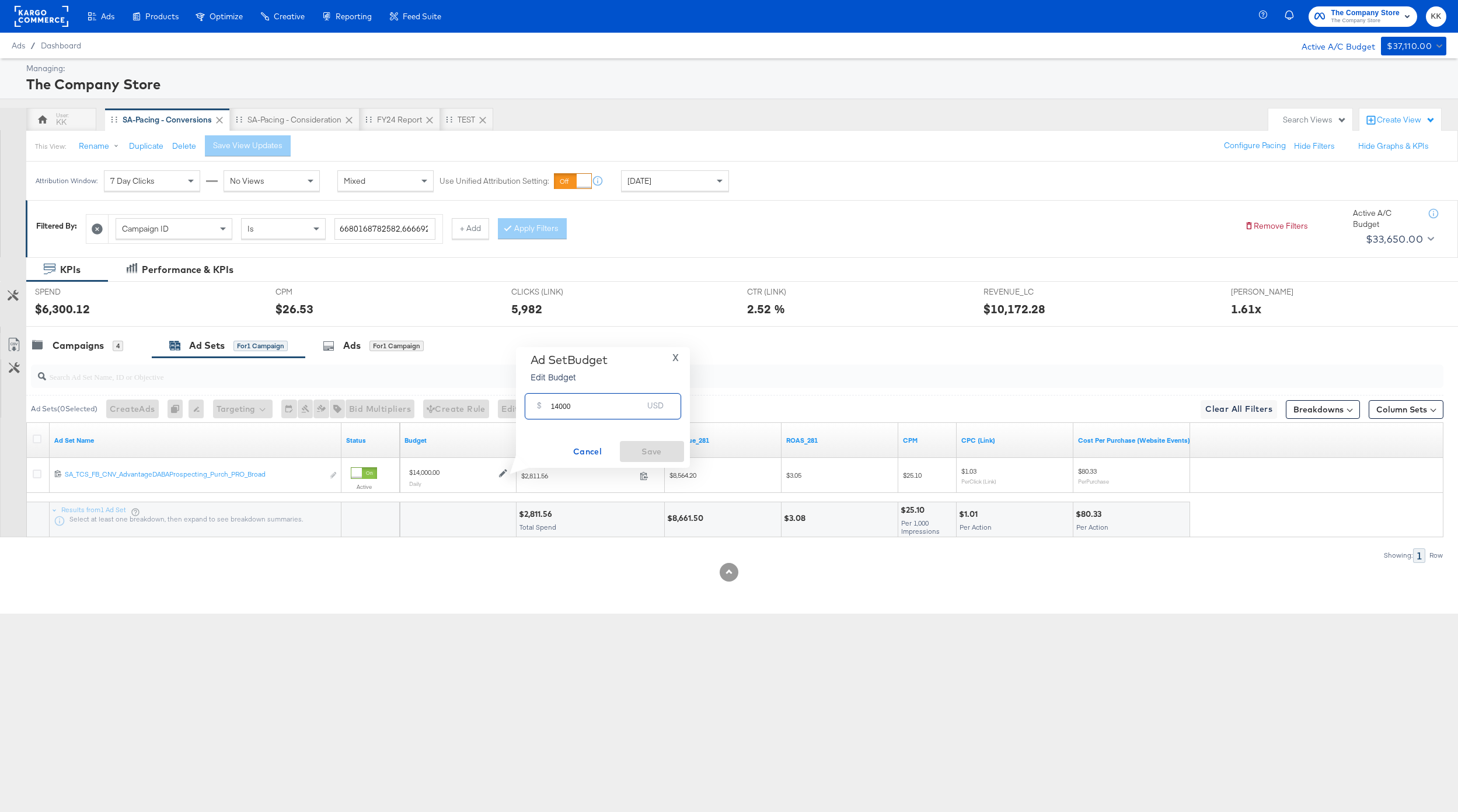
click at [558, 408] on input "14000" at bounding box center [597, 402] width 93 height 25
click at [675, 357] on span "X" at bounding box center [675, 357] width 6 height 16
click at [53, 350] on div "Campaigns" at bounding box center [78, 345] width 52 height 13
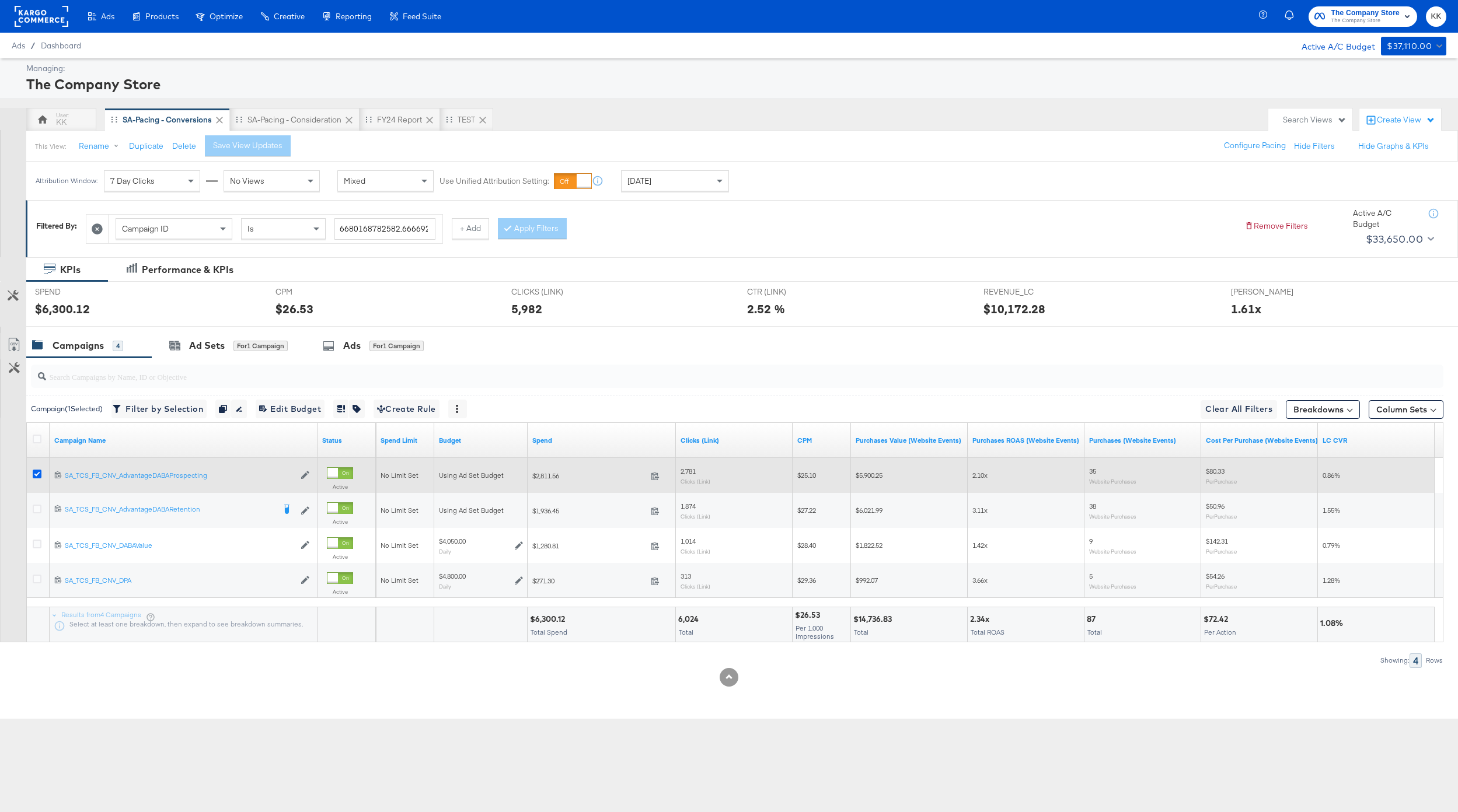
click at [33, 469] on icon at bounding box center [37, 474] width 9 height 9
click at [0, 0] on input "checkbox" at bounding box center [0, 0] width 0 height 0
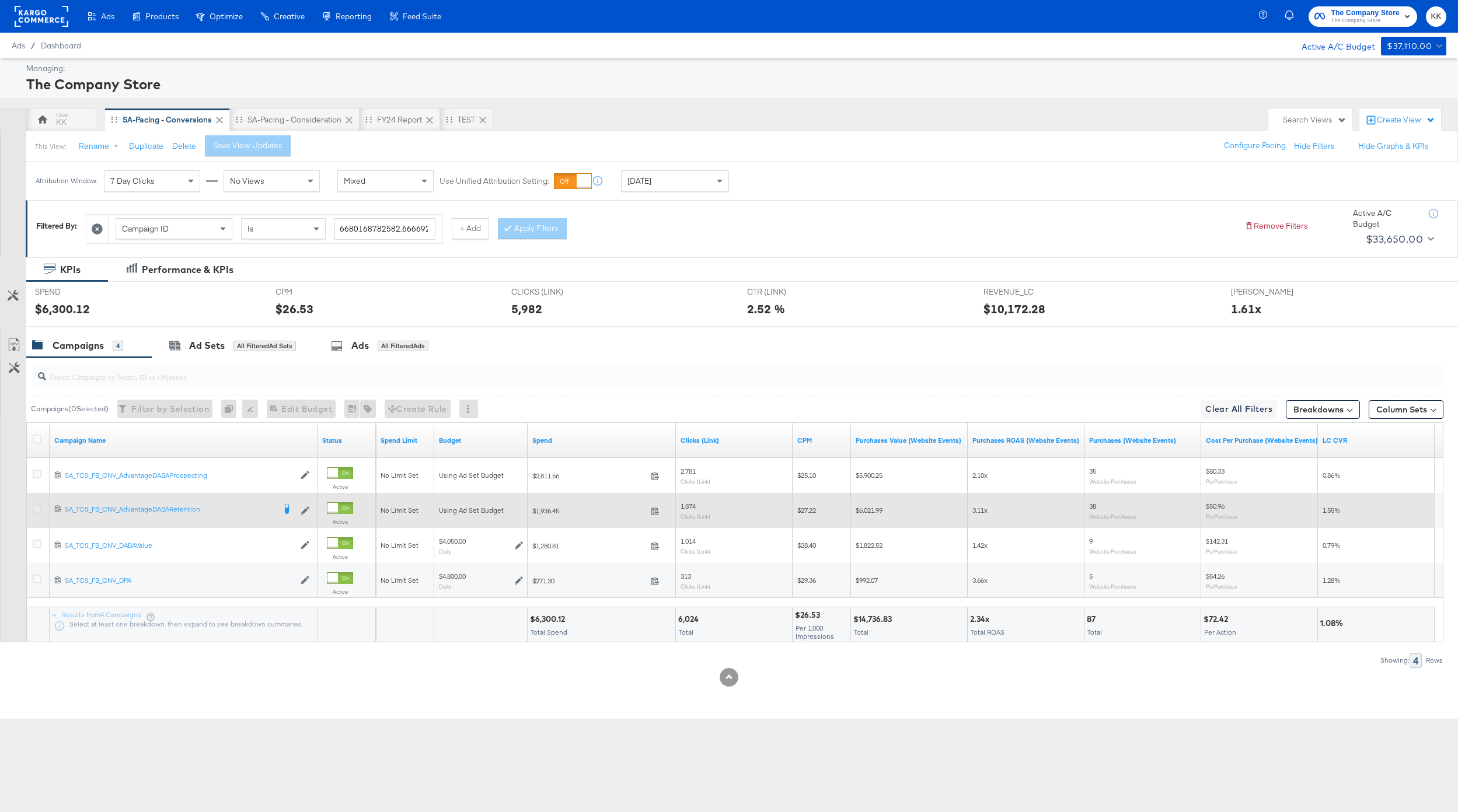
click at [35, 507] on icon at bounding box center [37, 509] width 9 height 9
click at [0, 0] on input "checkbox" at bounding box center [0, 0] width 0 height 0
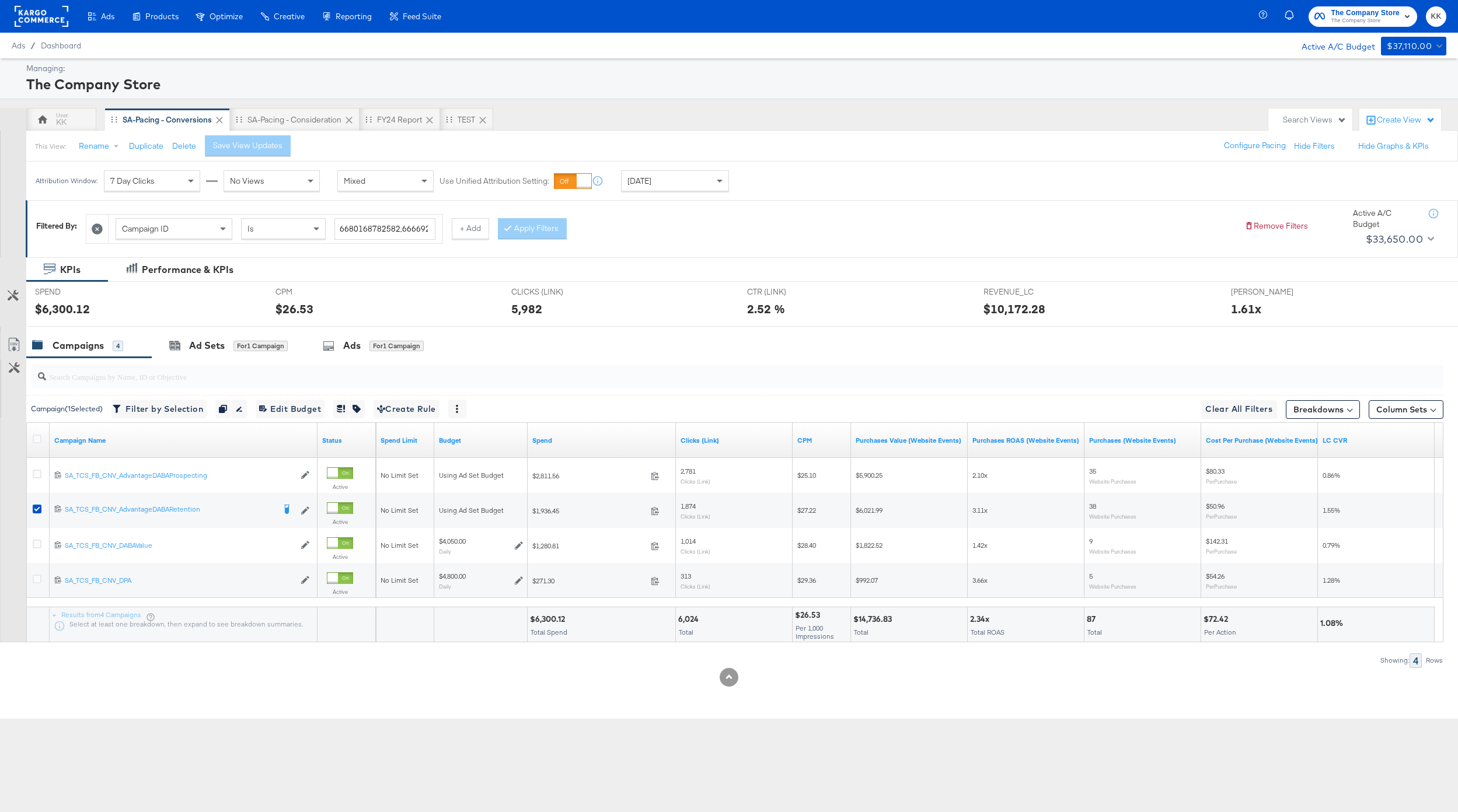
click at [198, 319] on div "SPEND SPEND $6,300.12" at bounding box center [146, 304] width 240 height 45
click at [198, 336] on div "Ad Sets for 1 Campaign" at bounding box center [228, 345] width 153 height 25
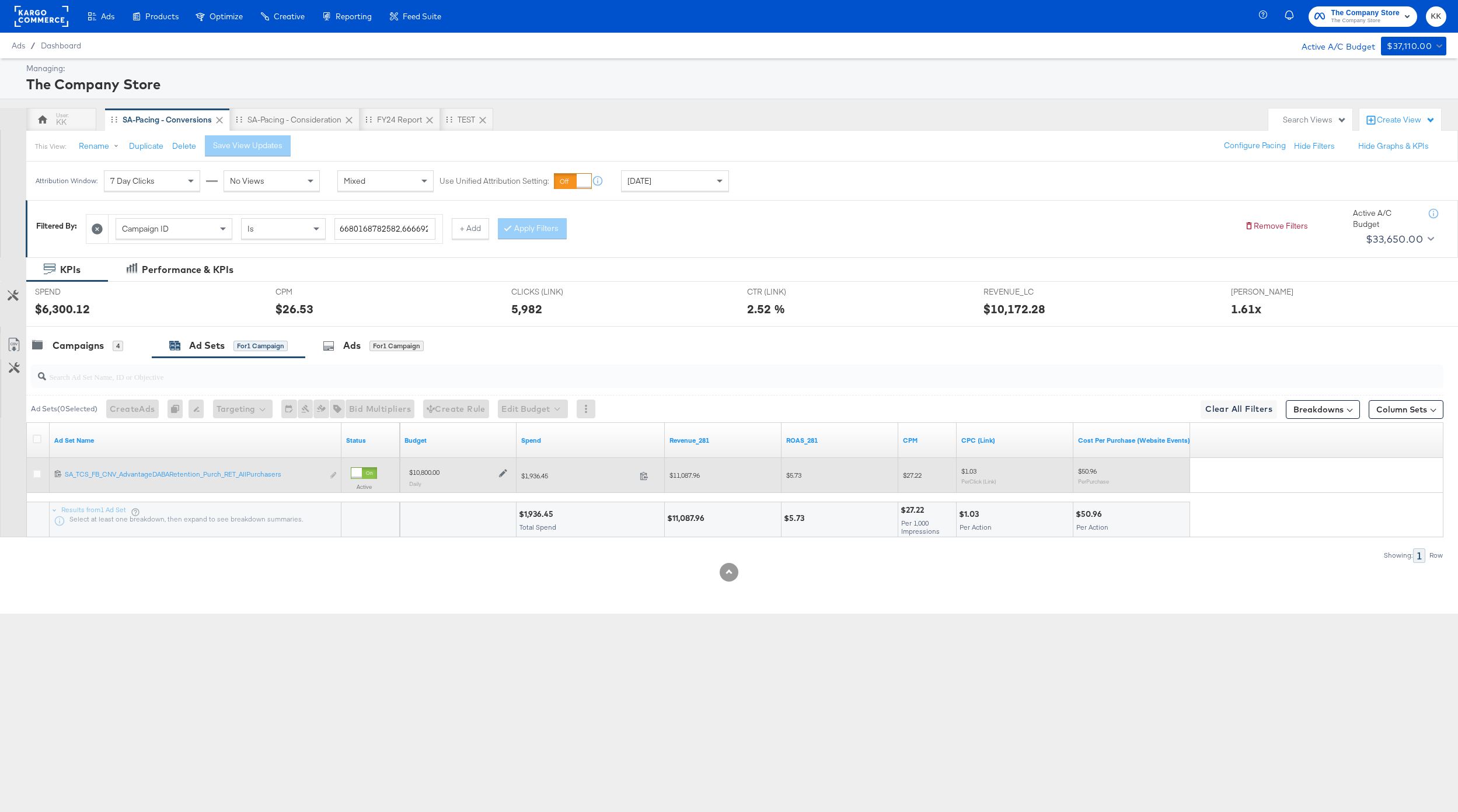
click at [503, 472] on icon at bounding box center [502, 473] width 8 height 8
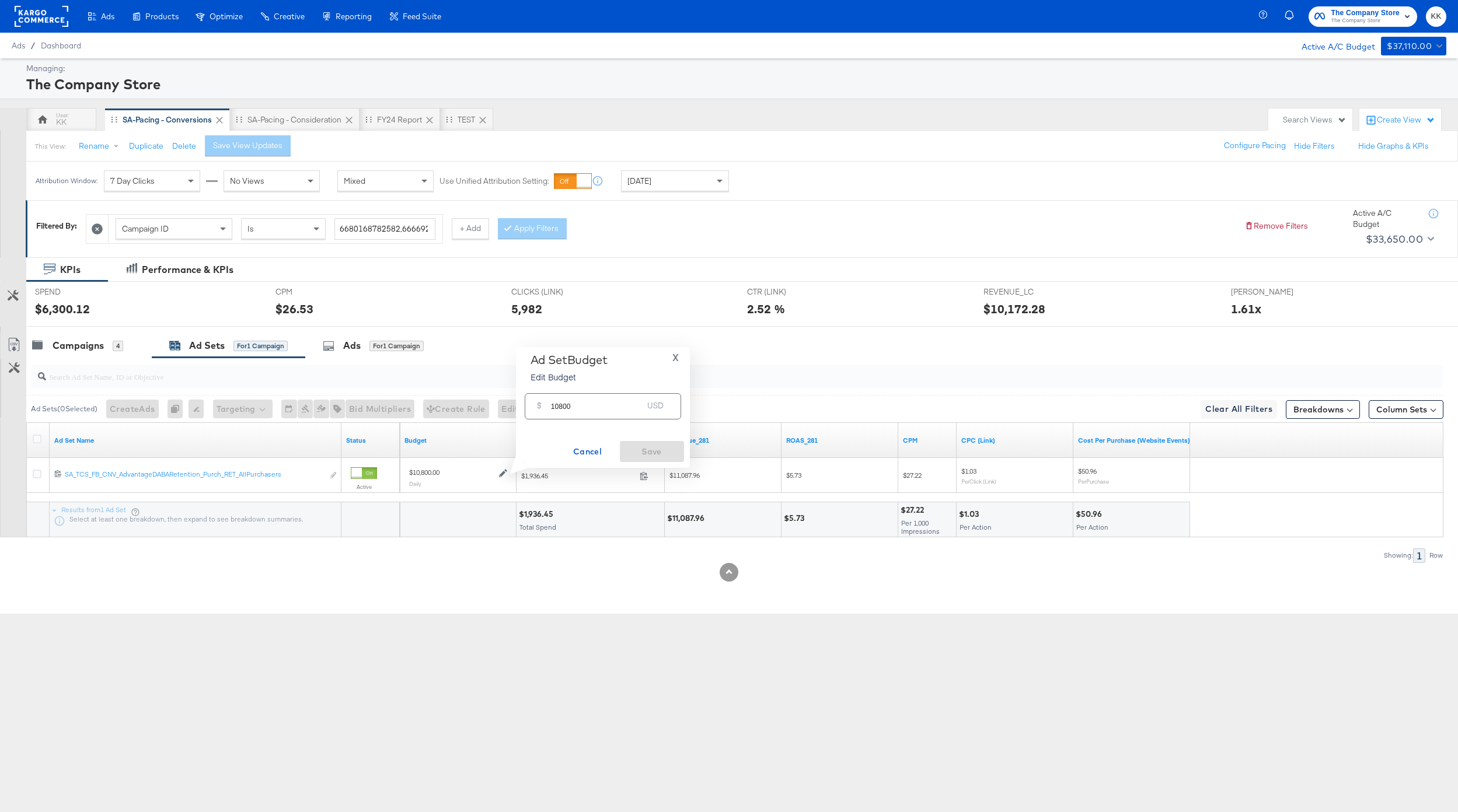
click at [560, 406] on input "10800" at bounding box center [597, 402] width 93 height 25
type input "10000"
click at [659, 459] on button "Save" at bounding box center [652, 451] width 64 height 21
click at [41, 12] on rect at bounding box center [41, 17] width 53 height 21
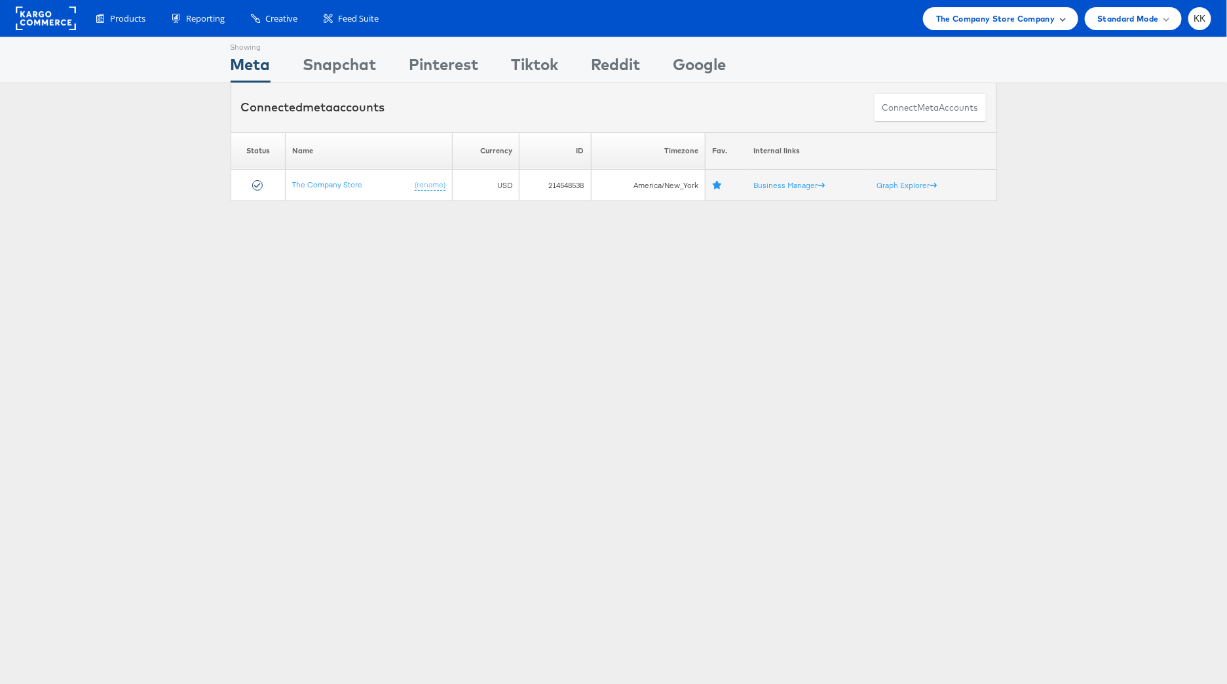
click at [1045, 27] on div "The Company Store Company" at bounding box center [1000, 18] width 155 height 23
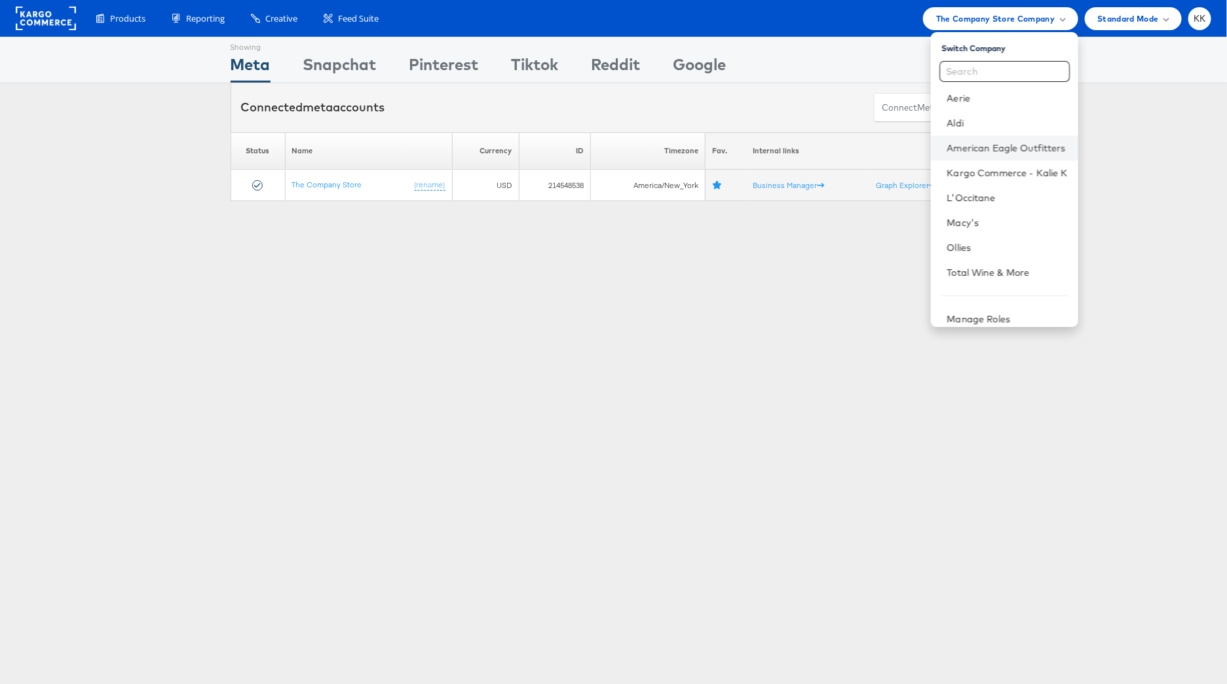
click at [1042, 138] on li "American Eagle Outfitters" at bounding box center [1004, 148] width 147 height 25
click at [1042, 139] on li "American Eagle Outfitters" at bounding box center [1004, 148] width 147 height 25
click at [1012, 143] on link "American Eagle Outfitters" at bounding box center [1007, 148] width 121 height 13
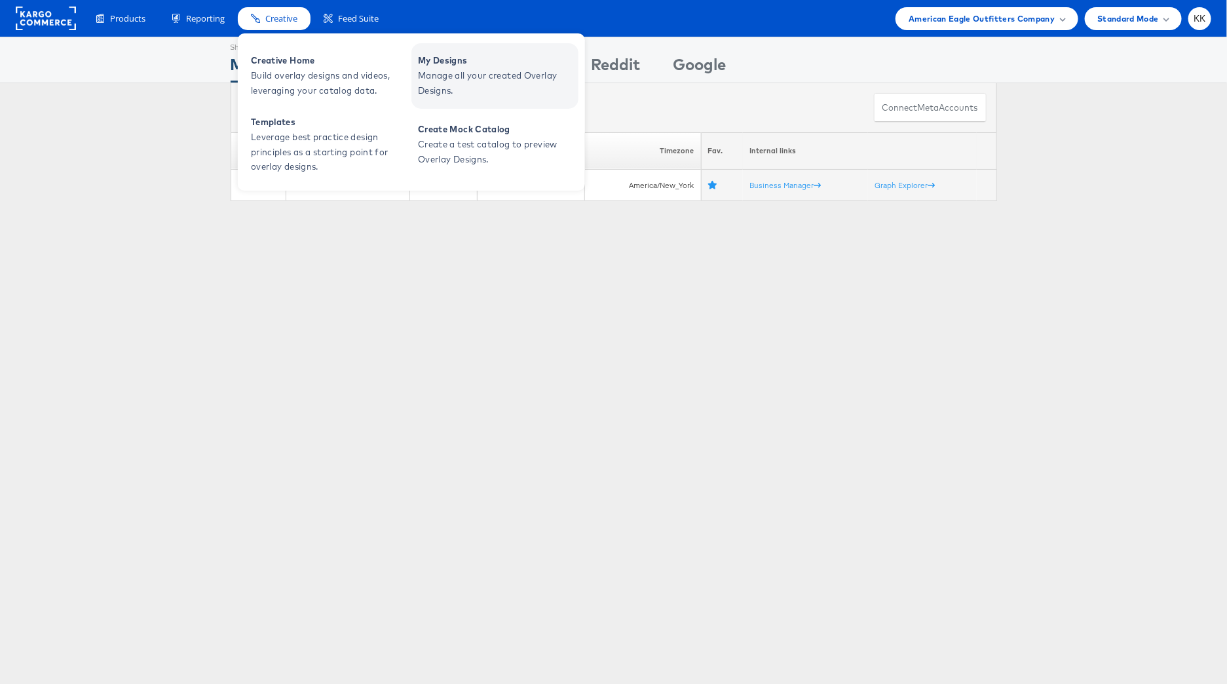
click at [457, 71] on span "Manage all your created Overlay Designs." at bounding box center [496, 83] width 157 height 30
